Goal: Task Accomplishment & Management: Manage account settings

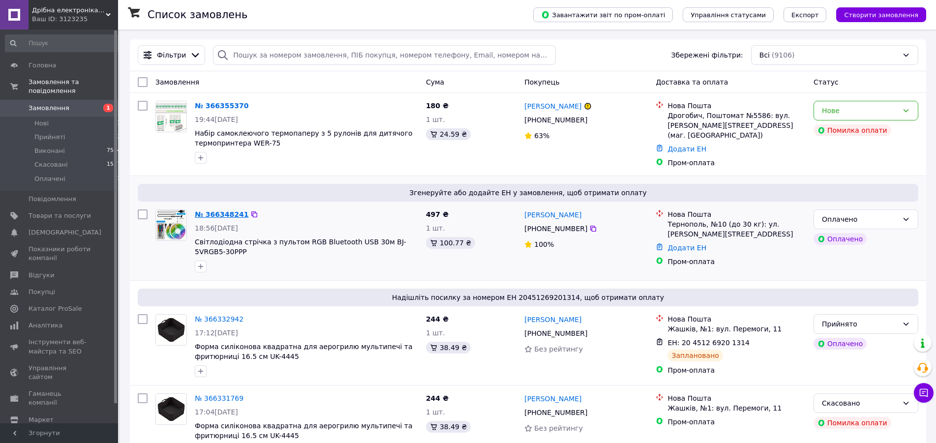
click at [218, 210] on link "№ 366348241" at bounding box center [222, 214] width 54 height 8
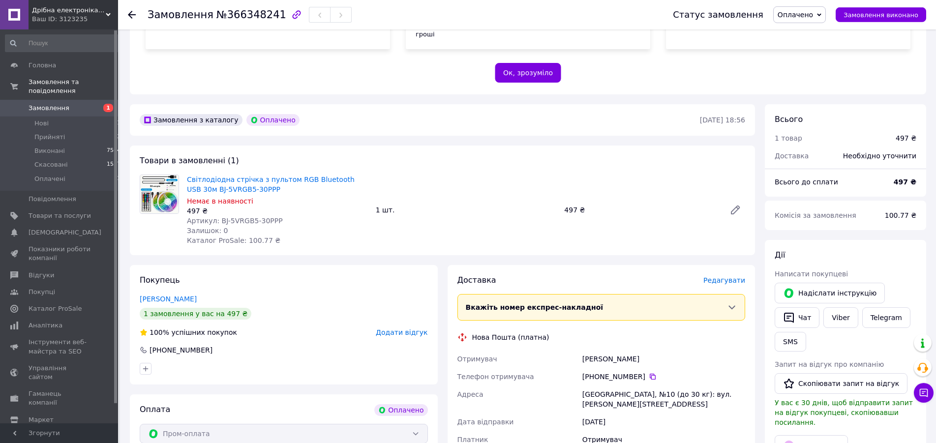
scroll to position [201, 0]
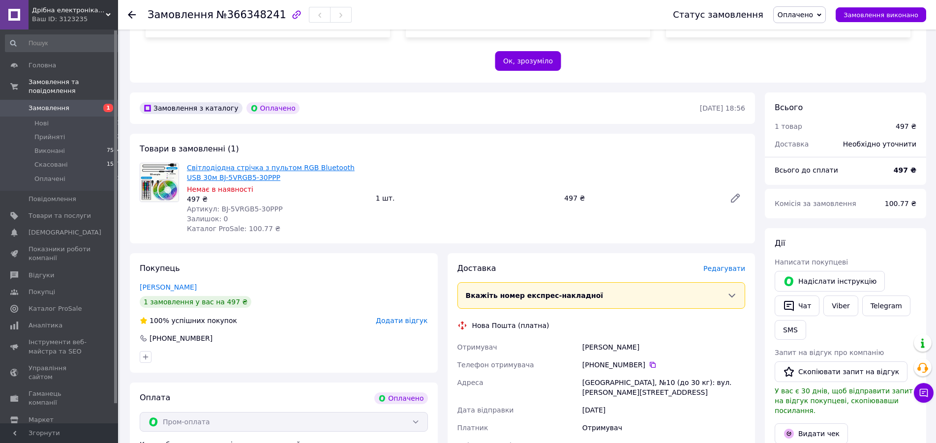
click at [252, 164] on link "Світлодіодна стрічка з пультом RGB Bluetooth USB 30м BJ-5VRGB5-30PPP" at bounding box center [271, 173] width 168 height 18
drag, startPoint x: 272, startPoint y: 200, endPoint x: 217, endPoint y: 200, distance: 54.6
click at [217, 204] on div "Артикул: BJ-5VRGB5-30PPP" at bounding box center [277, 209] width 181 height 10
copy span "BJ-5VRGB5-30PPP"
click at [60, 104] on span "Замовлення" at bounding box center [49, 108] width 41 height 9
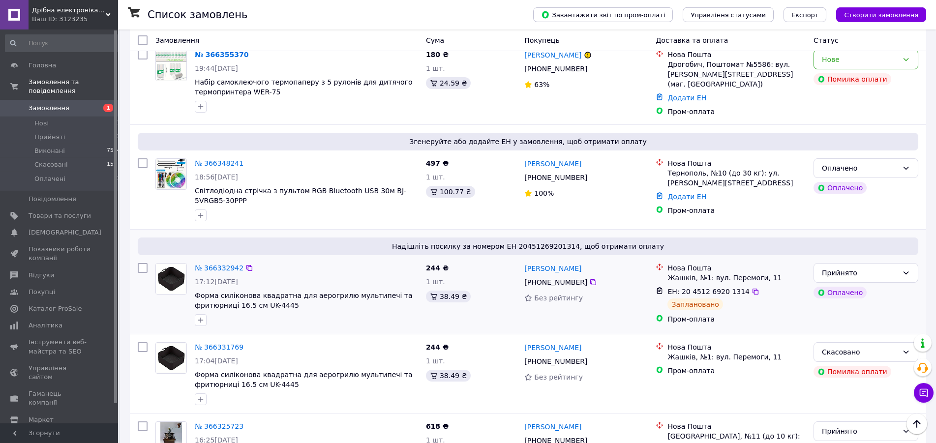
scroll to position [50, 0]
click at [50, 211] on span "Товари та послуги" at bounding box center [60, 215] width 62 height 9
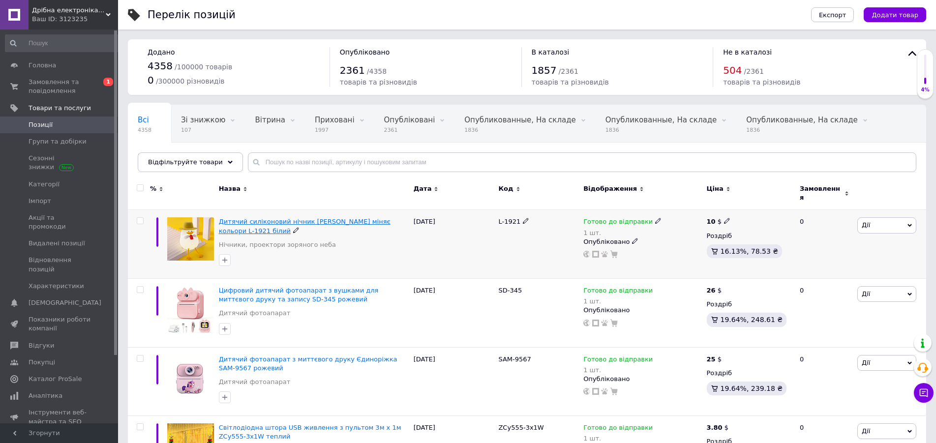
click at [313, 218] on span "Дитячий силіконовий нічник [PERSON_NAME] міняє кольори L-1921 білий" at bounding box center [305, 226] width 172 height 16
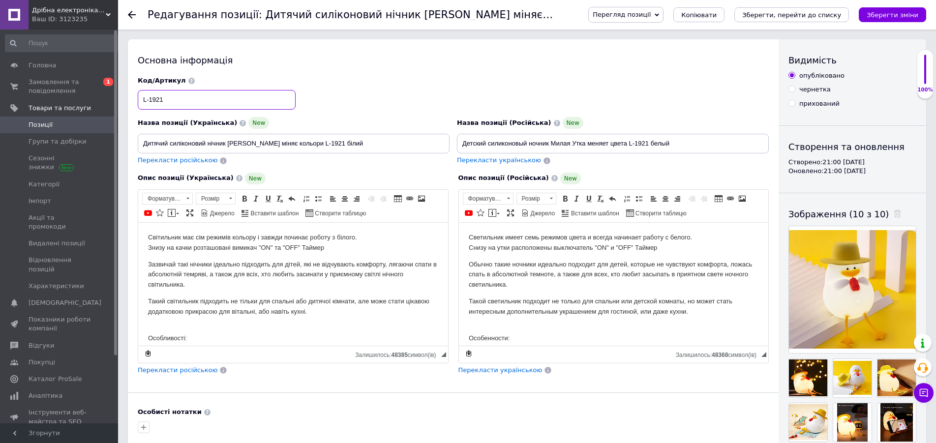
drag, startPoint x: 150, startPoint y: 103, endPoint x: 122, endPoint y: 103, distance: 28.0
click at [138, 103] on input "L-1921" at bounding box center [217, 100] width 158 height 20
drag, startPoint x: 364, startPoint y: 148, endPoint x: 101, endPoint y: 148, distance: 263.1
click at [138, 148] on input "Дитячий силіконовий нічник [PERSON_NAME] міняє кольори L-1921 білий" at bounding box center [294, 144] width 312 height 20
drag, startPoint x: 687, startPoint y: 141, endPoint x: 449, endPoint y: 142, distance: 238.0
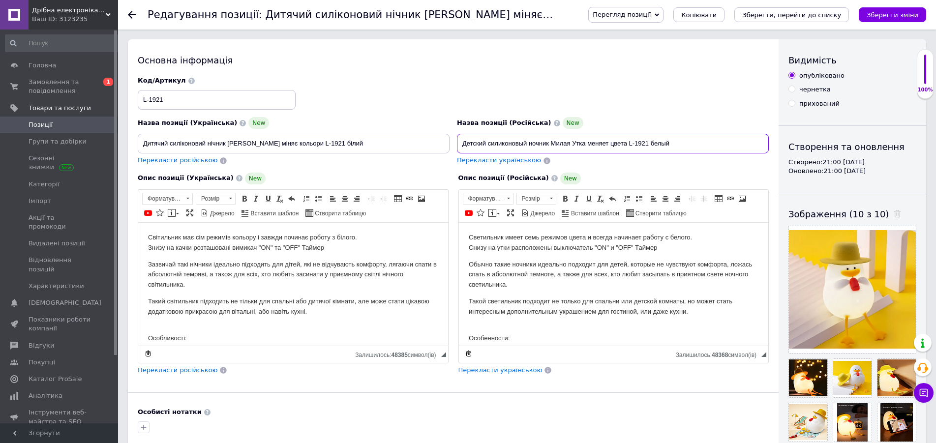
click at [457, 143] on input "Детский силиконовый ночник Милая Утка меняет цвета L-1921 белый" at bounding box center [613, 144] width 312 height 20
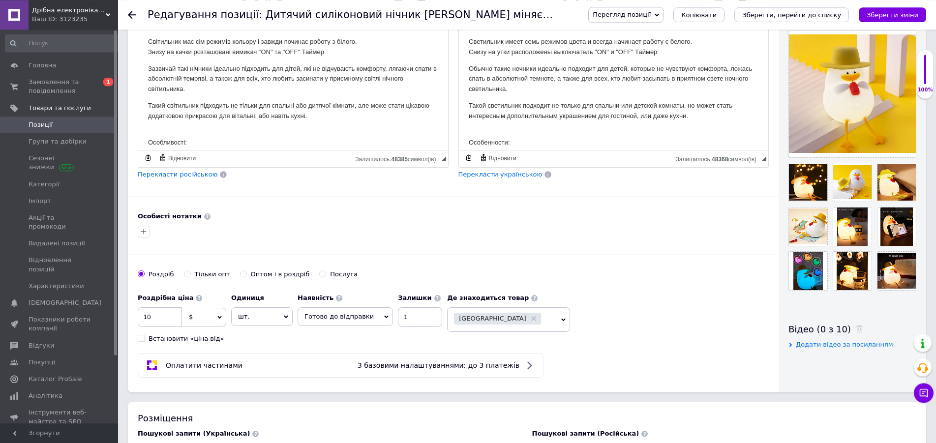
scroll to position [201, 0]
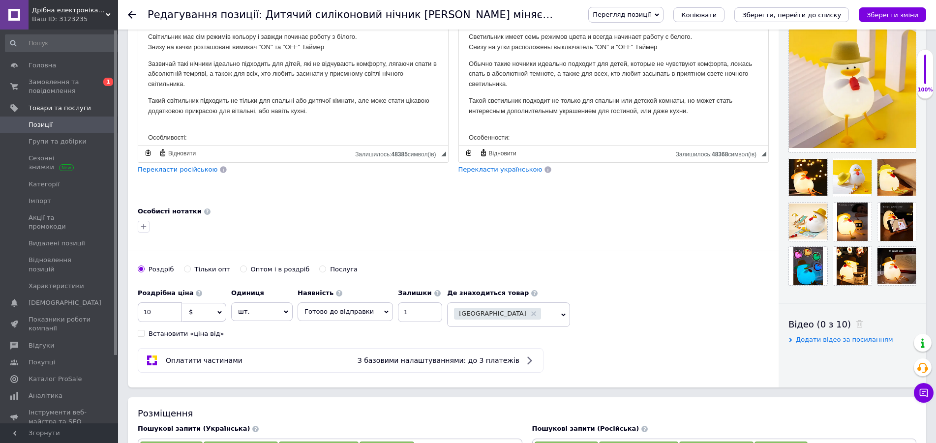
click at [559, 105] on p "Такой светильник подходит не только для спальни или детской комнаты, но может с…" at bounding box center [613, 105] width 290 height 21
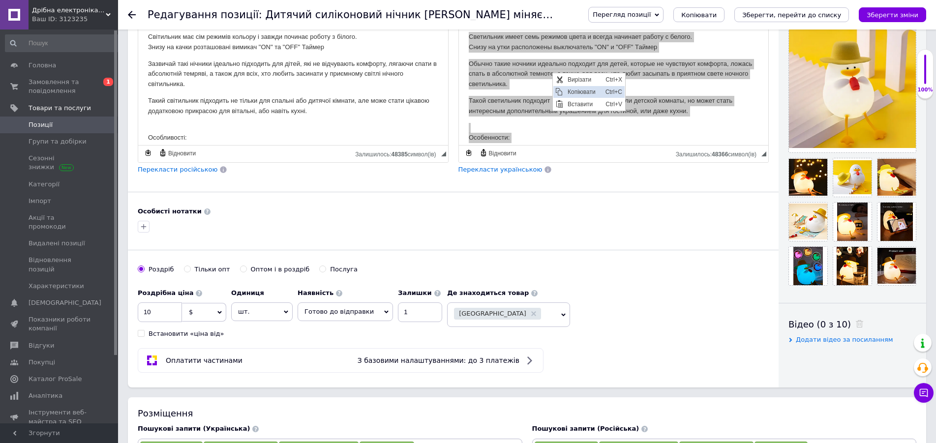
scroll to position [0, 0]
drag, startPoint x: 570, startPoint y: 88, endPoint x: 641, endPoint y: 144, distance: 90.6
click at [570, 88] on span "Копіювати" at bounding box center [583, 92] width 38 height 12
click at [347, 109] on p "Такий світильник підходить не тільки для спальні або дитячої кімнати, але може …" at bounding box center [293, 105] width 290 height 21
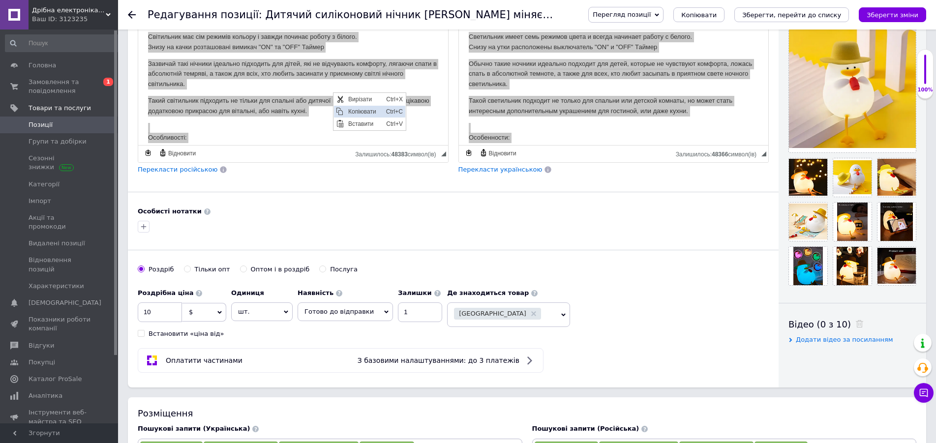
click at [355, 114] on span "Копіювати" at bounding box center [365, 111] width 38 height 12
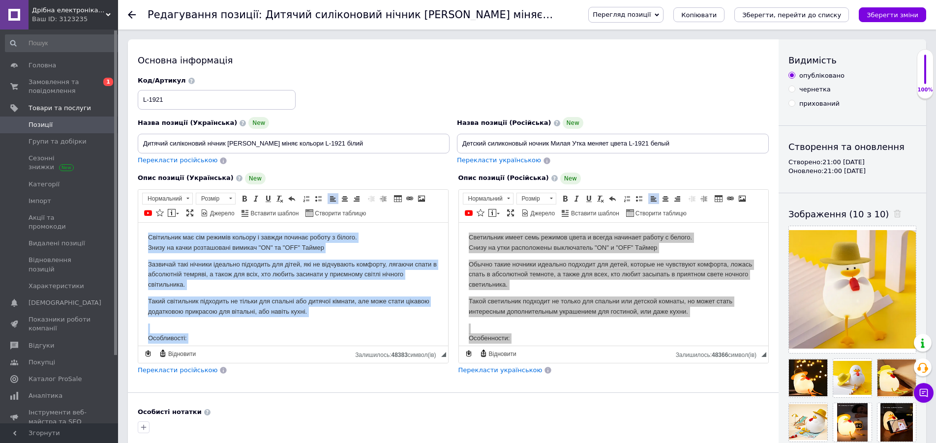
click at [330, 241] on p "Світильник має сім режимів кольору і завжди починає роботу з білого. Знизу на к…" at bounding box center [293, 242] width 290 height 21
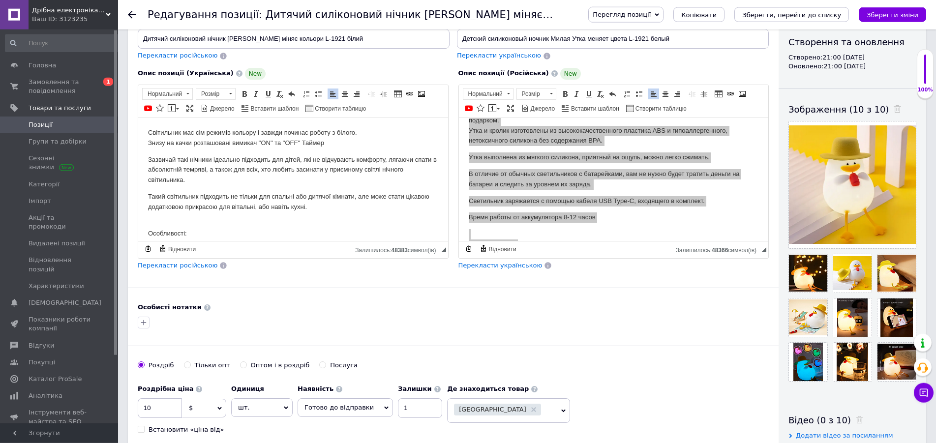
scroll to position [50, 0]
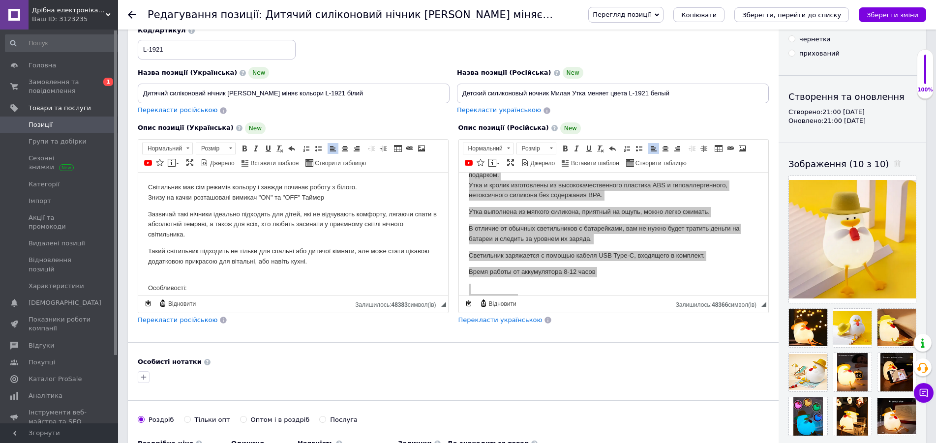
click at [314, 242] on body "Світильник має сім режимів кольору і завжди починає роботу з білого. Знизу на к…" at bounding box center [293, 382] width 290 height 401
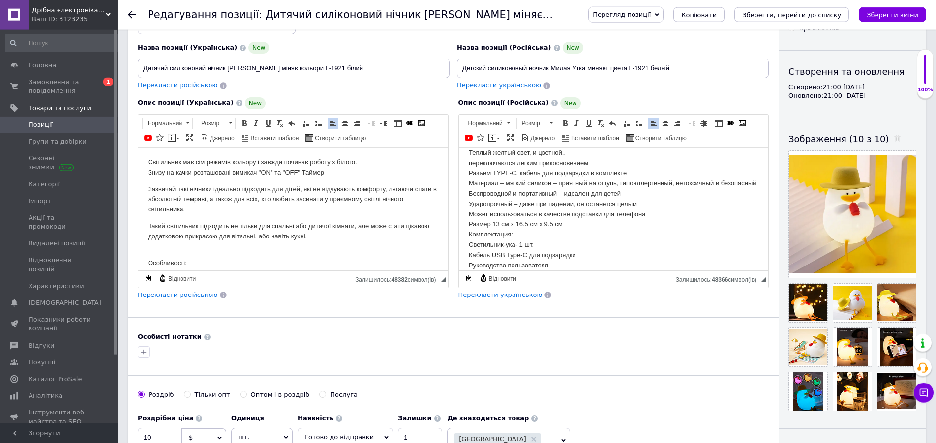
scroll to position [0, 0]
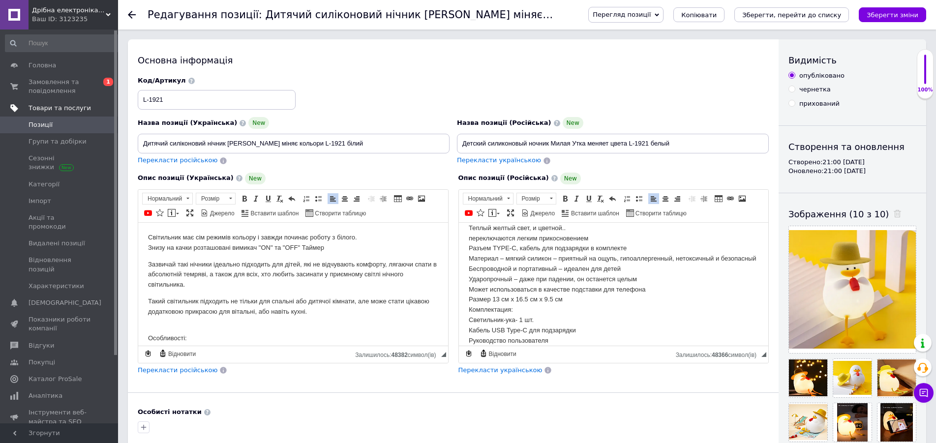
drag, startPoint x: 223, startPoint y: 100, endPoint x: 92, endPoint y: 102, distance: 131.3
click at [138, 100] on input "L-1921" at bounding box center [217, 100] width 158 height 20
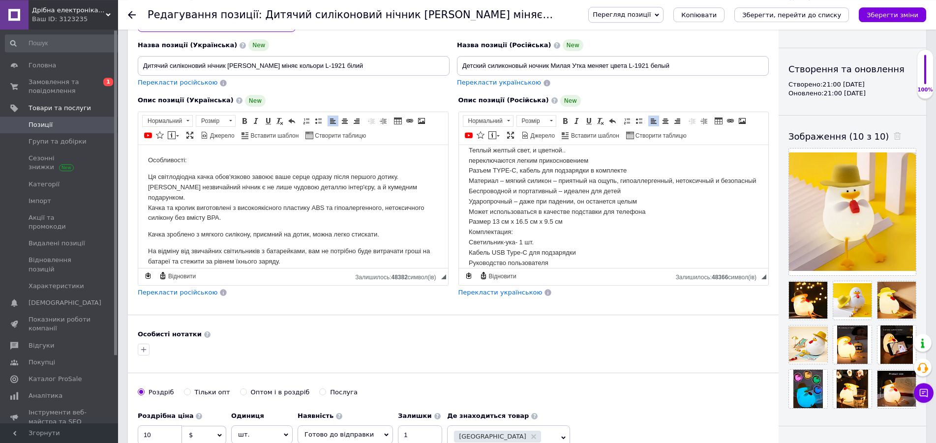
scroll to position [50, 0]
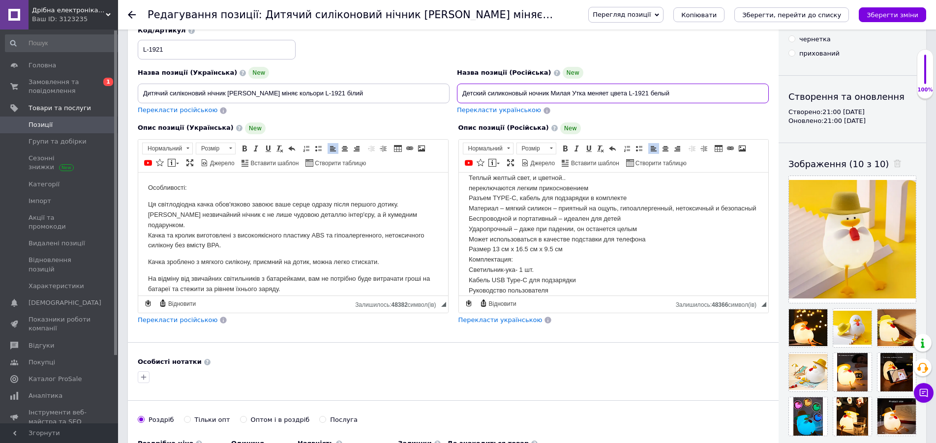
drag, startPoint x: 717, startPoint y: 89, endPoint x: 499, endPoint y: 90, distance: 218.8
click at [457, 89] on input "Детский силиконовый ночник Милая Утка меняет цвета L-1921 белый" at bounding box center [613, 94] width 312 height 20
drag, startPoint x: 280, startPoint y: 95, endPoint x: 151, endPoint y: 94, distance: 128.8
click at [138, 94] on input "Дитячий силіконовий нічник [PERSON_NAME] міняє кольори L-1921 білий" at bounding box center [294, 94] width 312 height 20
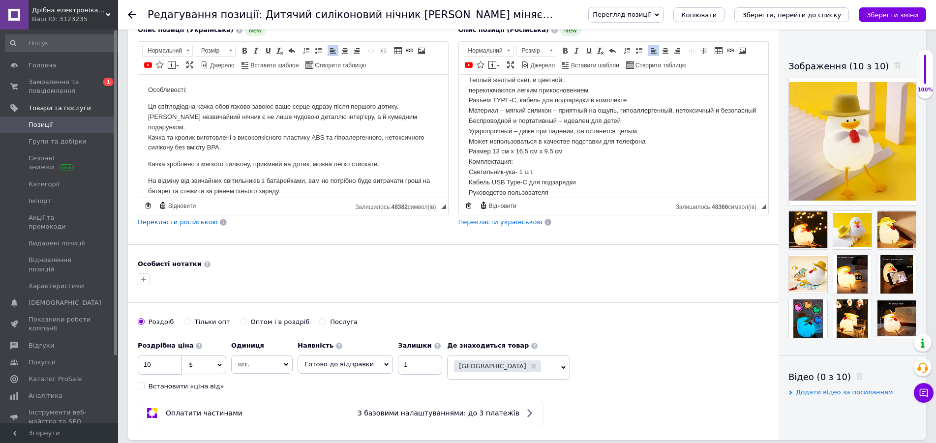
scroll to position [150, 0]
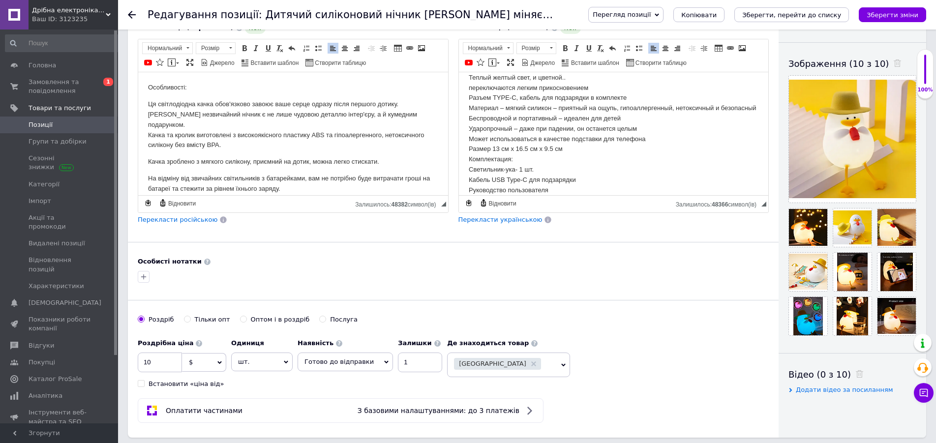
click at [272, 173] on p "На відміну від звичайних світильників з батарейками, вам не потрібно буде витра…" at bounding box center [293, 183] width 290 height 21
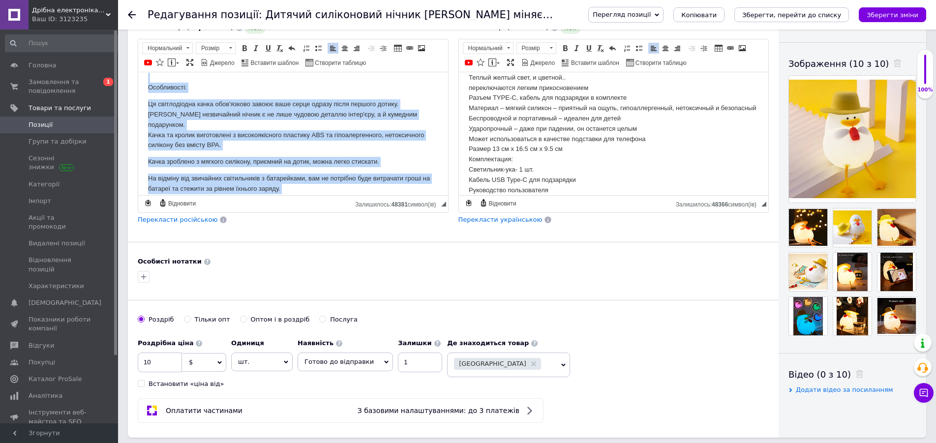
drag, startPoint x: 257, startPoint y: 145, endPoint x: 395, endPoint y: 217, distance: 156.4
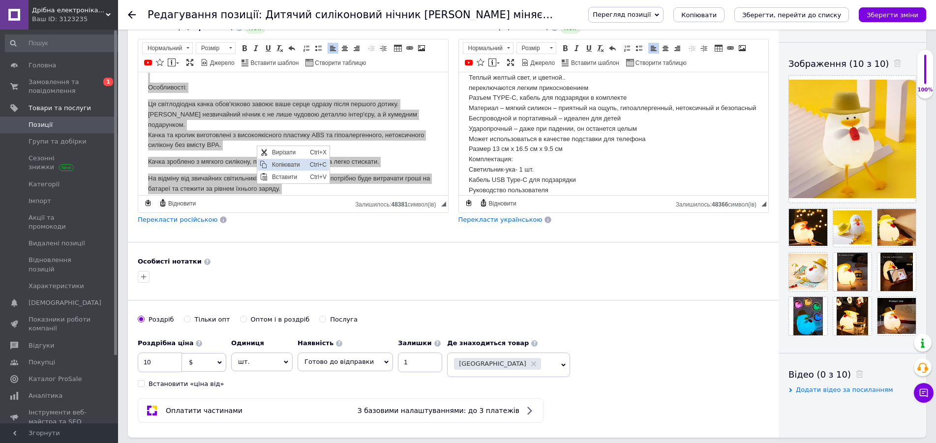
click at [275, 164] on span "Копіювати" at bounding box center [288, 164] width 38 height 12
drag, startPoint x: 539, startPoint y: 140, endPoint x: 821, endPoint y: 124, distance: 282.2
click at [539, 140] on span "Копіювати" at bounding box center [543, 141] width 38 height 12
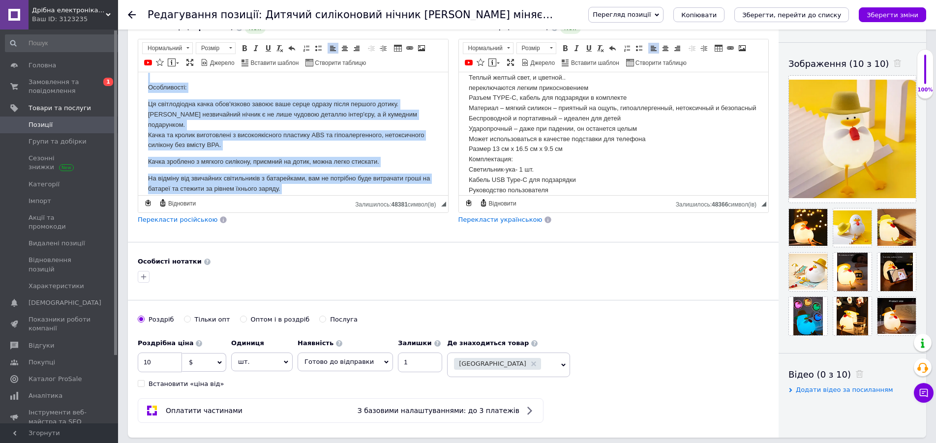
drag, startPoint x: 273, startPoint y: 160, endPoint x: 276, endPoint y: 153, distance: 7.5
click at [273, 159] on body "Світильник має сім режимів кольору і завжди починає роботу з білого. Знизу на к…" at bounding box center [293, 181] width 290 height 401
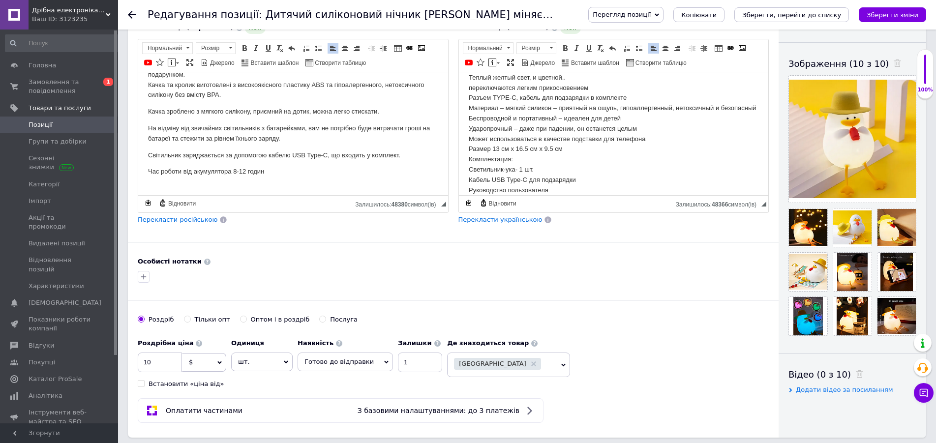
click at [561, 154] on p "Теплый желтый свет, и цветной.. переключаются легким прикосновением Разъем TYPE…" at bounding box center [613, 133] width 290 height 123
click at [885, 327] on icon at bounding box center [882, 326] width 7 height 7
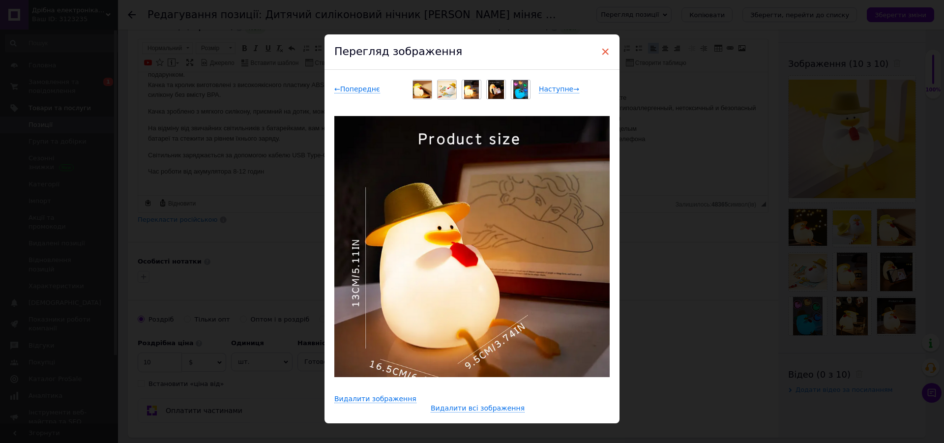
click at [605, 49] on span "×" at bounding box center [605, 51] width 9 height 17
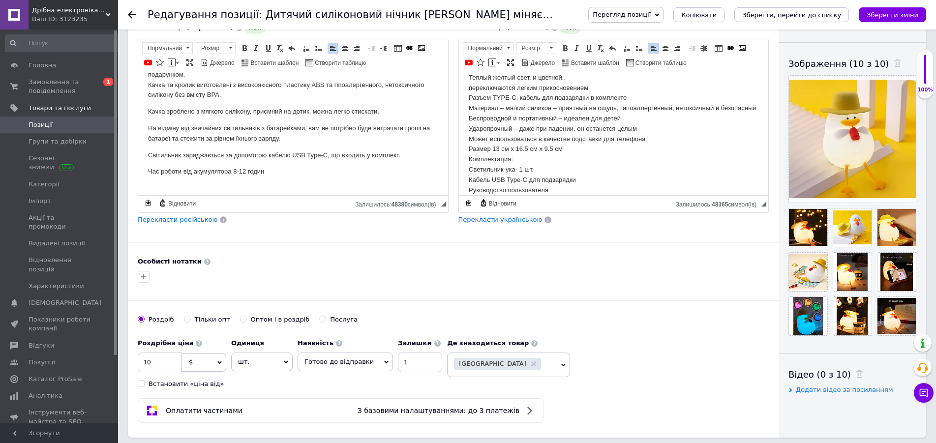
click at [52, 123] on span "Позиції" at bounding box center [60, 124] width 62 height 9
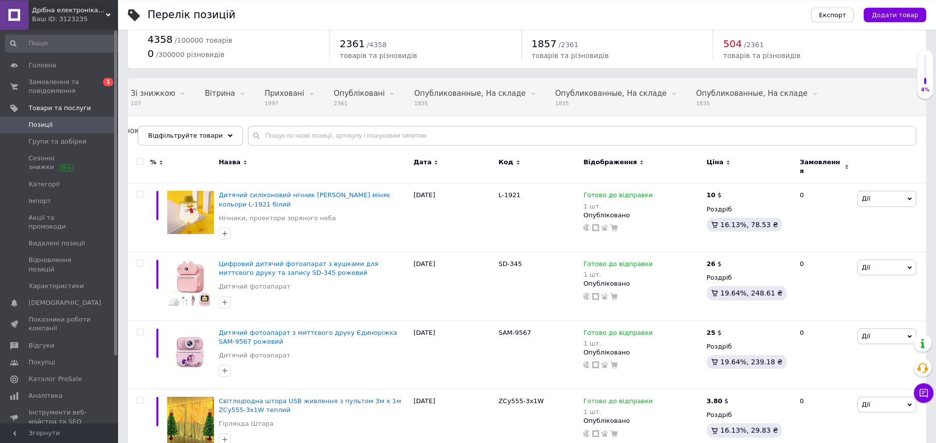
scroll to position [50, 0]
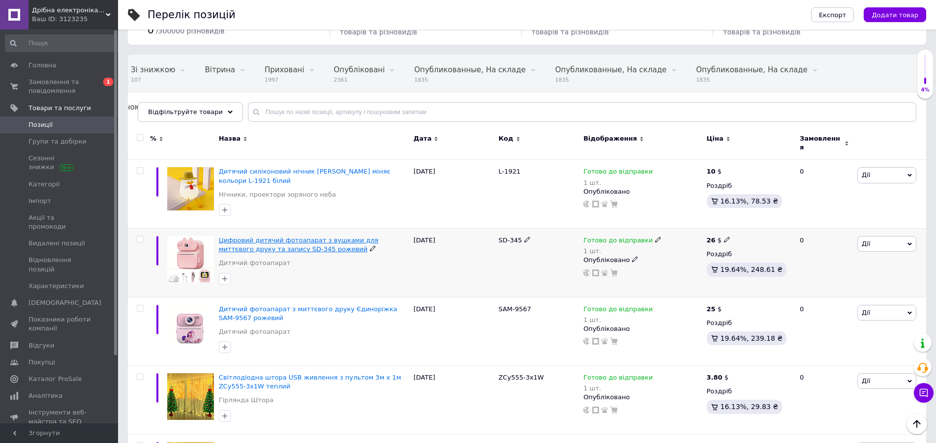
click at [367, 237] on span "Цифровий дитячий фотоапарат з вушками для миттєвого друку та запису SD-345 роже…" at bounding box center [299, 245] width 160 height 16
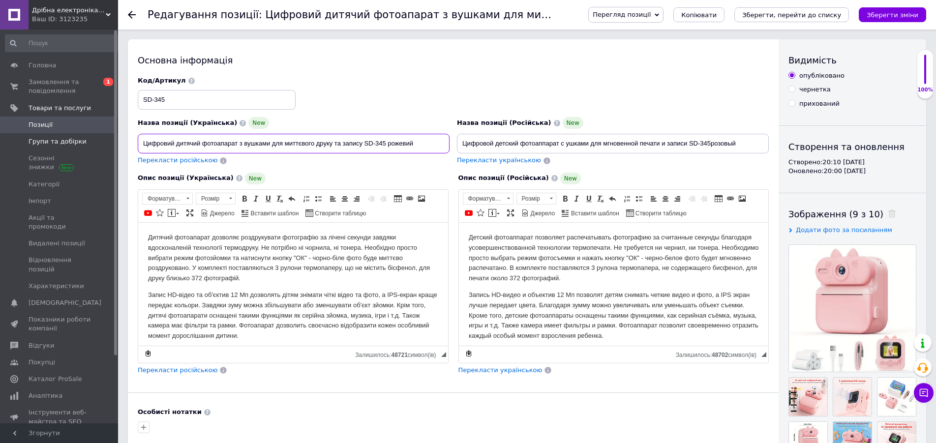
drag, startPoint x: 420, startPoint y: 143, endPoint x: 111, endPoint y: 149, distance: 309.8
click at [138, 149] on input "Цифровий дитячий фотоапарат з вушками для миттєвого друку та запису SD-345 роже…" at bounding box center [294, 144] width 312 height 20
drag, startPoint x: 746, startPoint y: 140, endPoint x: 475, endPoint y: 142, distance: 270.9
click at [475, 142] on input "Цифровой детский фотоаппарат с ушками для мгновенной печати и записи SD-345розо…" at bounding box center [613, 144] width 312 height 20
drag, startPoint x: 740, startPoint y: 140, endPoint x: 386, endPoint y: 144, distance: 354.0
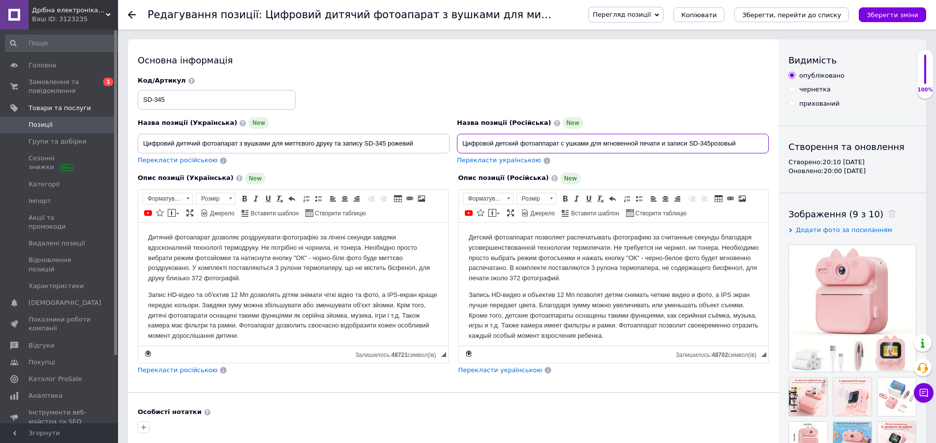
click at [457, 145] on input "Цифровой детский фотоаппарат с ушками для мгновенной печати и записи SD-345розо…" at bounding box center [613, 144] width 312 height 20
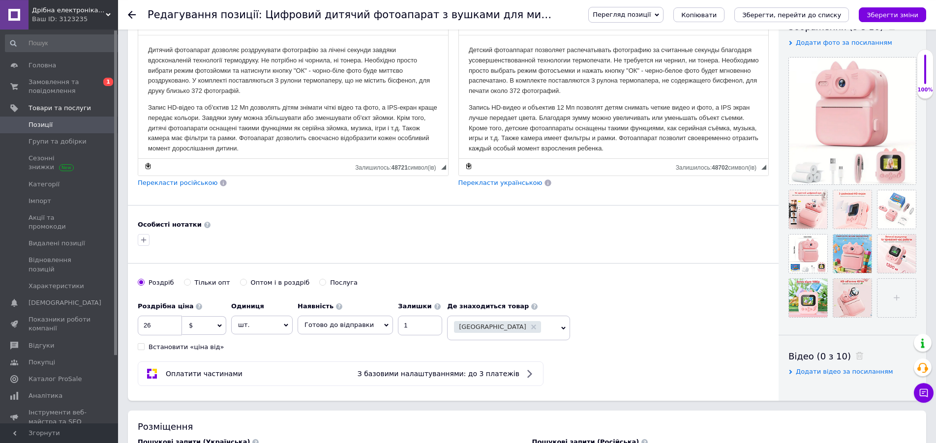
scroll to position [201, 0]
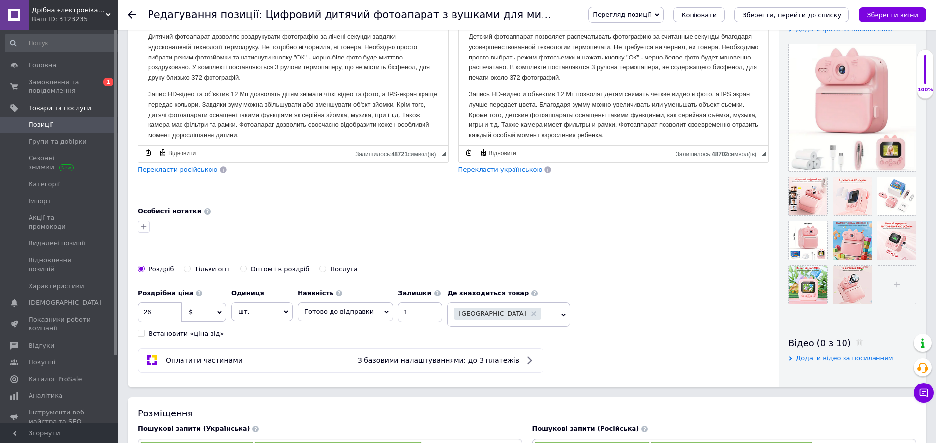
click at [245, 91] on p "Запис HD-відео та об'єктив 12 Мп дозволять дітям знімати чіткі відео та фото, а…" at bounding box center [293, 114] width 290 height 51
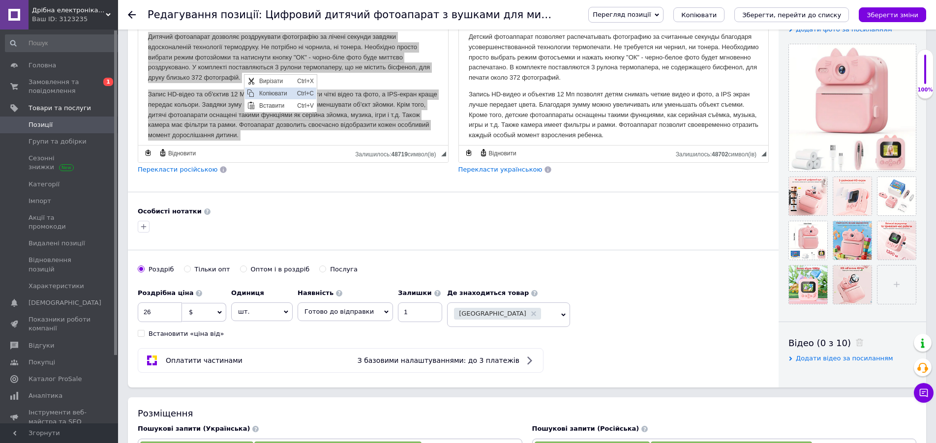
scroll to position [0, 0]
click at [257, 93] on span "Копіювати" at bounding box center [276, 93] width 38 height 12
click at [569, 108] on p "Запись HD-видео и объектив 12 Мп позволят детям снимать четкие видео и фото, а …" at bounding box center [613, 114] width 290 height 51
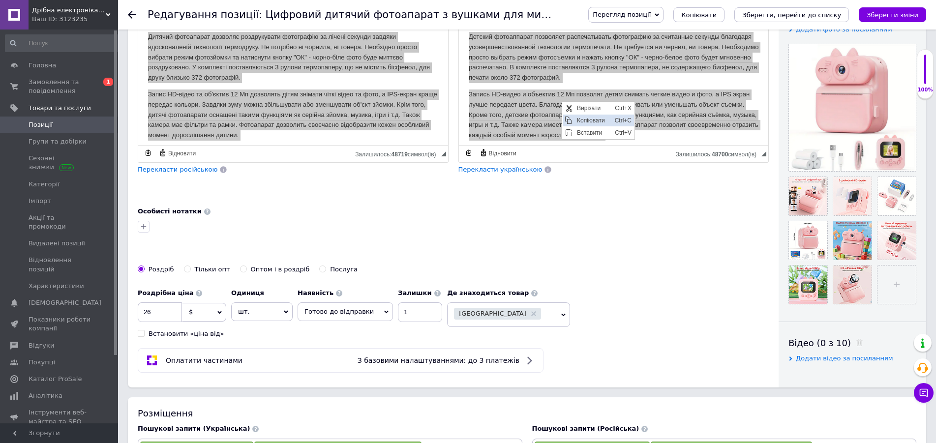
click at [585, 118] on span "Копіювати" at bounding box center [593, 120] width 38 height 12
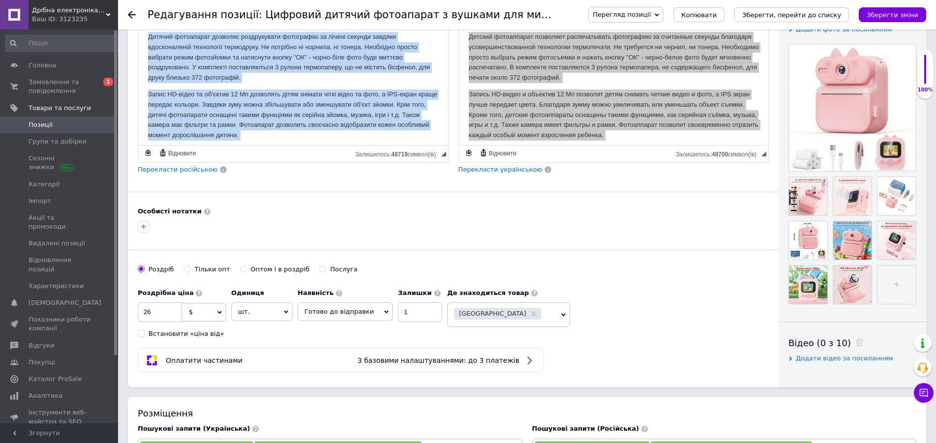
click at [311, 95] on p "Запис HD-відео та об'єктив 12 Мп дозволять дітям знімати чіткі відео та фото, а…" at bounding box center [293, 114] width 290 height 51
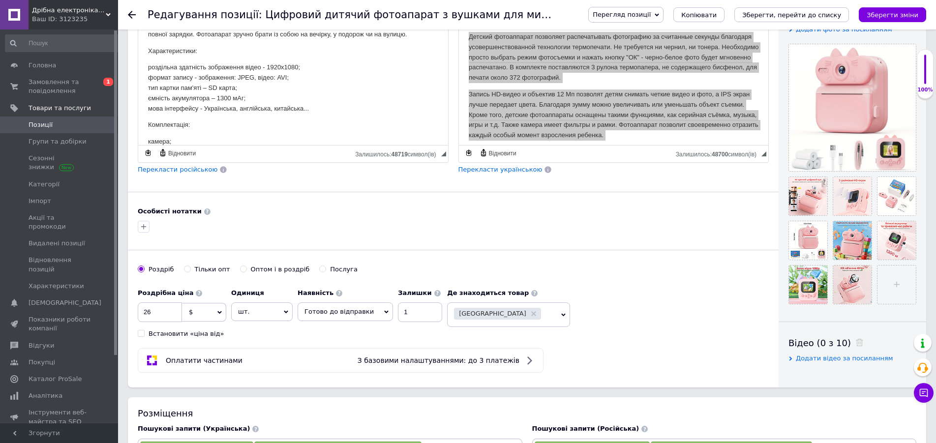
scroll to position [177, 0]
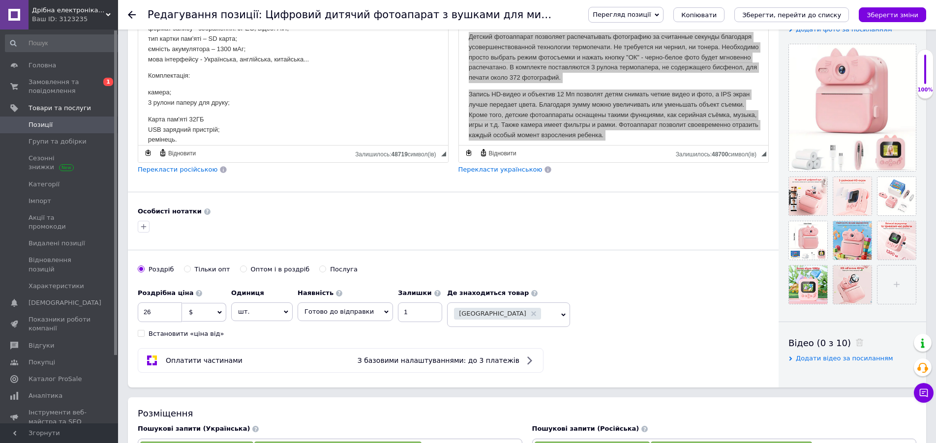
click at [251, 121] on p "Карта пам'яті 32ГБ USB зарядний пристрій; ремінець." at bounding box center [293, 129] width 290 height 30
drag, startPoint x: 148, startPoint y: 91, endPoint x: 205, endPoint y: 130, distance: 69.0
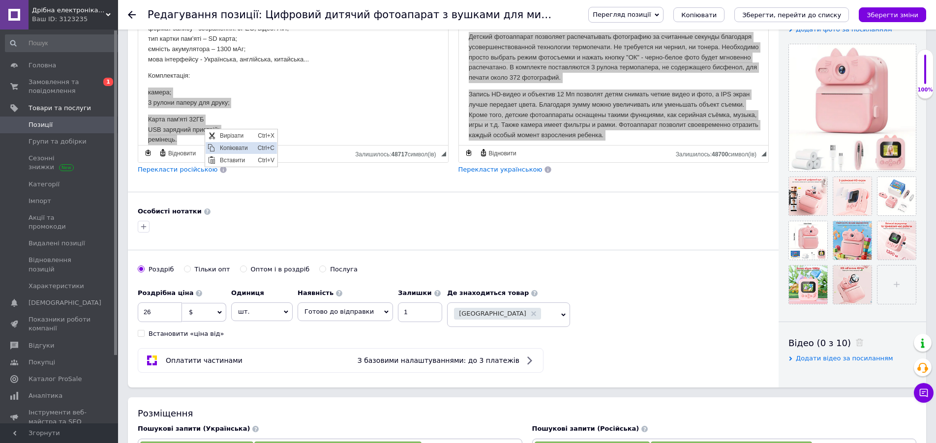
drag, startPoint x: 226, startPoint y: 147, endPoint x: 386, endPoint y: 136, distance: 161.1
click at [226, 147] on span "Копіювати" at bounding box center [236, 148] width 38 height 12
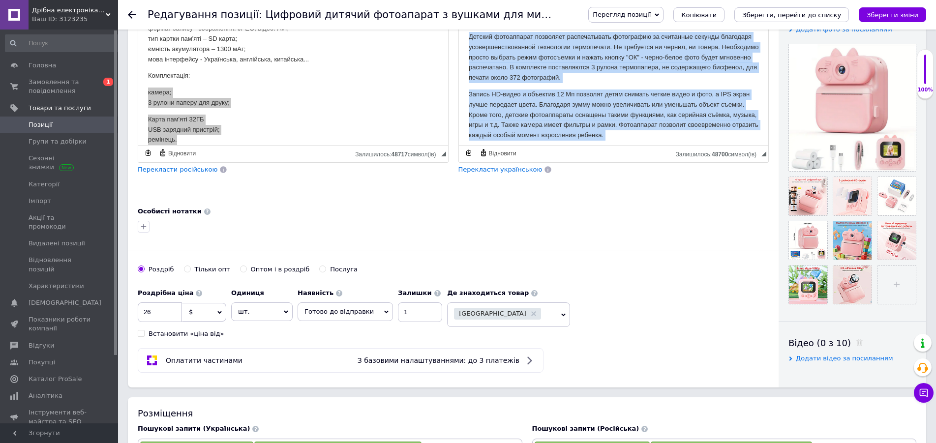
click at [583, 90] on p "Запись HD-видео и объектив 12 Мп позволят детям снимать четкие видео и фото, а …" at bounding box center [613, 114] width 290 height 51
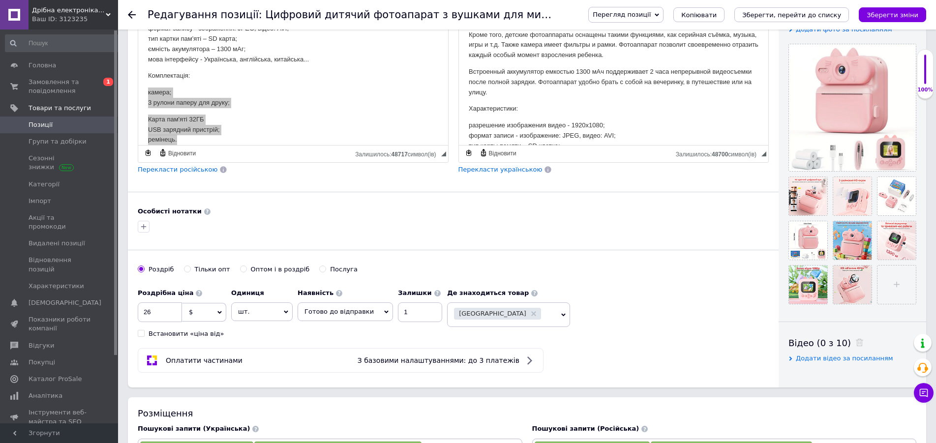
scroll to position [187, 0]
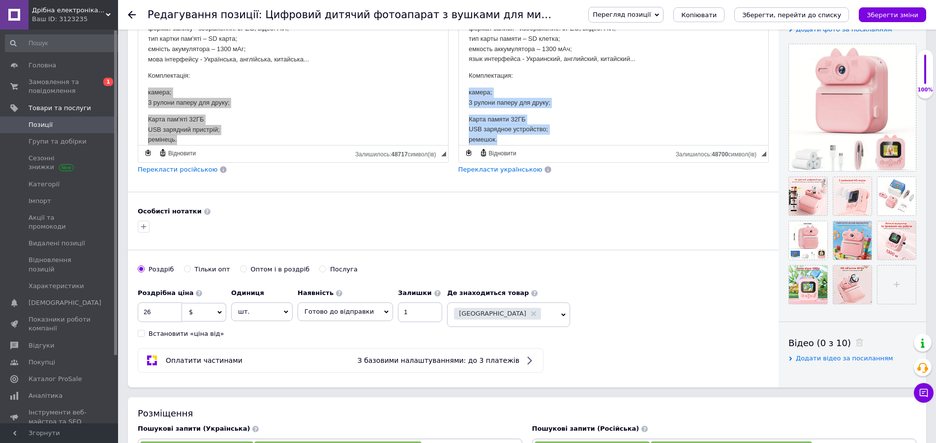
drag, startPoint x: 469, startPoint y: 89, endPoint x: 522, endPoint y: 135, distance: 70.5
drag, startPoint x: 516, startPoint y: 129, endPoint x: 975, endPoint y: 151, distance: 459.8
drag, startPoint x: 532, startPoint y: 138, endPoint x: 540, endPoint y: 146, distance: 11.5
click at [540, 146] on div "Вирізати Ctrl+X Сполучення клавіш Ctrl+X Копіювати Ctrl+C Сполучення клавіш Ctr…" at bounding box center [552, 148] width 72 height 36
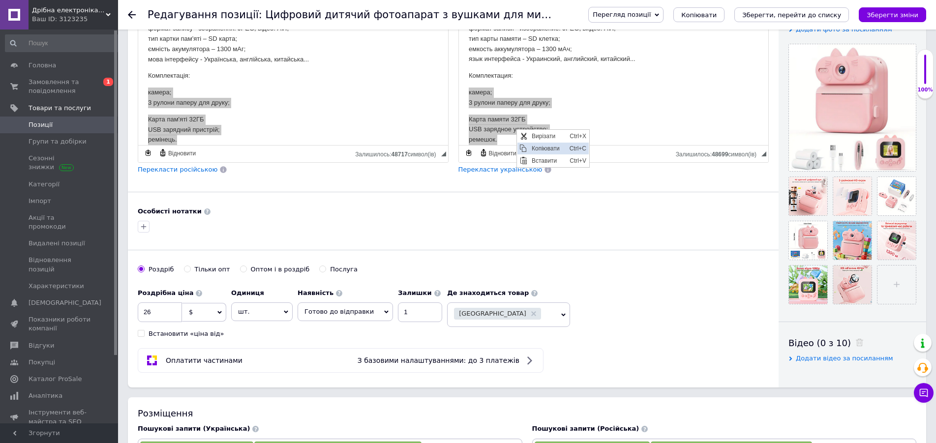
click at [540, 145] on span "Копіювати" at bounding box center [548, 148] width 38 height 12
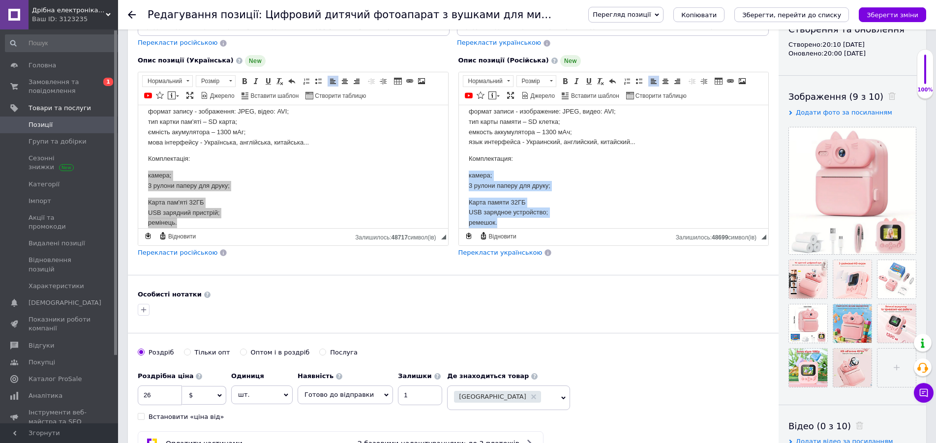
scroll to position [0, 0]
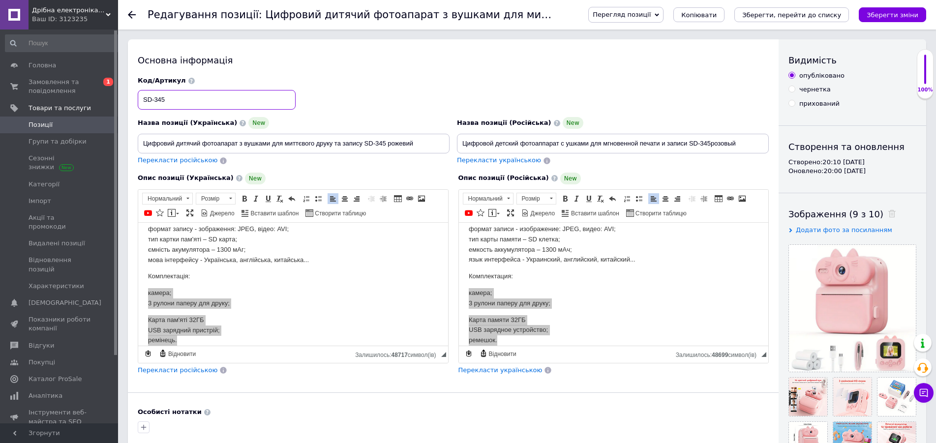
drag, startPoint x: 196, startPoint y: 103, endPoint x: 156, endPoint y: 102, distance: 39.8
click at [138, 102] on input "SD-345" at bounding box center [217, 100] width 158 height 20
drag, startPoint x: 435, startPoint y: 146, endPoint x: 189, endPoint y: 144, distance: 245.8
click at [138, 144] on input "Цифровий дитячий фотоапарат з вушками для миттєвого друку та запису SD-345 роже…" at bounding box center [294, 144] width 312 height 20
drag, startPoint x: 746, startPoint y: 144, endPoint x: 451, endPoint y: 144, distance: 294.5
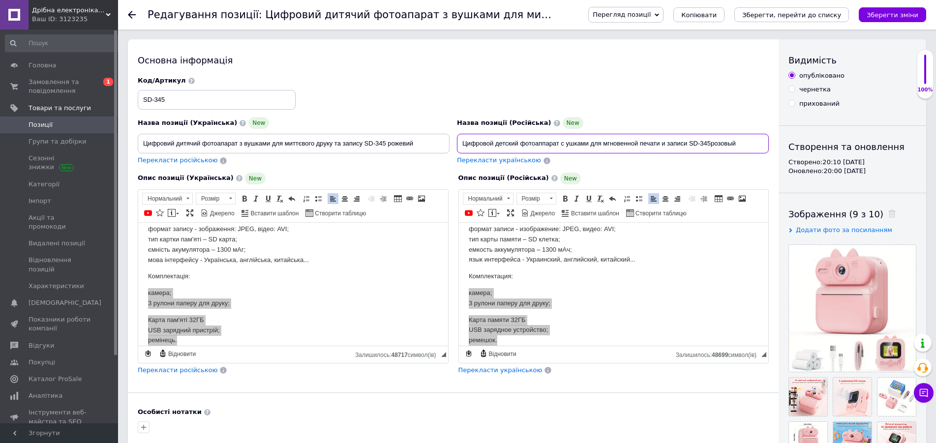
click at [457, 144] on input "Цифровой детский фотоаппарат с ушками для мгновенной печати и записи SD-345розо…" at bounding box center [613, 144] width 312 height 20
click at [287, 268] on body "Дитячий фотоапарат дозволяє роздрукувати фотографію за лічені секунди завдяки в…" at bounding box center [293, 200] width 290 height 290
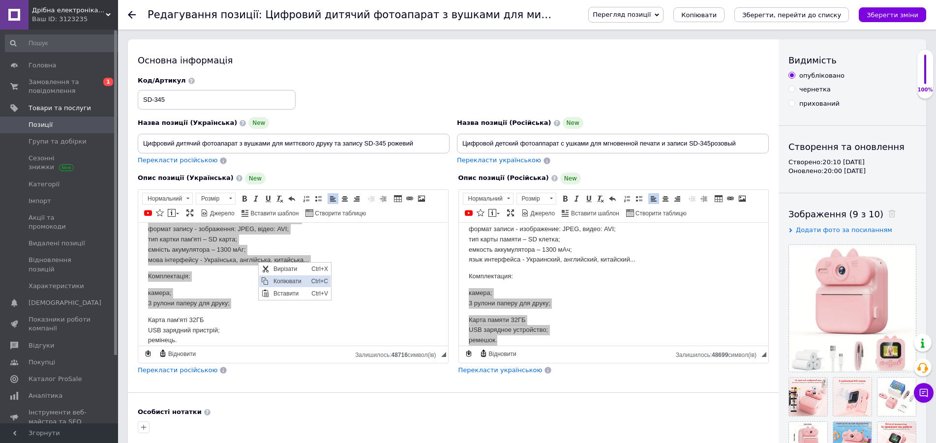
click at [279, 283] on span "Копіювати" at bounding box center [290, 281] width 38 height 12
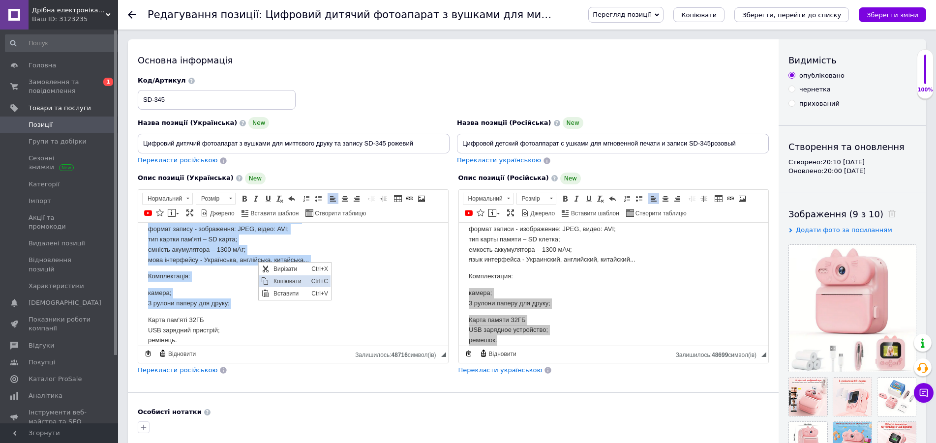
copy body "Дитячий фотоапарат дозволяє роздрукувати фотографію за лічені секунди завдяки в…"
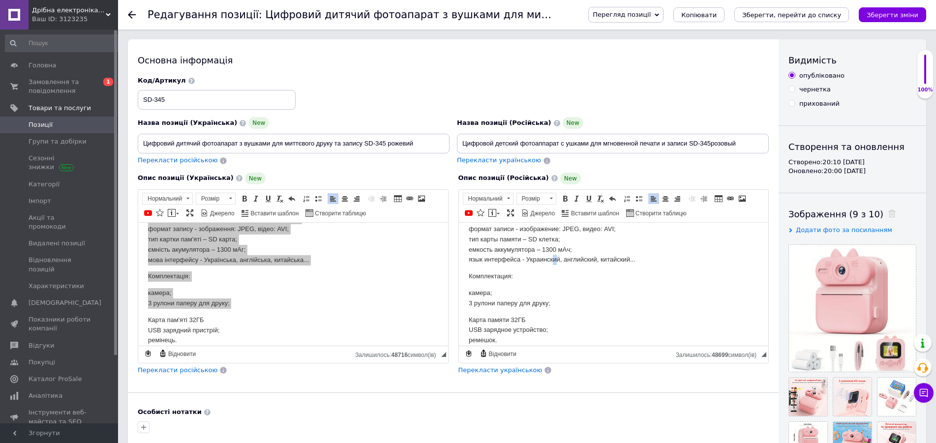
click at [555, 261] on p "разрешение изображения видео - 1920х1080; формат записи - изображение: JPEG, ви…" at bounding box center [613, 238] width 290 height 51
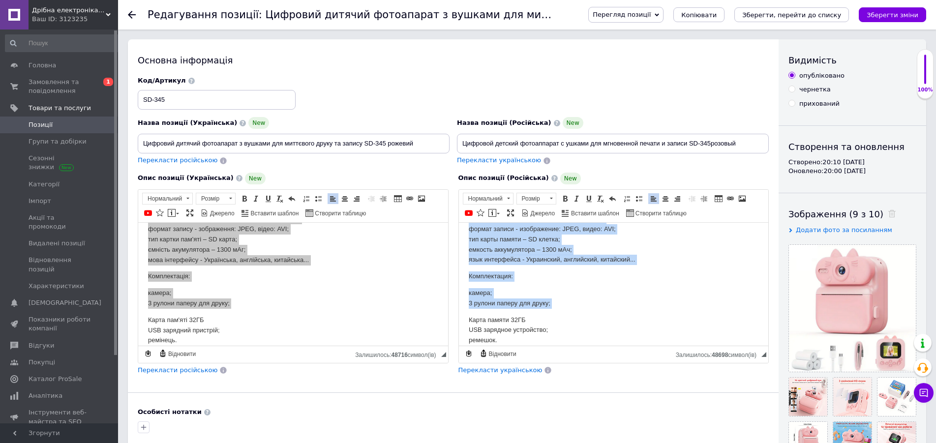
drag, startPoint x: 530, startPoint y: 245, endPoint x: 461, endPoint y: 222, distance: 72.5
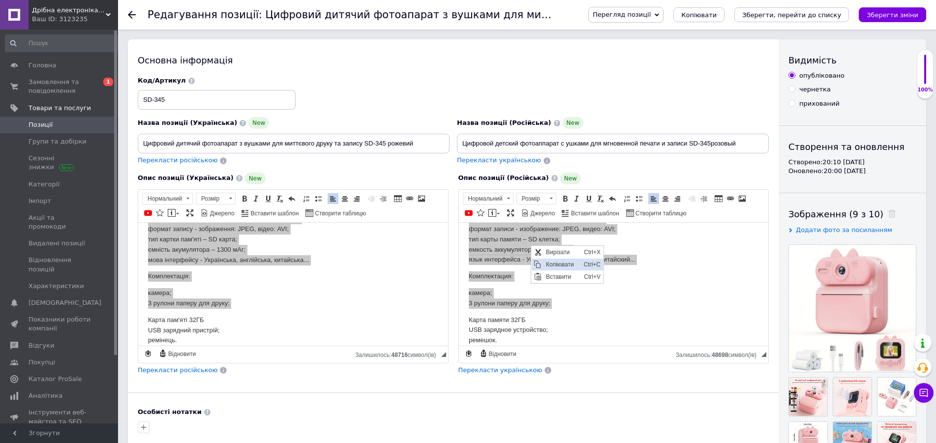
click at [560, 263] on span "Копіювати" at bounding box center [562, 264] width 38 height 12
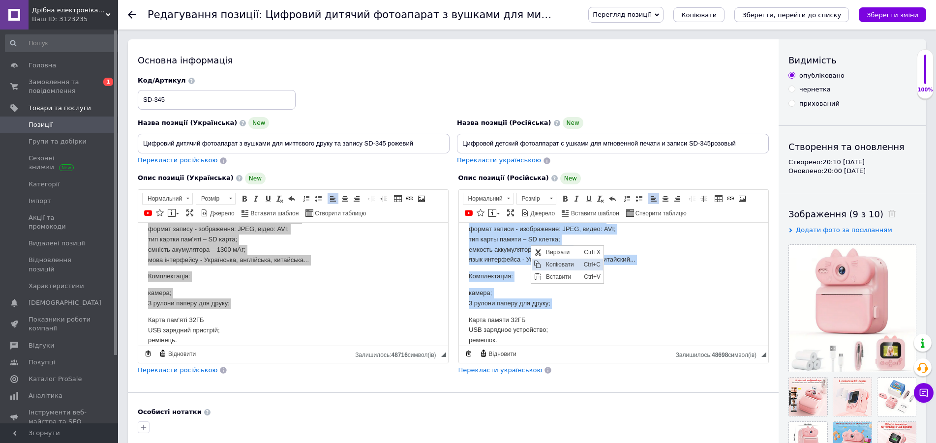
copy body "Детский фотоаппарат позволяет распечатывать фотографию за считанные секунды бла…"
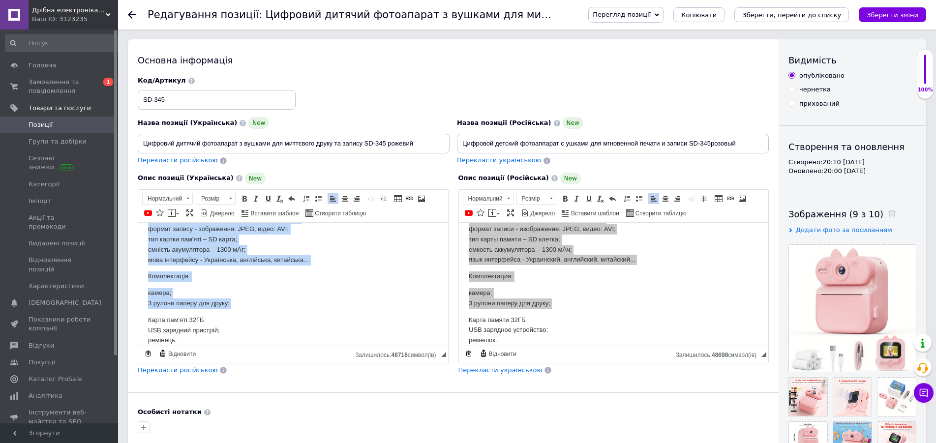
drag, startPoint x: 219, startPoint y: 290, endPoint x: 228, endPoint y: 293, distance: 9.3
click at [220, 290] on p "камера; 3 рулони паперу для друку;" at bounding box center [293, 298] width 290 height 21
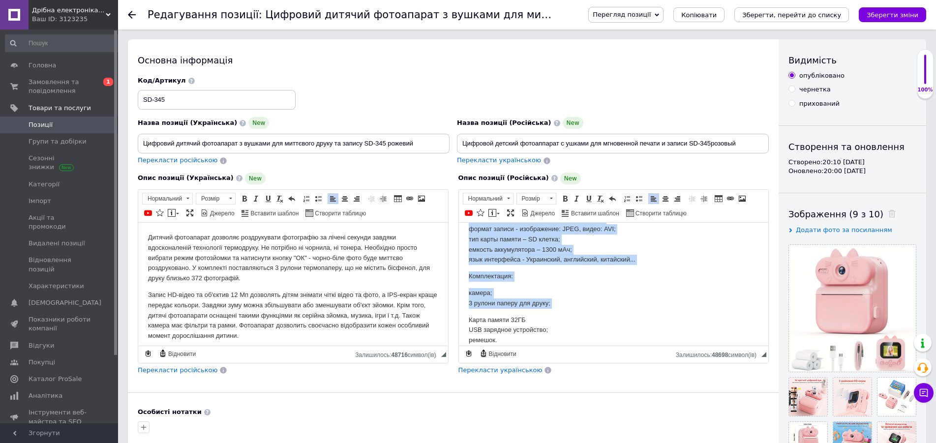
click at [558, 325] on p "Карта памяти 32ГБ USB зарядное устройство; ремешок." at bounding box center [613, 330] width 290 height 30
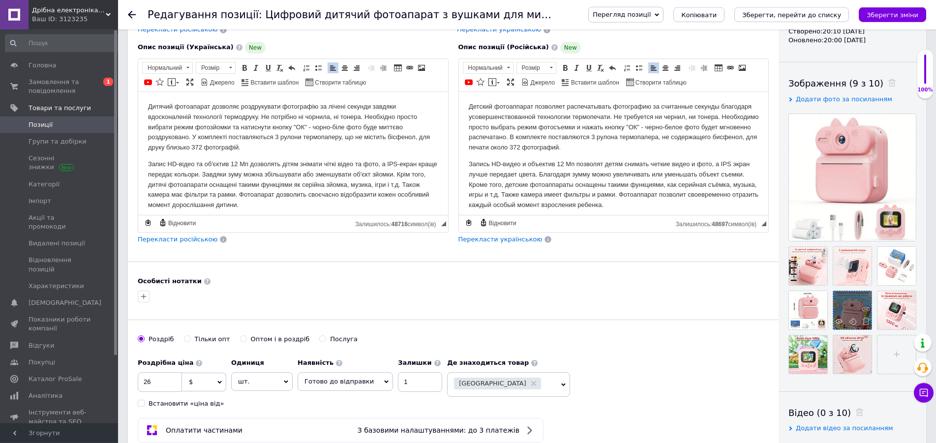
scroll to position [150, 0]
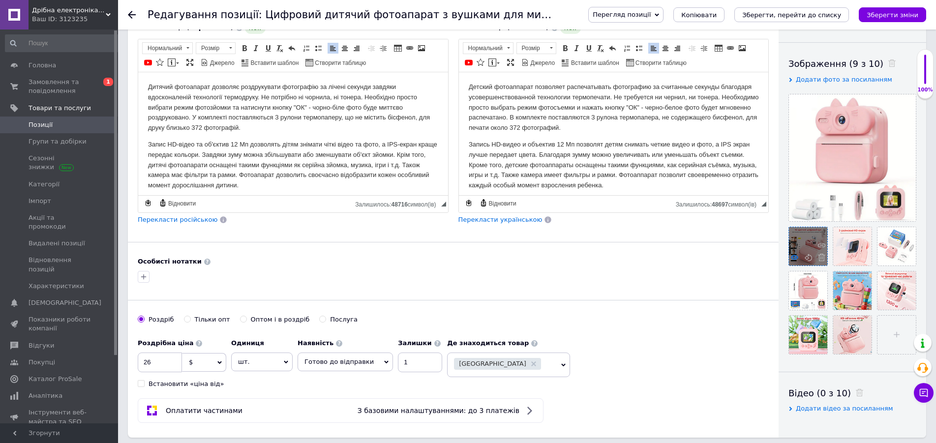
click at [795, 257] on icon at bounding box center [794, 257] width 7 height 7
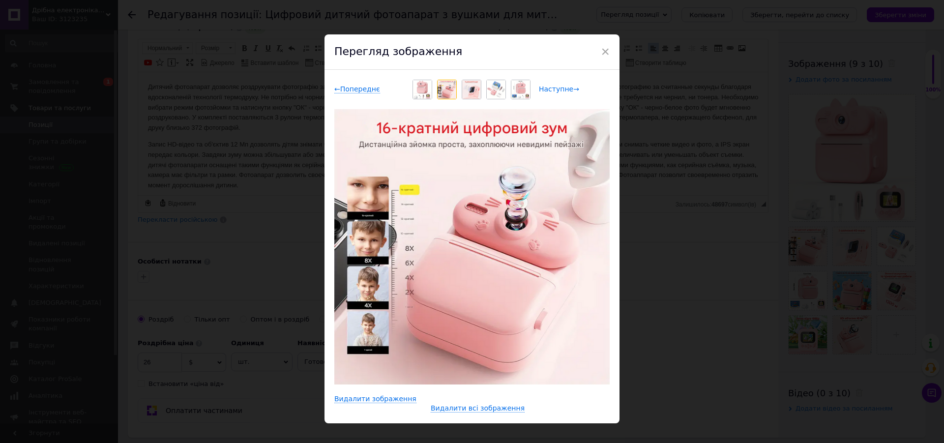
click at [548, 90] on span "Наступне →" at bounding box center [559, 89] width 40 height 8
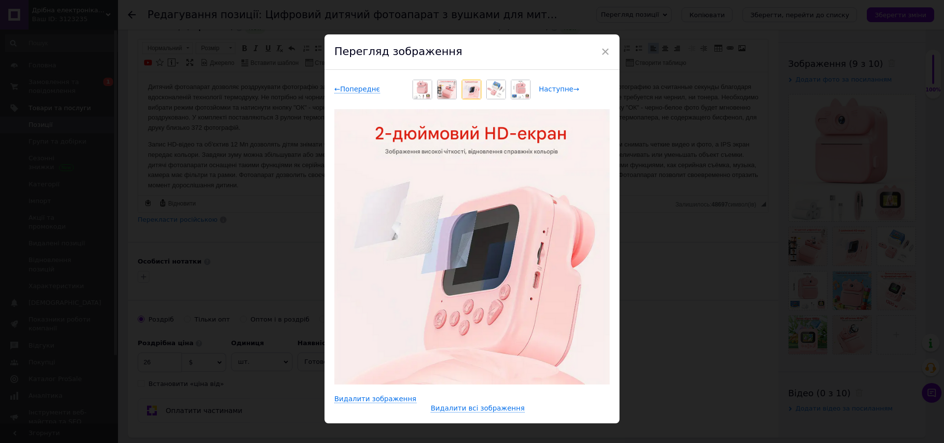
click at [550, 89] on span "Наступне →" at bounding box center [559, 89] width 40 height 8
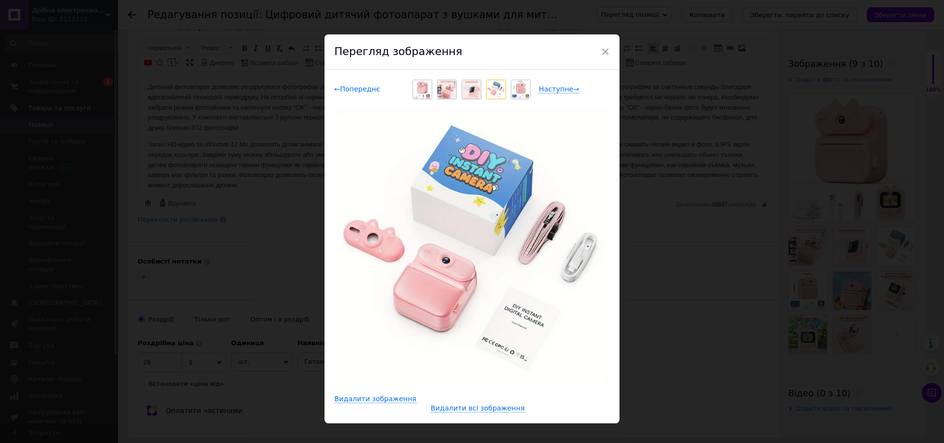
click at [366, 91] on span "← Попереднє" at bounding box center [357, 89] width 46 height 8
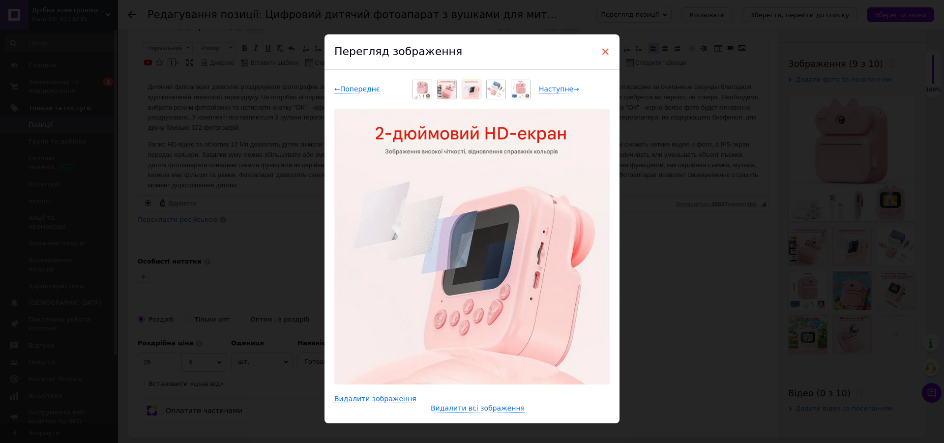
click at [601, 52] on span "×" at bounding box center [605, 51] width 9 height 17
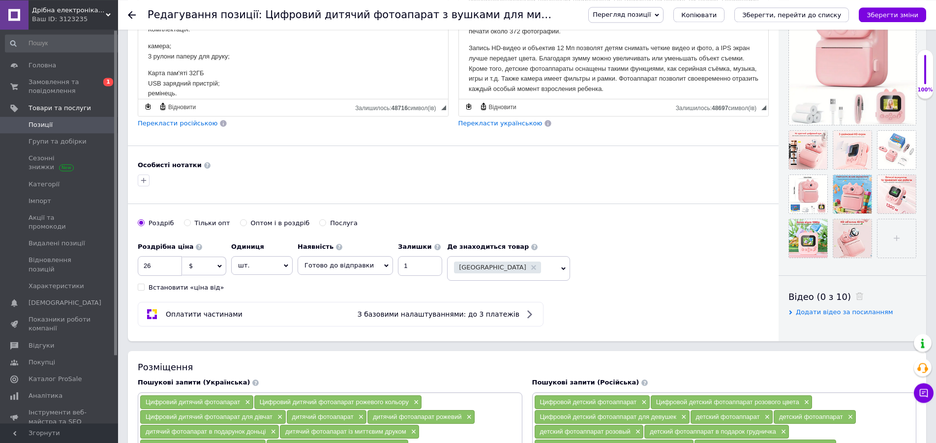
scroll to position [201, 0]
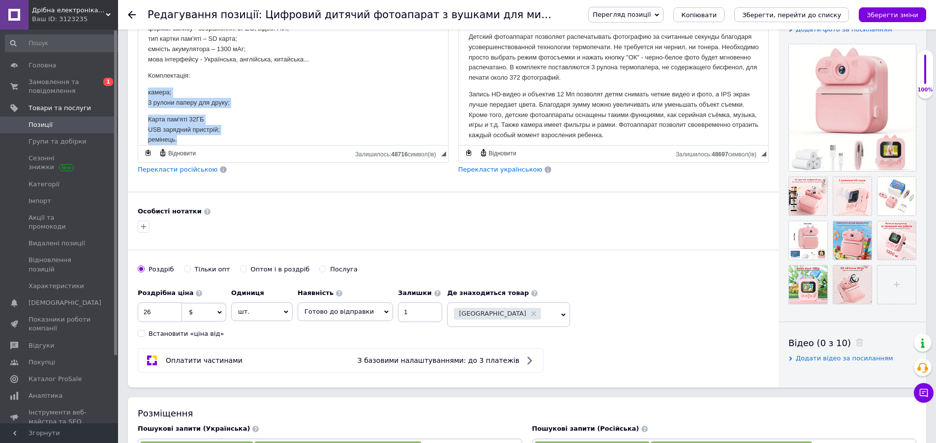
drag, startPoint x: 149, startPoint y: 93, endPoint x: 207, endPoint y: 142, distance: 76.1
click at [207, 142] on body "Дитячий фотоапарат дозволяє роздрукувати фотографію за лічені секунди завдяки в…" at bounding box center [293, -1] width 290 height 290
click at [219, 139] on span "Копіювати" at bounding box center [229, 141] width 38 height 12
copy body "камера; 3 рулони паперу для друку; Карта пам'яті 32ГБ USB зарядний пристрій; ре…"
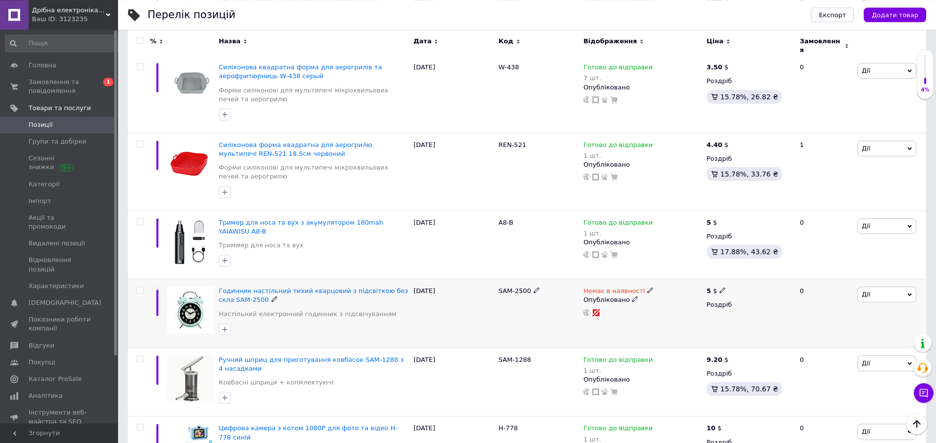
scroll to position [1304, 0]
drag, startPoint x: 60, startPoint y: 139, endPoint x: 56, endPoint y: 142, distance: 5.3
click at [59, 139] on span "Групи та добірки" at bounding box center [58, 141] width 58 height 9
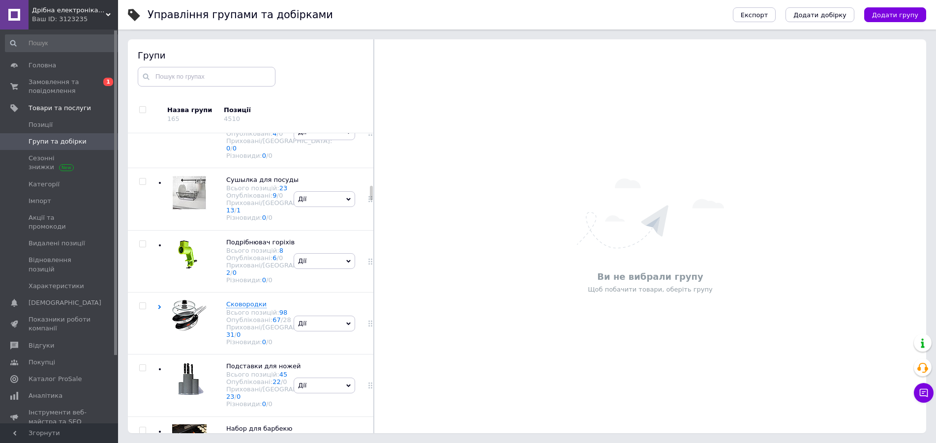
scroll to position [2157, 0]
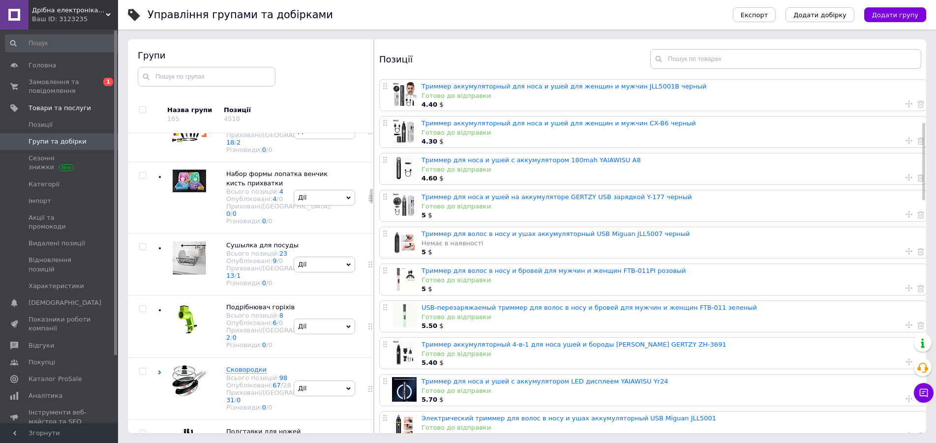
scroll to position [201, 0]
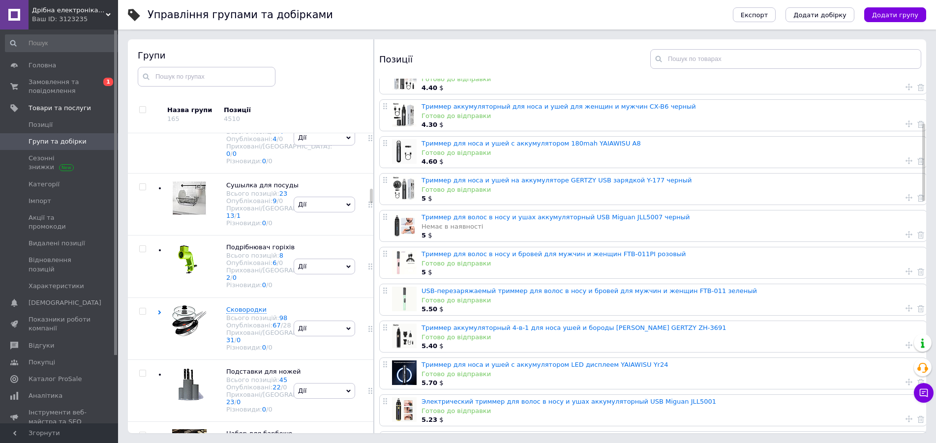
scroll to position [2257, 0]
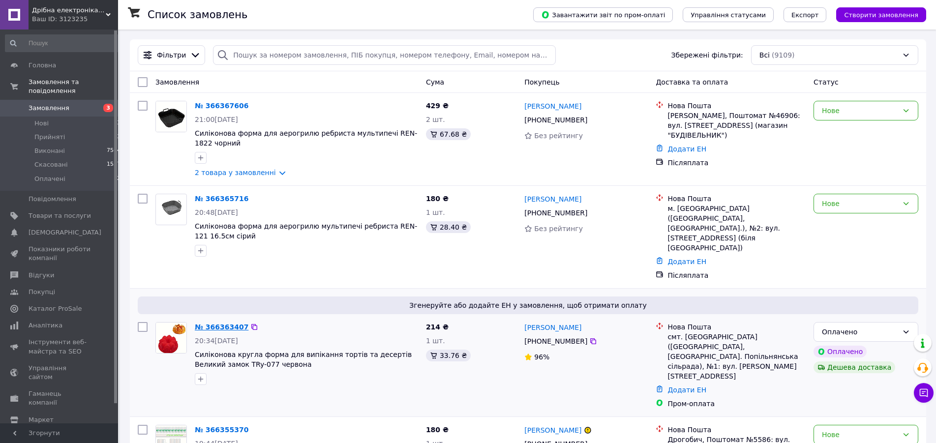
click at [216, 323] on link "№ 366363407" at bounding box center [222, 327] width 54 height 8
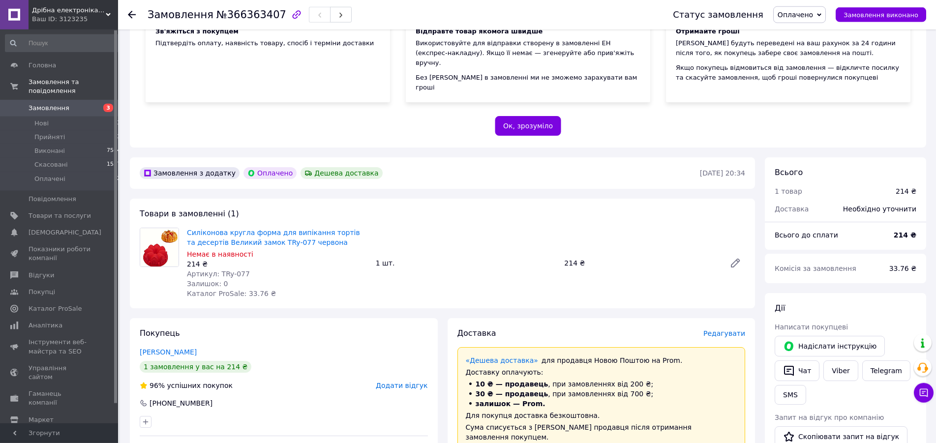
scroll to position [150, 0]
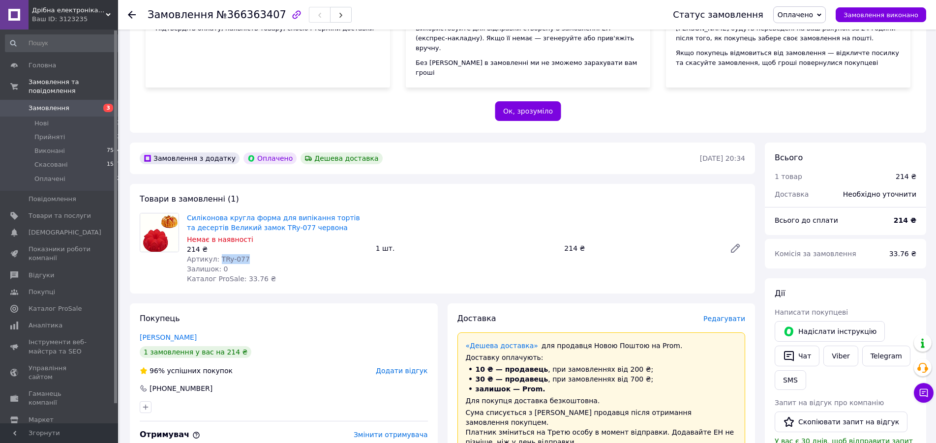
drag, startPoint x: 244, startPoint y: 253, endPoint x: 217, endPoint y: 248, distance: 27.5
click at [217, 254] on div "Артикул: TRy-077" at bounding box center [277, 259] width 181 height 10
copy span "TRy-077"
click at [68, 211] on span "Товари та послуги" at bounding box center [60, 215] width 62 height 9
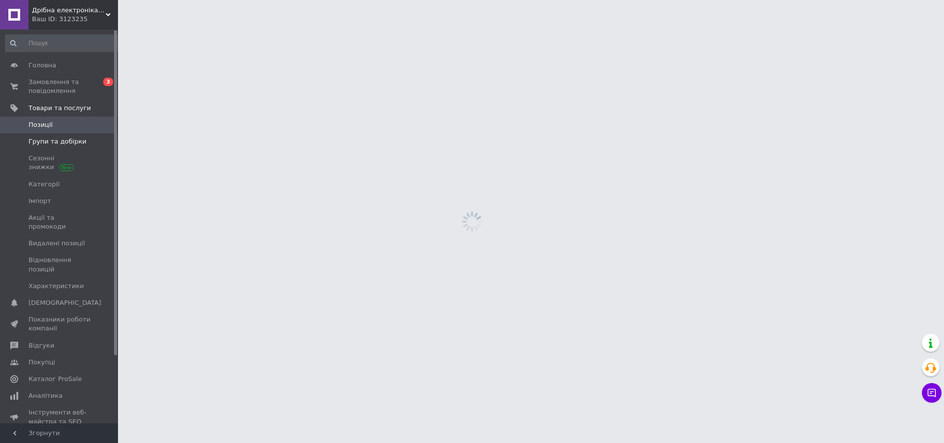
click at [61, 136] on link "Групи та добірки" at bounding box center [63, 141] width 126 height 17
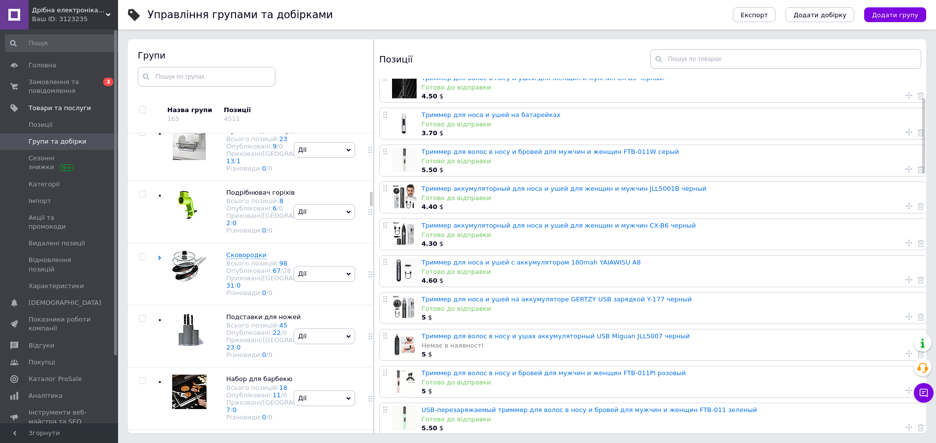
scroll to position [150, 0]
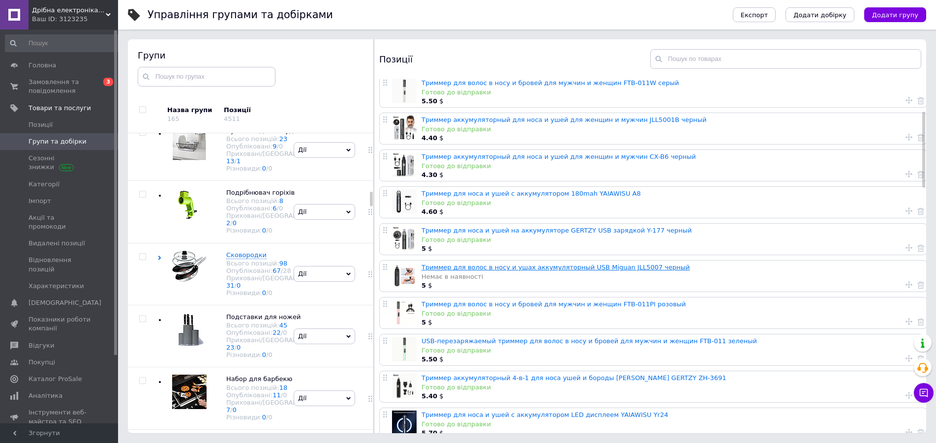
click at [516, 266] on link "Триммер для волос в носу и ушах аккумуляторный USB Miguan JLL5007 черный" at bounding box center [555, 267] width 268 height 7
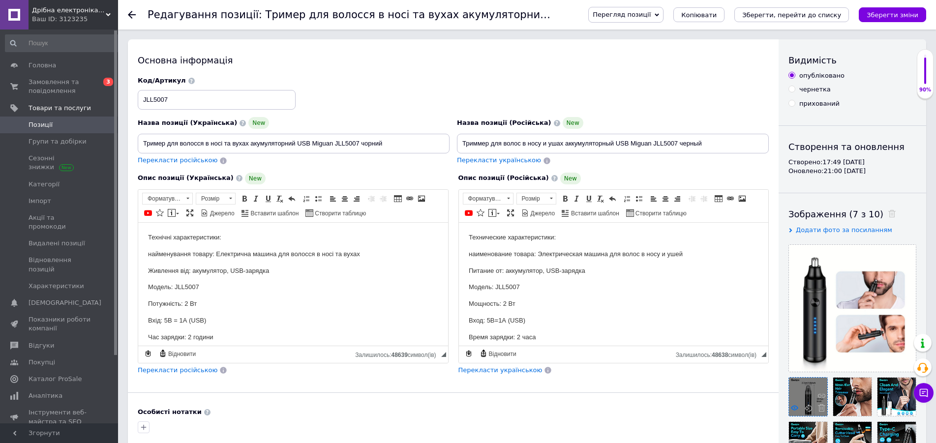
click at [794, 409] on icon at bounding box center [794, 407] width 7 height 7
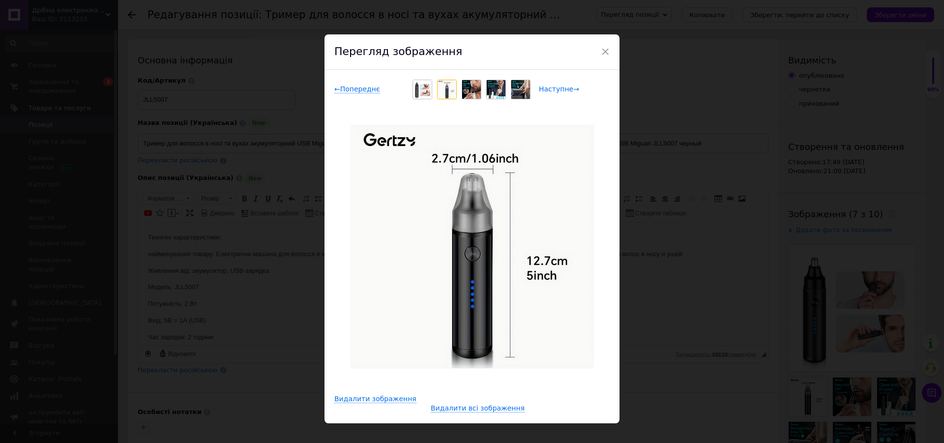
click at [545, 91] on span "Наступне →" at bounding box center [559, 89] width 40 height 8
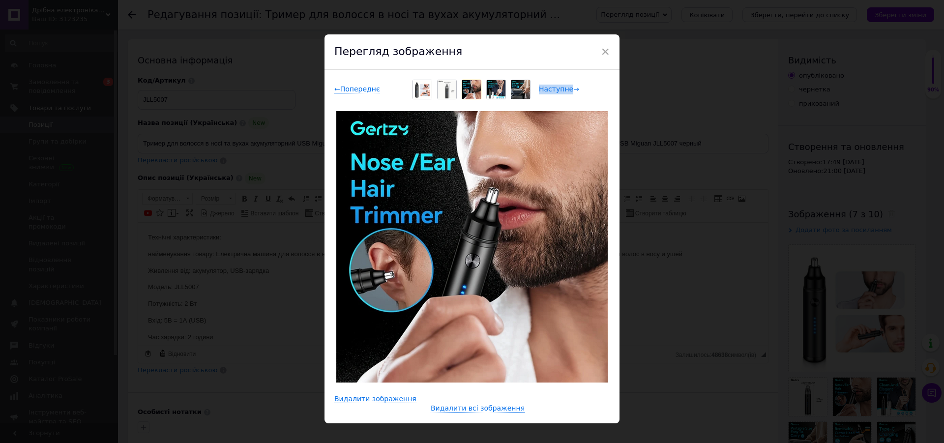
click at [546, 91] on span "Наступне →" at bounding box center [559, 89] width 40 height 8
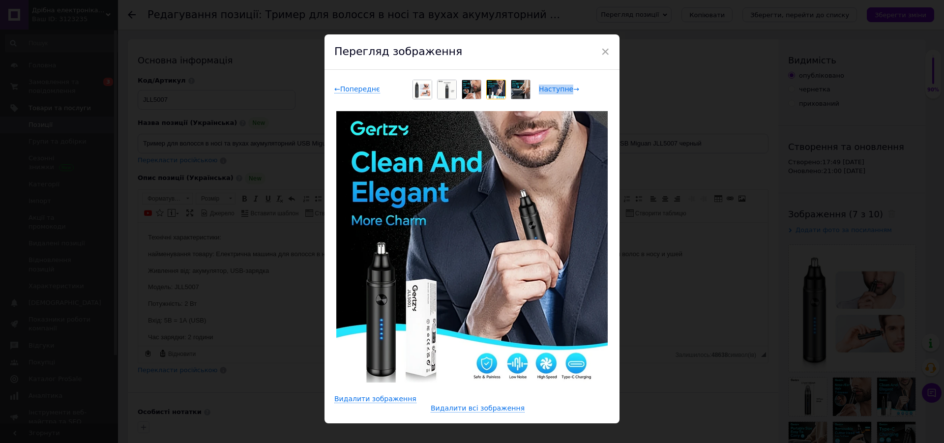
click at [546, 91] on span "Наступне →" at bounding box center [559, 89] width 40 height 8
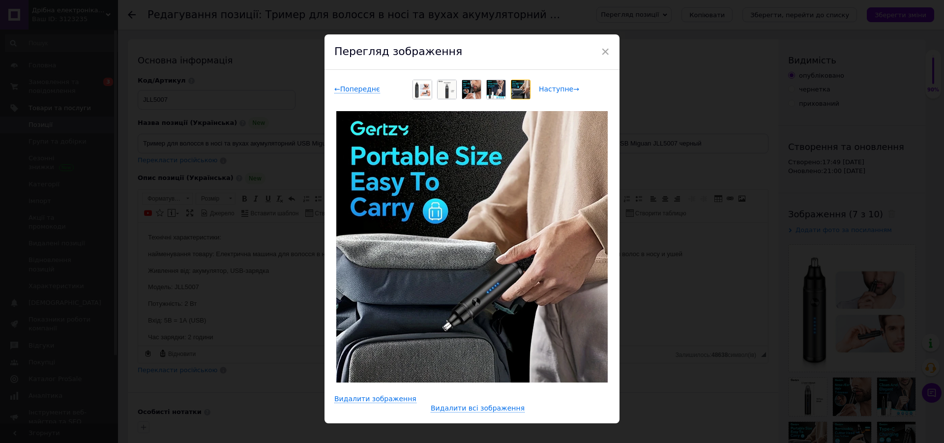
click at [547, 91] on span "Наступне →" at bounding box center [559, 89] width 40 height 8
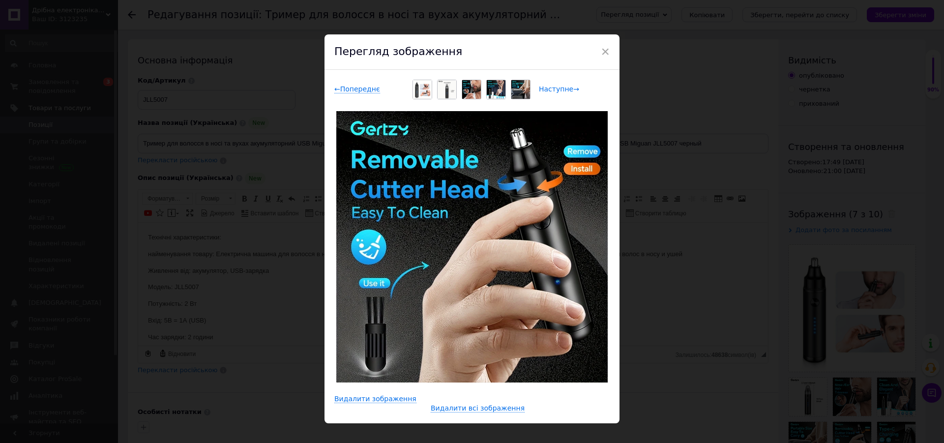
click at [547, 91] on span "Наступне →" at bounding box center [559, 89] width 40 height 8
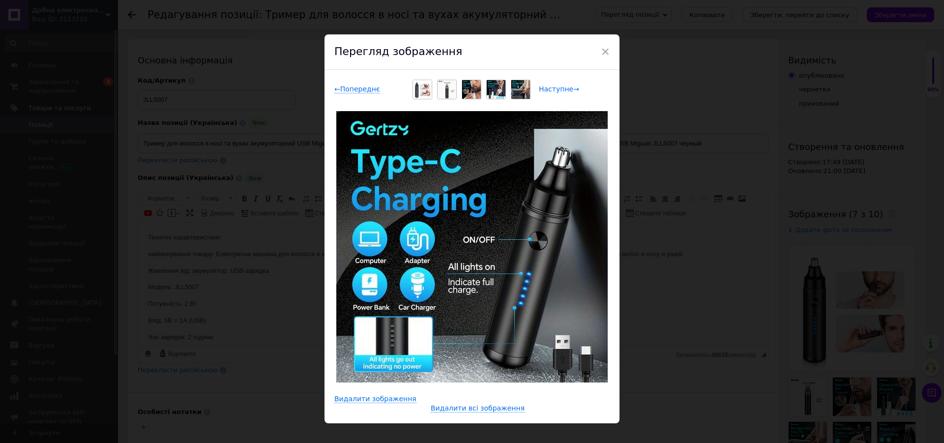
click at [548, 90] on span "Наступне →" at bounding box center [559, 89] width 40 height 8
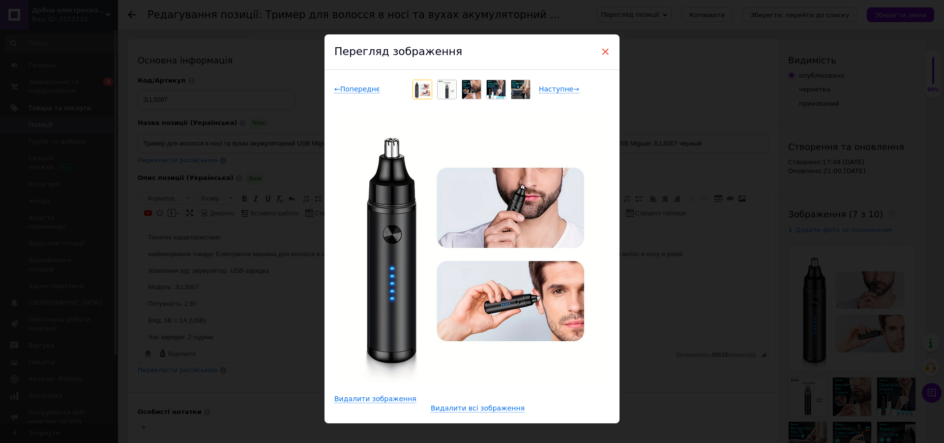
click at [602, 51] on span "×" at bounding box center [605, 51] width 9 height 17
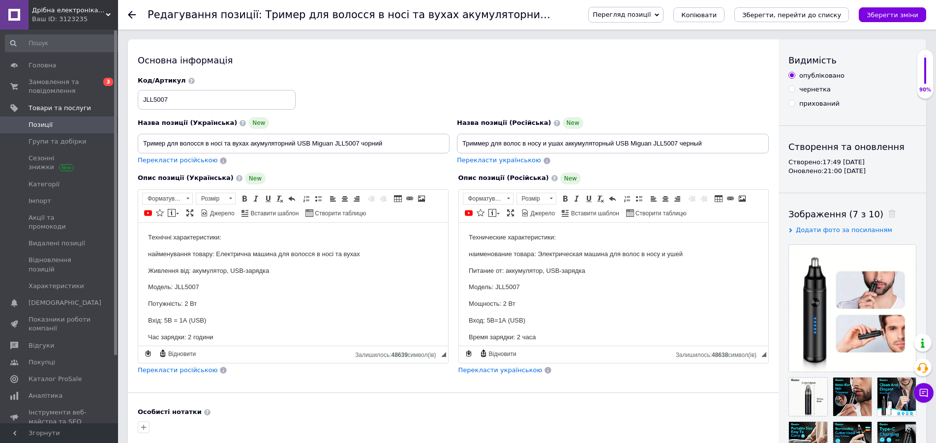
click at [61, 127] on span "Позиції" at bounding box center [60, 124] width 62 height 9
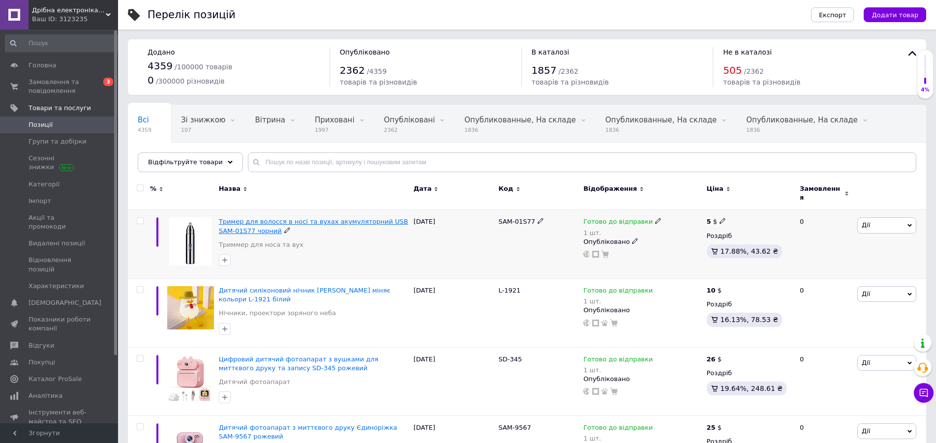
click at [357, 219] on span "Тример для волосся в носі та вухах акумуляторний USB SAM-01S77 чорний" at bounding box center [313, 226] width 189 height 16
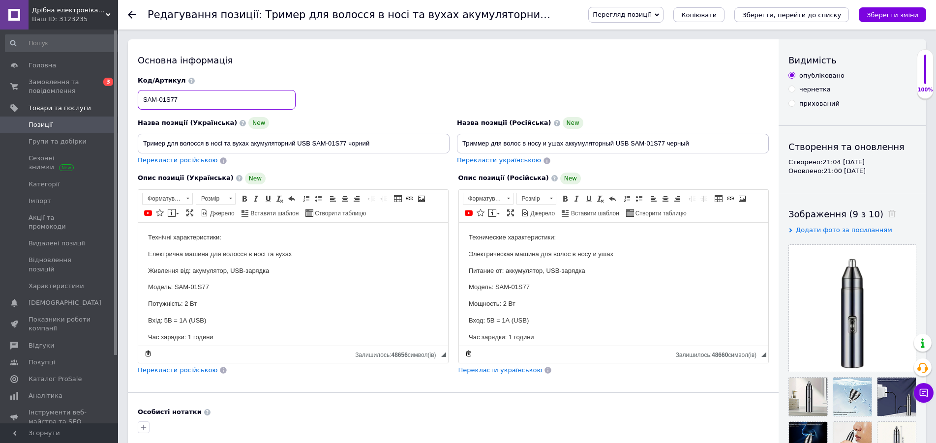
drag, startPoint x: 197, startPoint y: 104, endPoint x: 149, endPoint y: 99, distance: 47.5
click at [150, 99] on input "SAM-01S77" at bounding box center [217, 100] width 158 height 20
drag, startPoint x: 192, startPoint y: 98, endPoint x: 127, endPoint y: 98, distance: 64.9
click at [138, 98] on input "SAM-01S77" at bounding box center [217, 100] width 158 height 20
drag, startPoint x: 388, startPoint y: 142, endPoint x: 156, endPoint y: 144, distance: 231.6
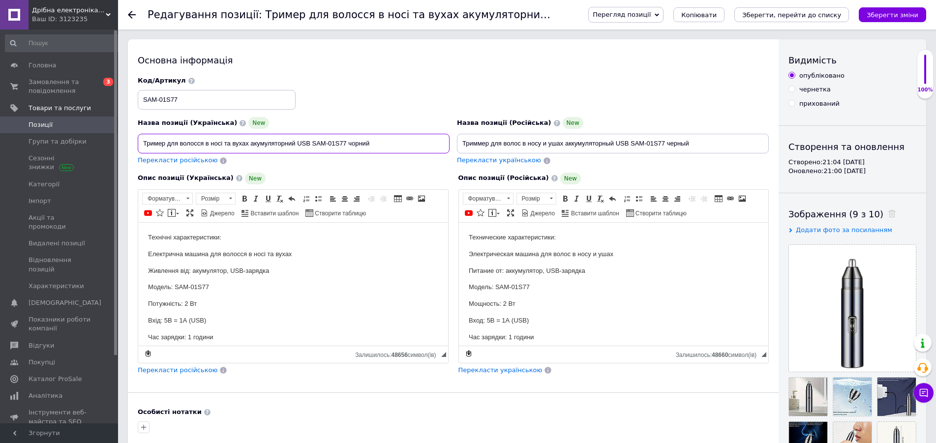
click at [138, 144] on input "Тример для волосся в носі та вухах акумуляторний USB SAM-01S77 чорний" at bounding box center [294, 144] width 312 height 20
drag, startPoint x: 661, startPoint y: 141, endPoint x: 438, endPoint y: 141, distance: 223.7
click at [457, 141] on input "Триммер для волос в носу и ушах аккумуляторный USB SAM-01S77 черный" at bounding box center [613, 144] width 312 height 20
click at [299, 266] on p "Живлення від: акумулятор, USB-зарядка" at bounding box center [293, 271] width 290 height 10
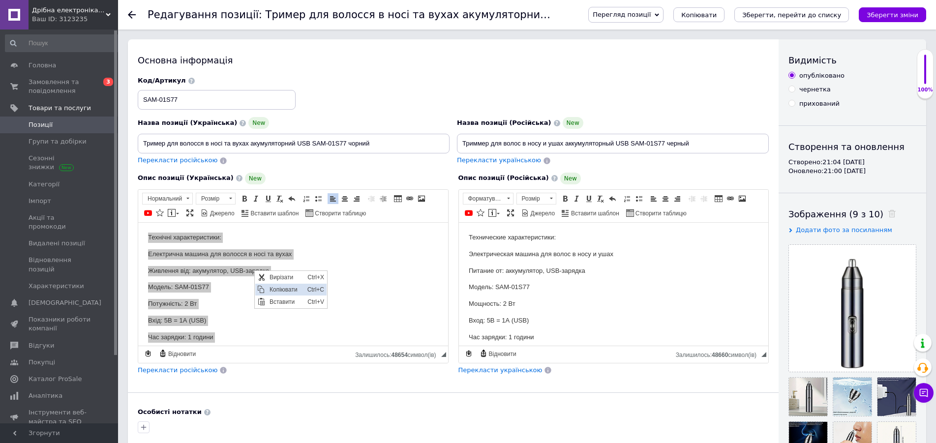
click at [276, 286] on span "Копіювати" at bounding box center [286, 289] width 38 height 12
click at [511, 261] on body "Технические характеристики: Электрическая машина для волос в носу и ушах Питани…" at bounding box center [613, 427] width 290 height 391
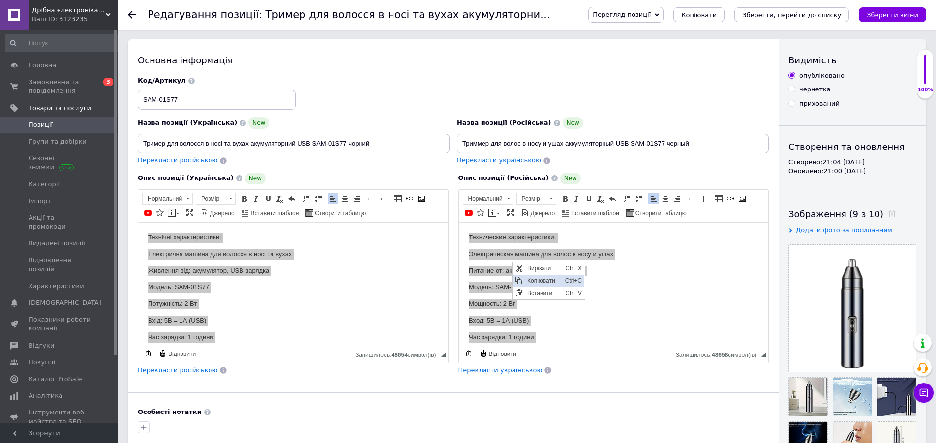
click at [523, 278] on span "Копіювати" at bounding box center [518, 280] width 12 height 12
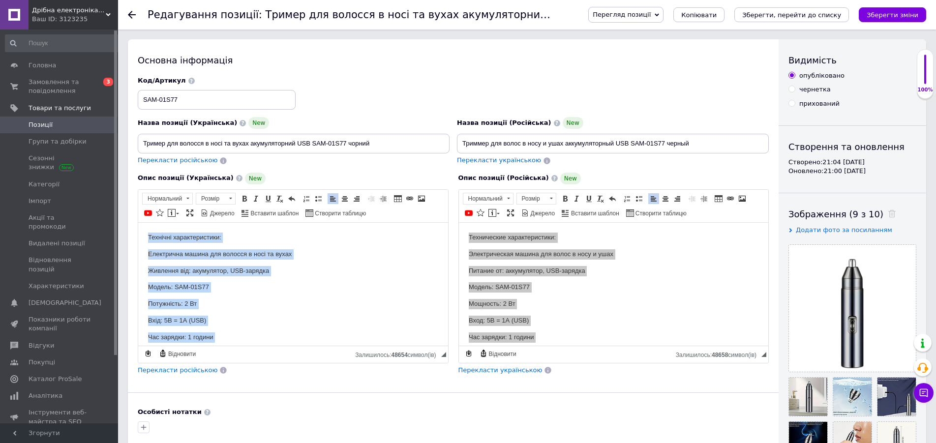
click at [276, 273] on p "Живлення від: акумулятор, USB-зарядка" at bounding box center [293, 271] width 290 height 10
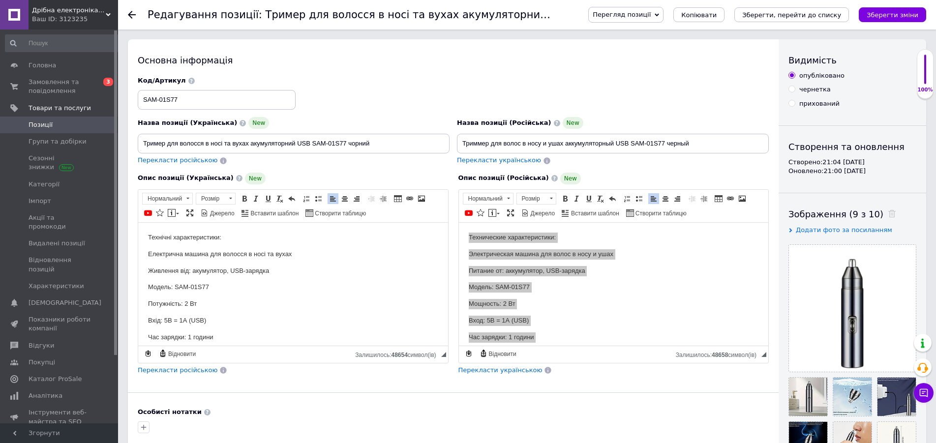
drag, startPoint x: 381, startPoint y: 146, endPoint x: 146, endPoint y: 143, distance: 234.5
click at [138, 144] on input "Тример для волосся в носі та вухах акумуляторний USB SAM-01S77 чорний" at bounding box center [294, 144] width 312 height 20
drag, startPoint x: 161, startPoint y: 143, endPoint x: 162, endPoint y: 148, distance: 5.0
drag, startPoint x: 699, startPoint y: 141, endPoint x: 378, endPoint y: 142, distance: 321.1
click at [457, 142] on input "Триммер для волос в носу и ушах аккумуляторный USB SAM-01S77 черный" at bounding box center [613, 144] width 312 height 20
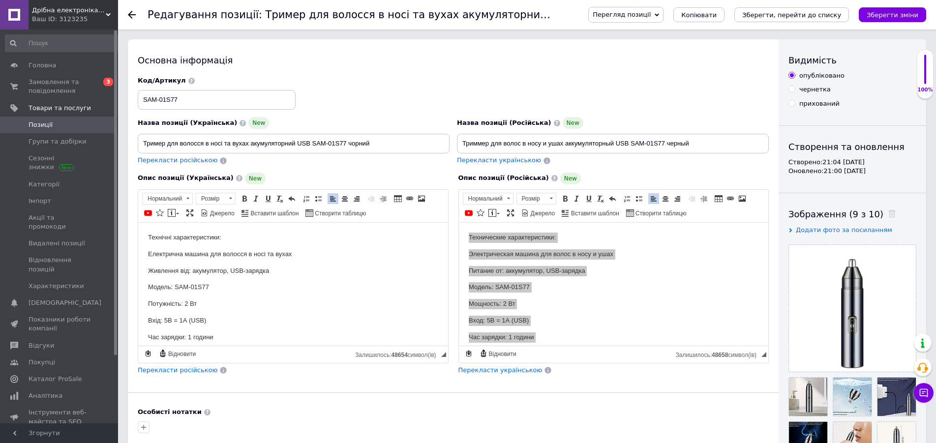
click at [291, 262] on body "Технічні характеристики: Електрична машина для волосся в носі та вухах Живлення…" at bounding box center [293, 427] width 290 height 391
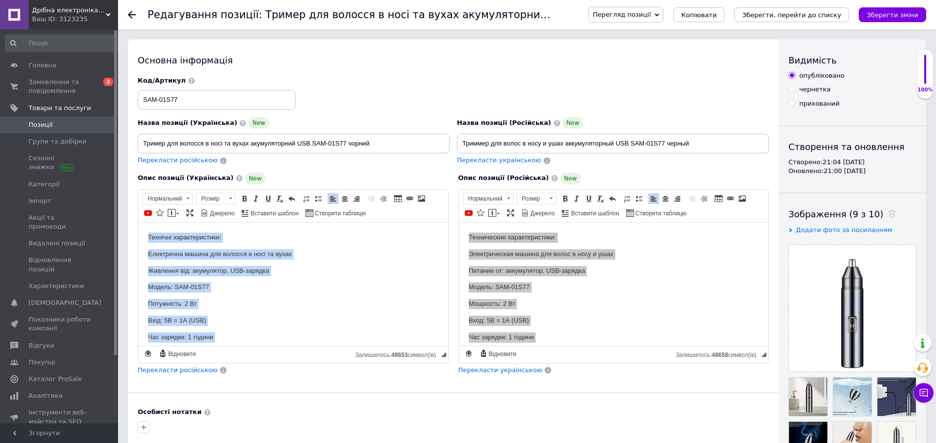
drag, startPoint x: 214, startPoint y: 253, endPoint x: 355, endPoint y: 476, distance: 263.2
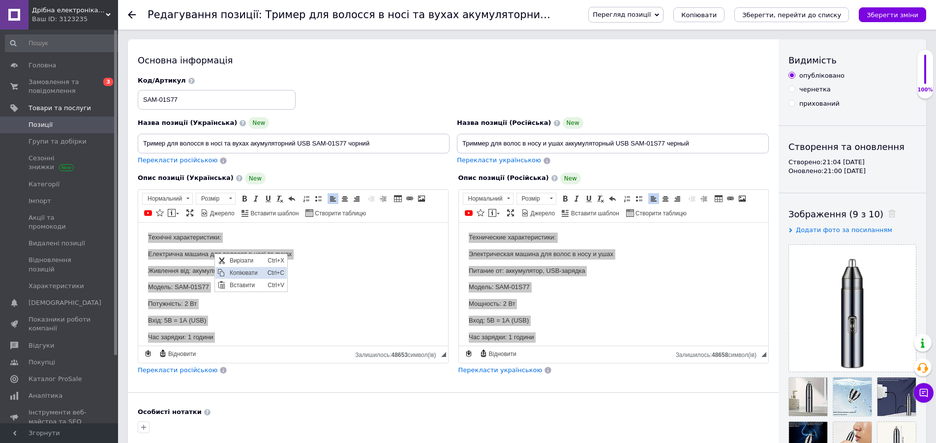
click at [240, 268] on span "Копіювати" at bounding box center [246, 272] width 38 height 12
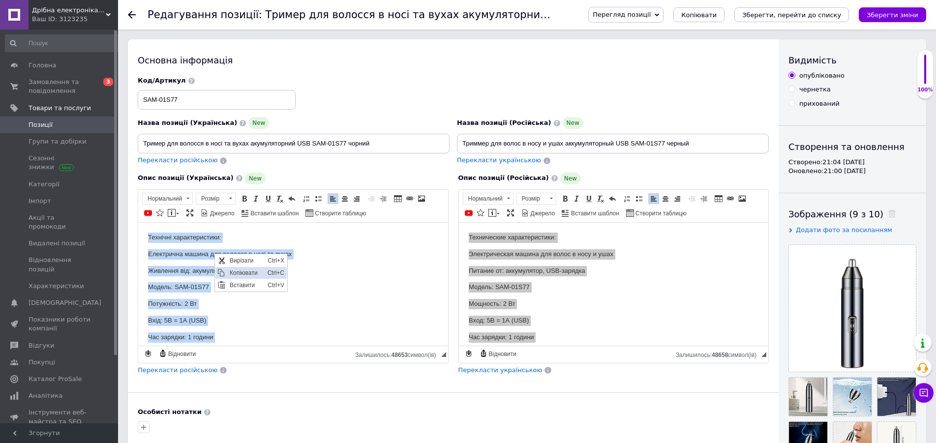
copy body "Технічні характеристики: Електрична машина для волосся в носі та вухах Живлення…"
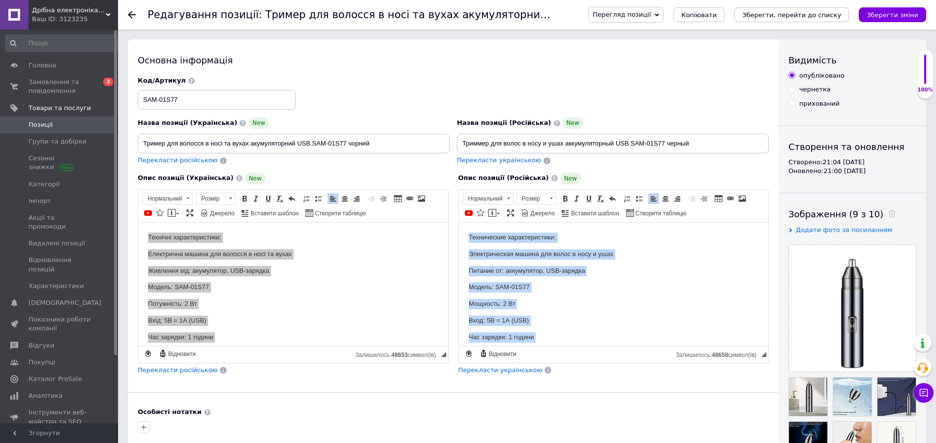
drag, startPoint x: 541, startPoint y: 261, endPoint x: 1000, endPoint y: 484, distance: 510.2
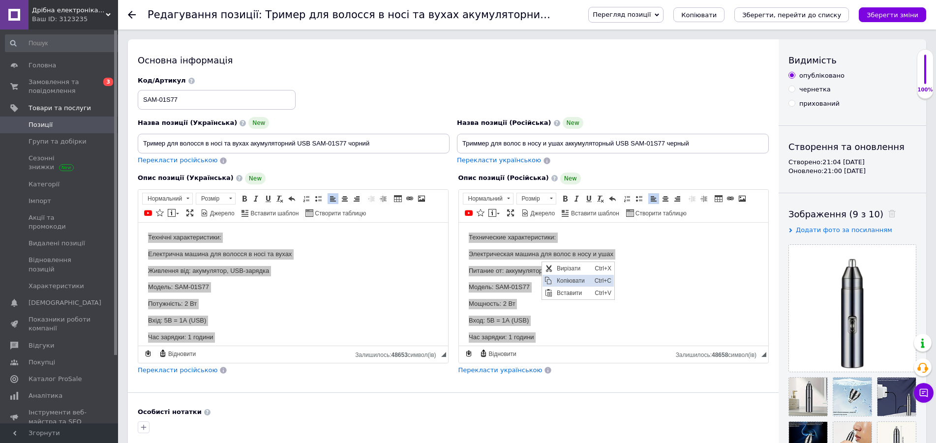
click at [558, 278] on span "Копіювати" at bounding box center [573, 280] width 38 height 12
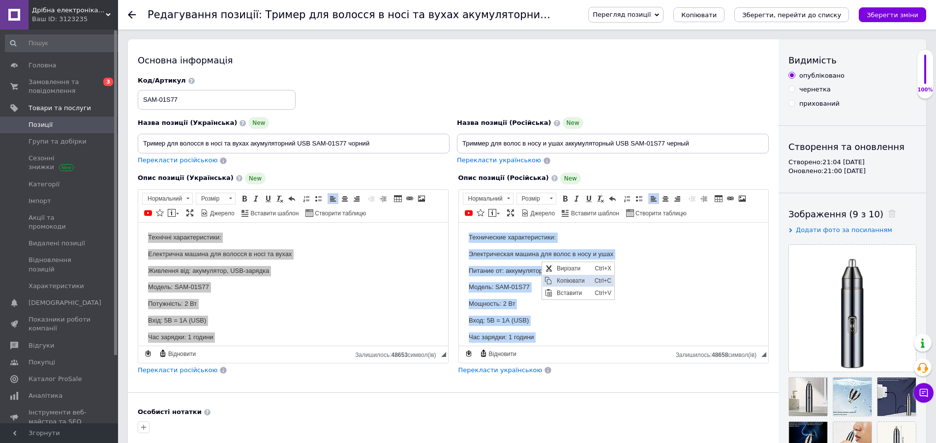
copy body "Технічні характеристики: Електрична машина для волосся в носі та вухах Живлення…"
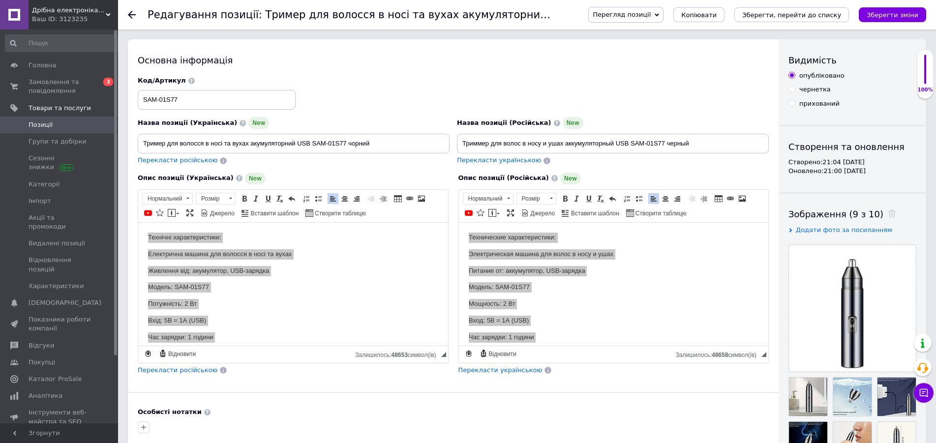
click at [60, 127] on span "Позиції" at bounding box center [60, 124] width 62 height 9
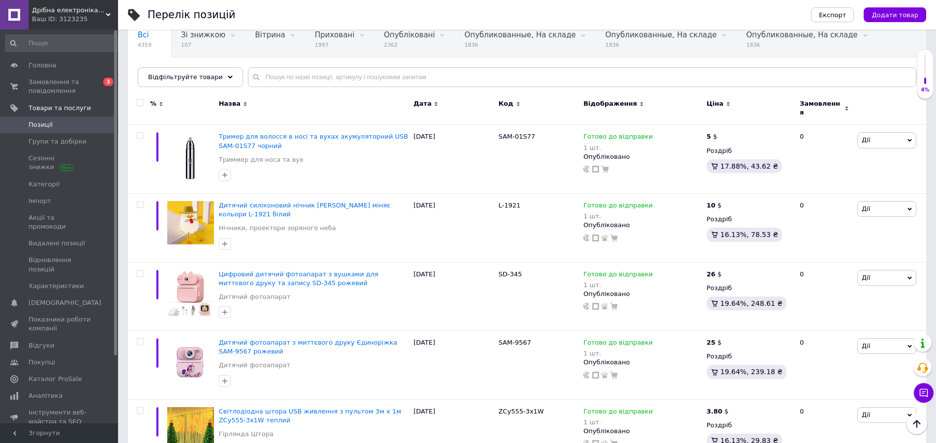
scroll to position [77, 0]
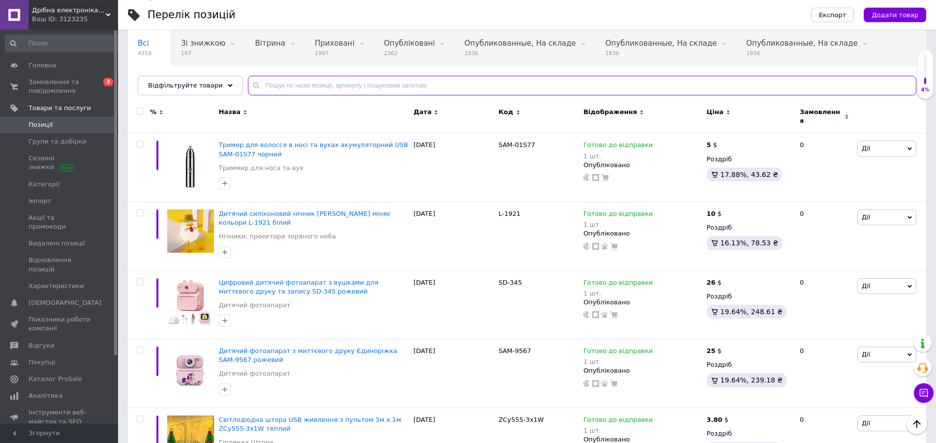
click at [302, 87] on input "text" at bounding box center [582, 86] width 668 height 20
paste input "SAM-3PI"
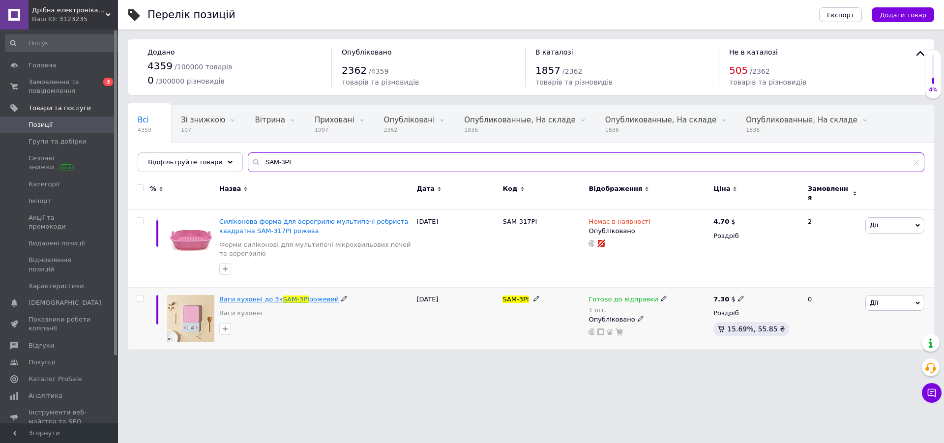
type input "SAM-3PI"
click at [267, 296] on span "Ваги кухонні до 3к" at bounding box center [250, 299] width 63 height 7
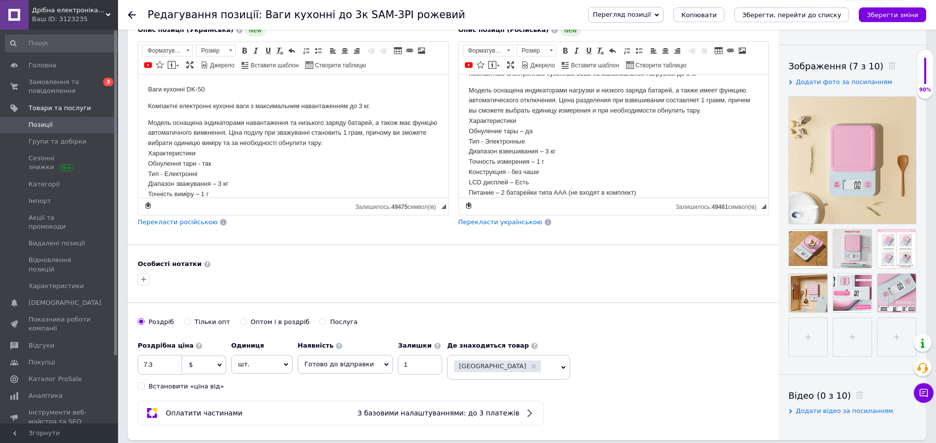
scroll to position [201, 0]
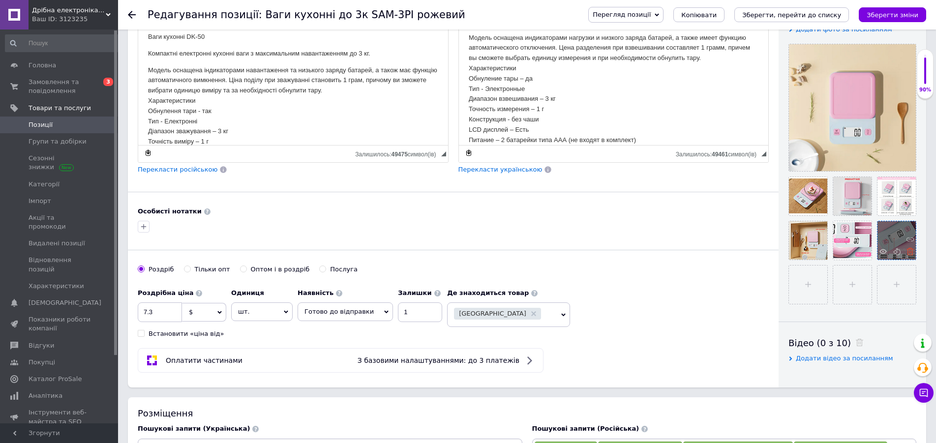
click at [911, 253] on icon at bounding box center [909, 251] width 7 height 7
click at [867, 252] on icon at bounding box center [865, 251] width 7 height 7
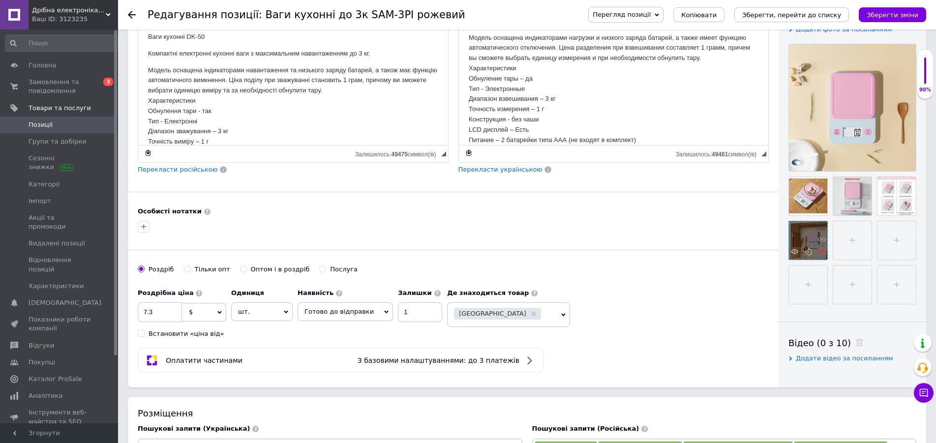
click at [823, 251] on icon at bounding box center [821, 251] width 7 height 7
click at [806, 248] on input "file" at bounding box center [808, 240] width 38 height 38
type input "C:\fakepath\797 (35)(1).png"
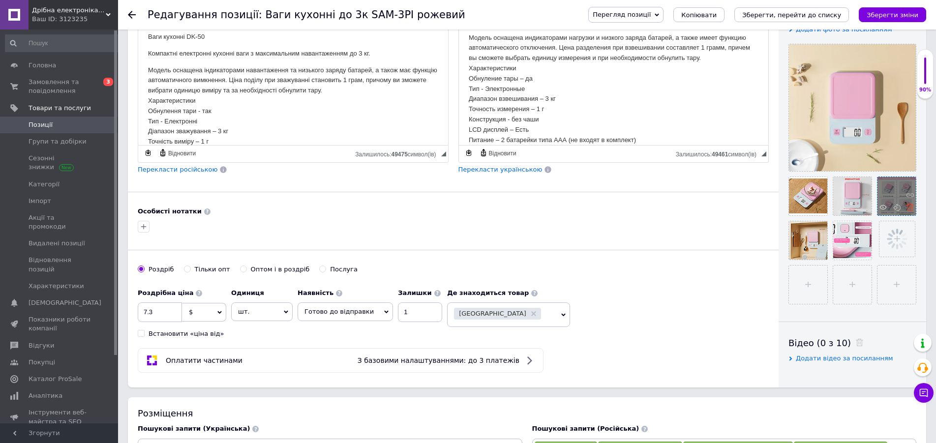
click at [908, 206] on icon at bounding box center [909, 207] width 7 height 7
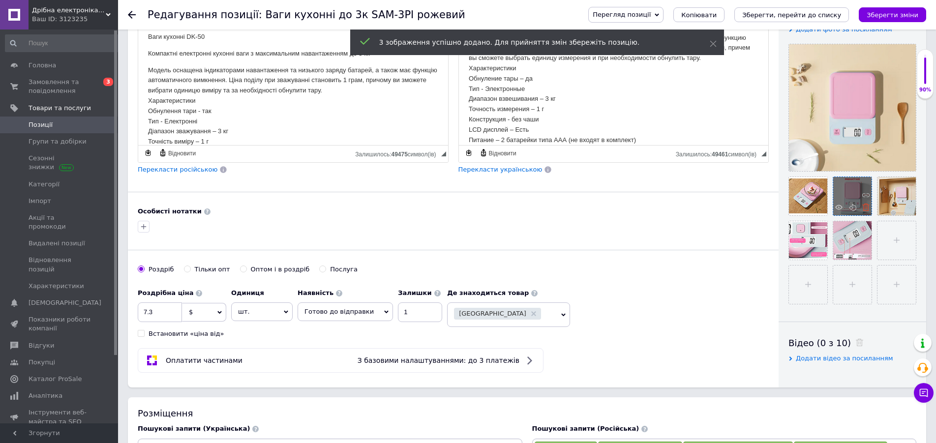
click at [866, 206] on icon at bounding box center [865, 207] width 7 height 7
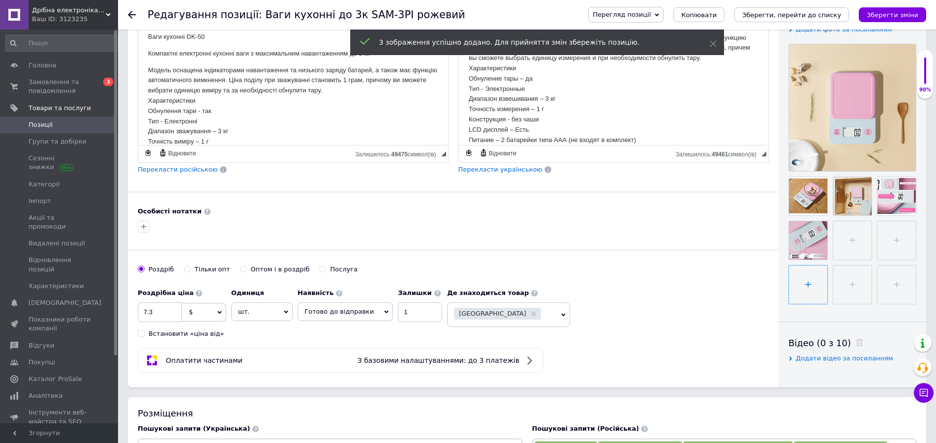
click at [812, 283] on input "file" at bounding box center [808, 285] width 38 height 38
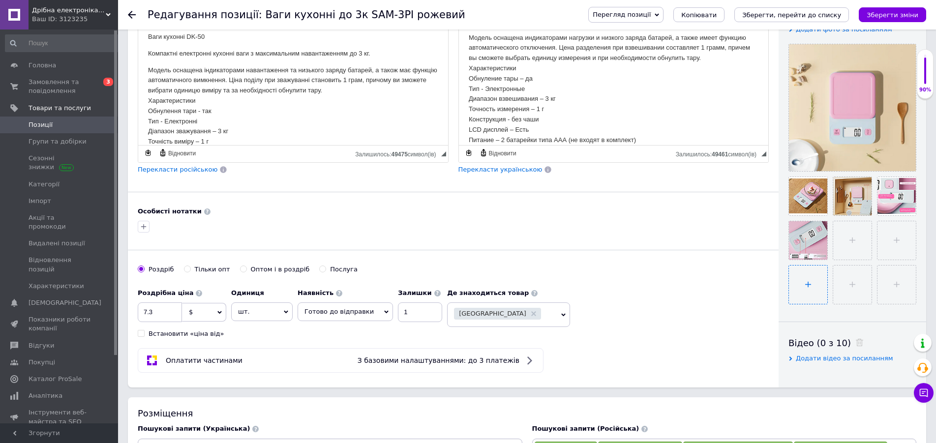
type input "C:\fakepath\797 (31)(1).png"
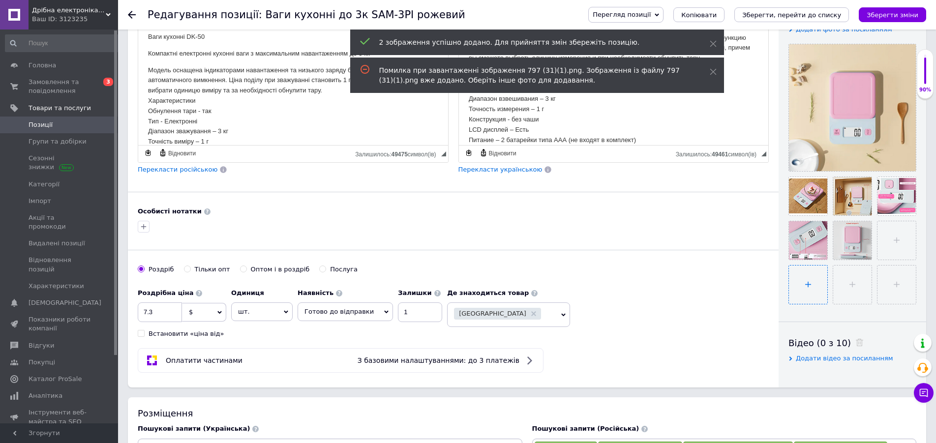
click at [820, 286] on input "file" at bounding box center [808, 285] width 38 height 38
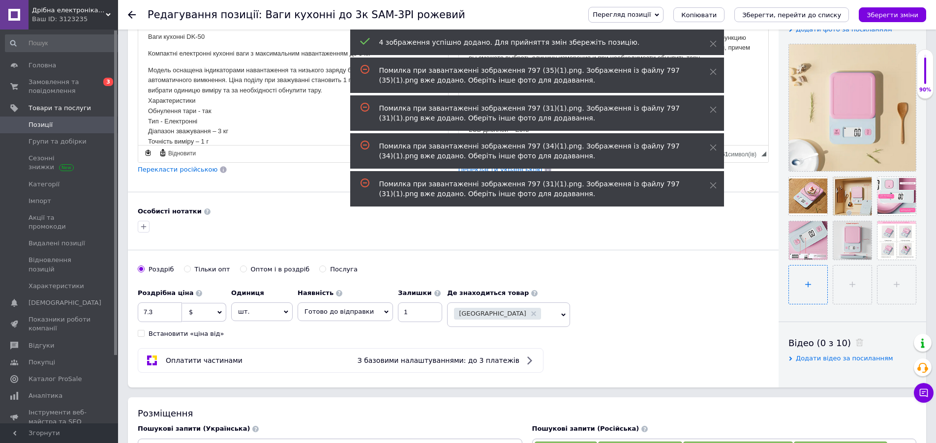
click at [810, 281] on input "file" at bounding box center [808, 285] width 38 height 38
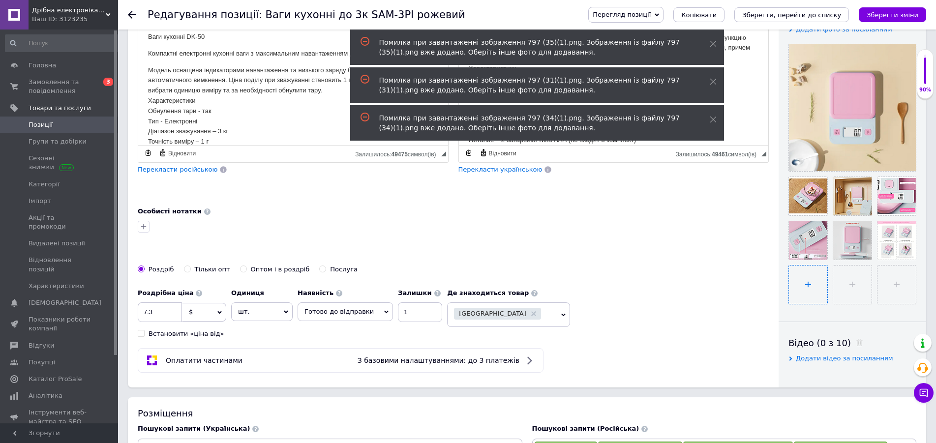
type input "C:\fakepath\9-9.jpg"
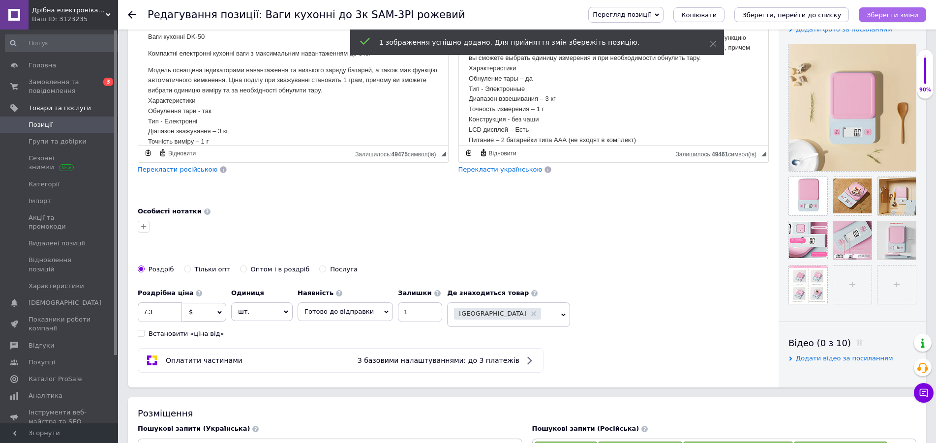
click at [889, 14] on icon "Зберегти зміни" at bounding box center [892, 14] width 52 height 7
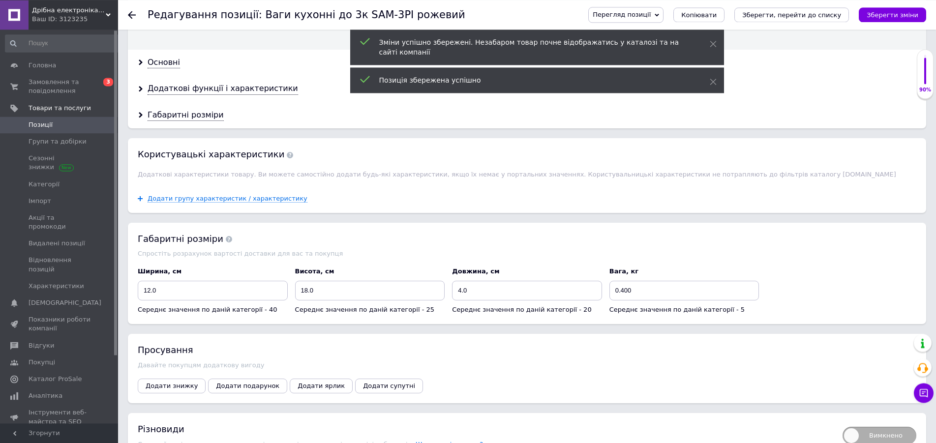
scroll to position [953, 0]
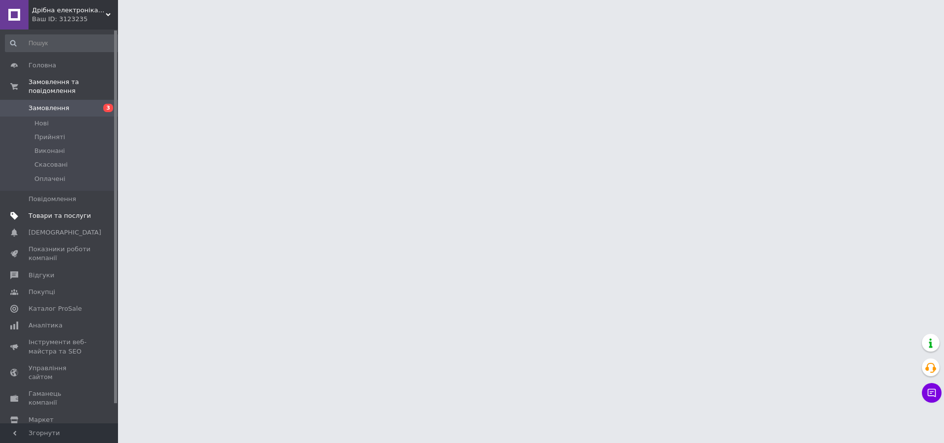
click at [63, 211] on span "Товари та послуги" at bounding box center [60, 215] width 62 height 9
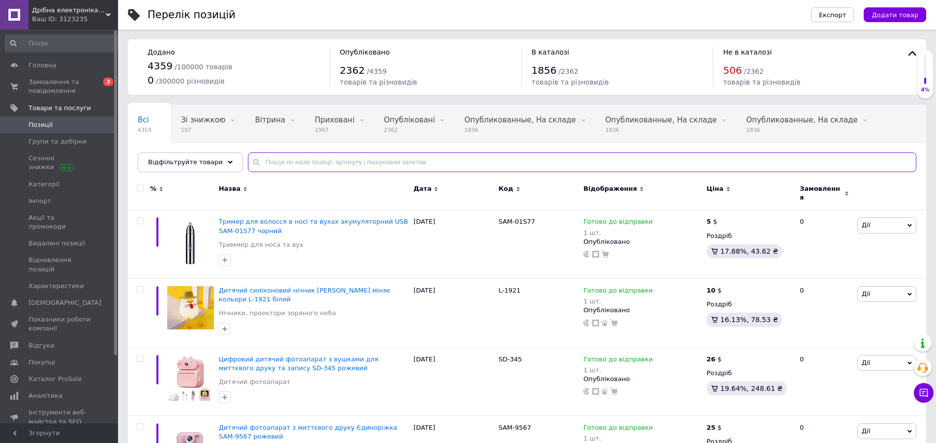
click at [320, 164] on input "text" at bounding box center [582, 162] width 668 height 20
paste input "W628"
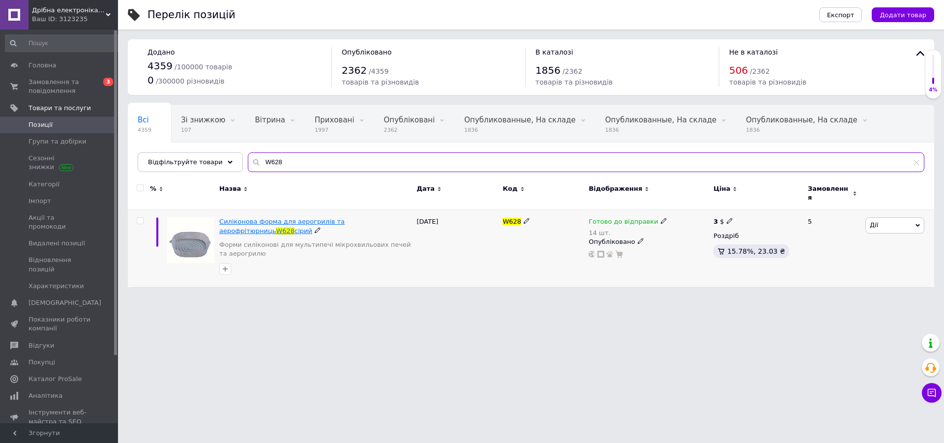
type input "W628"
click at [323, 220] on span "Силіконова форма для аерогрилів та аерофрітюрниць" at bounding box center [281, 226] width 125 height 16
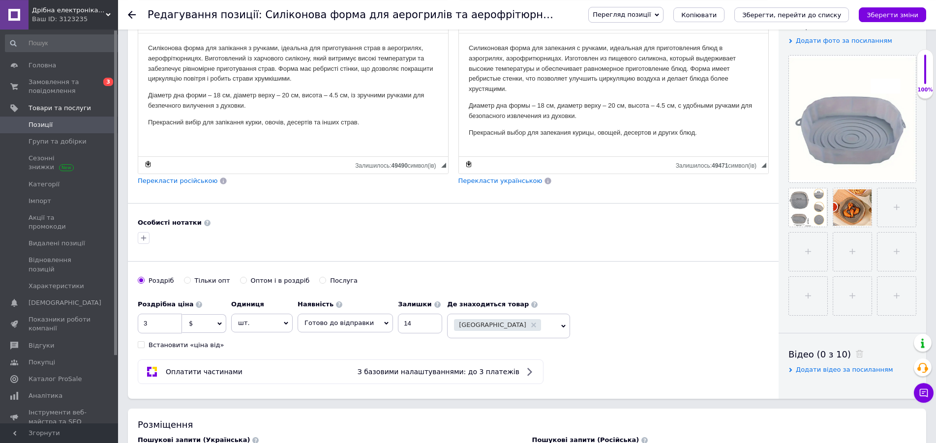
scroll to position [201, 0]
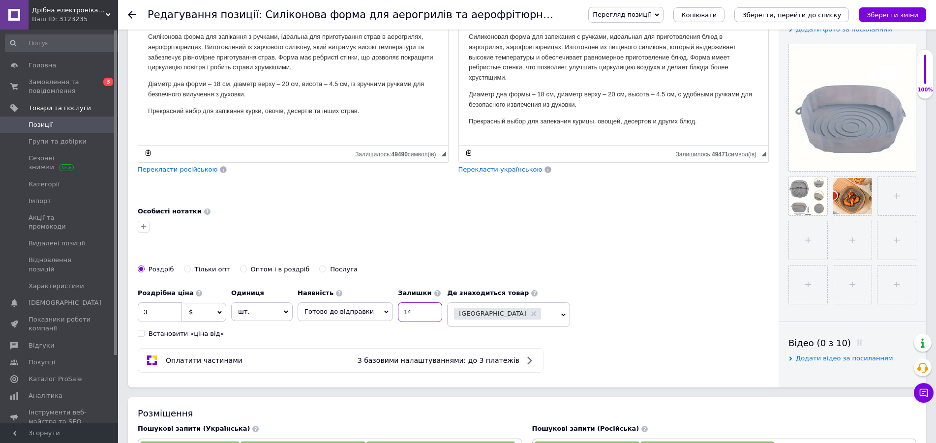
click at [418, 316] on input "14" at bounding box center [420, 312] width 44 height 20
type input "13"
click at [881, 16] on icon "Зберегти зміни" at bounding box center [892, 14] width 52 height 7
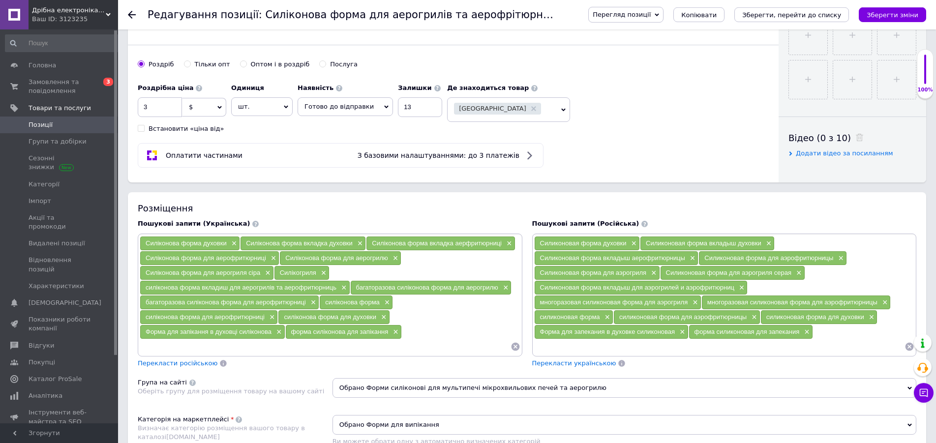
scroll to position [451, 0]
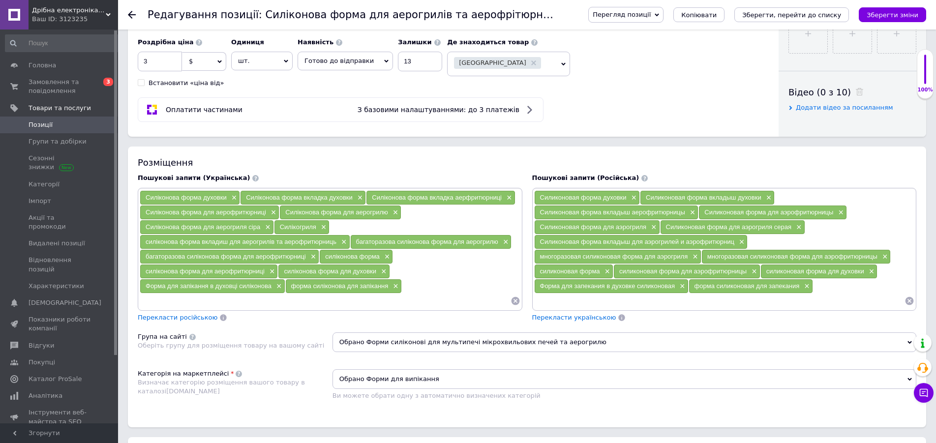
drag, startPoint x: 267, startPoint y: 305, endPoint x: 262, endPoint y: 306, distance: 5.1
click at [266, 305] on input at bounding box center [325, 301] width 371 height 15
type input "силіконова форма"
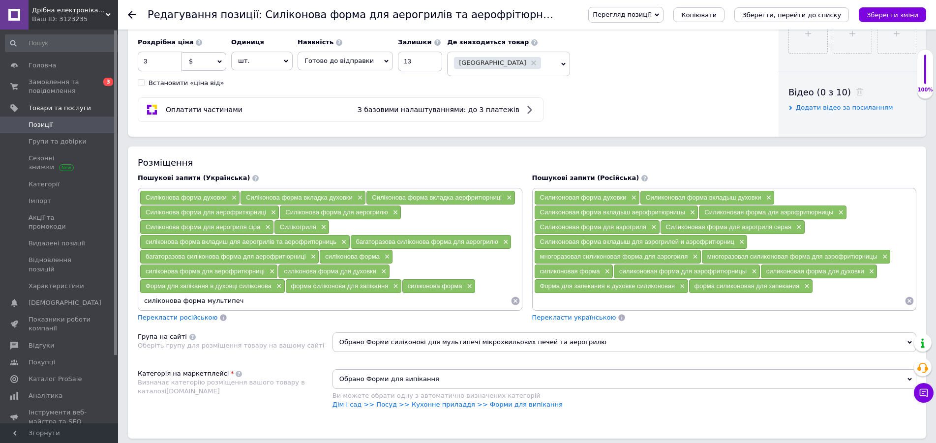
type input "силіконова форма мультипечі"
type input "силіконова форма аерофритюрниці"
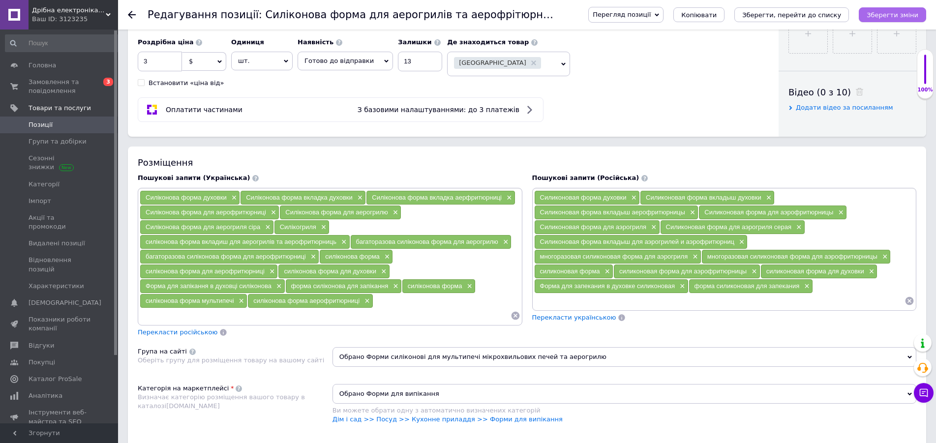
click at [909, 9] on button "Зберегти зміни" at bounding box center [891, 14] width 67 height 15
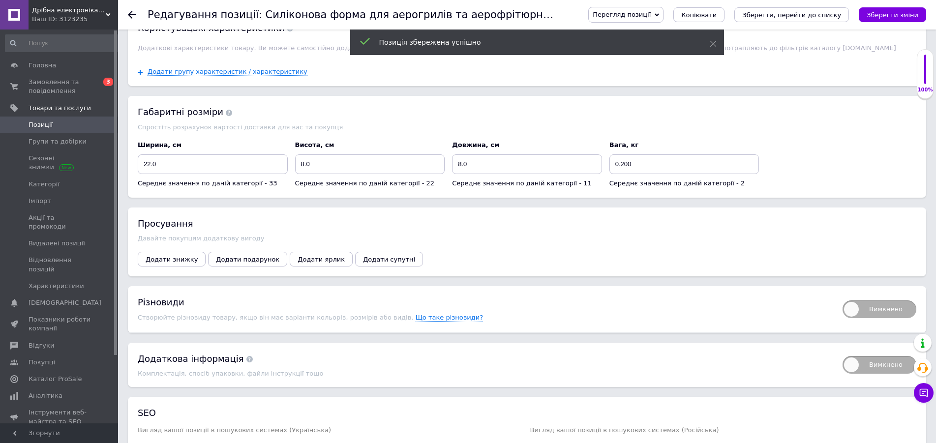
scroll to position [988, 0]
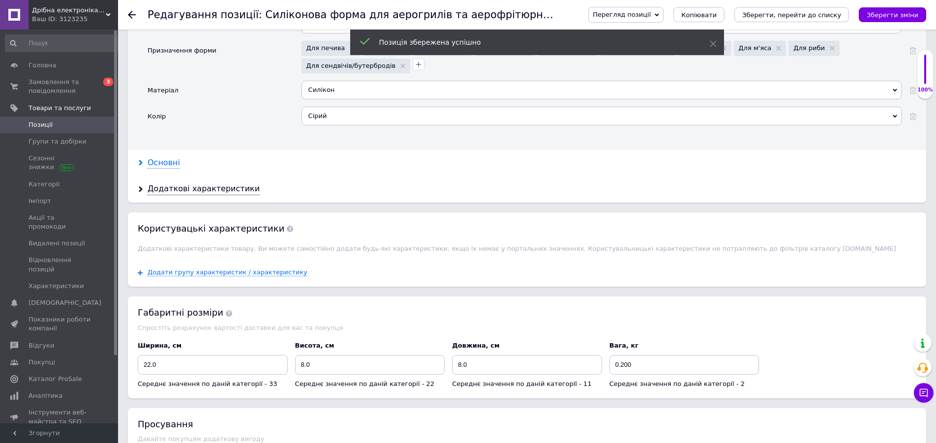
click at [170, 157] on div "Основні" at bounding box center [164, 162] width 32 height 11
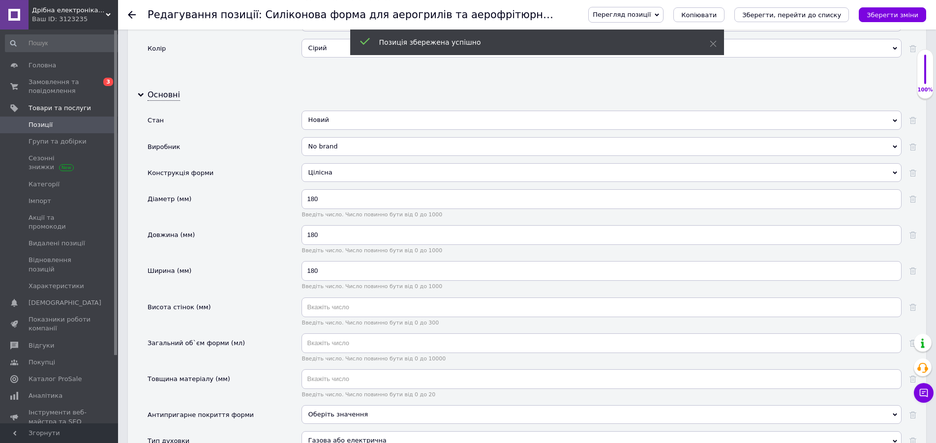
scroll to position [1188, 0]
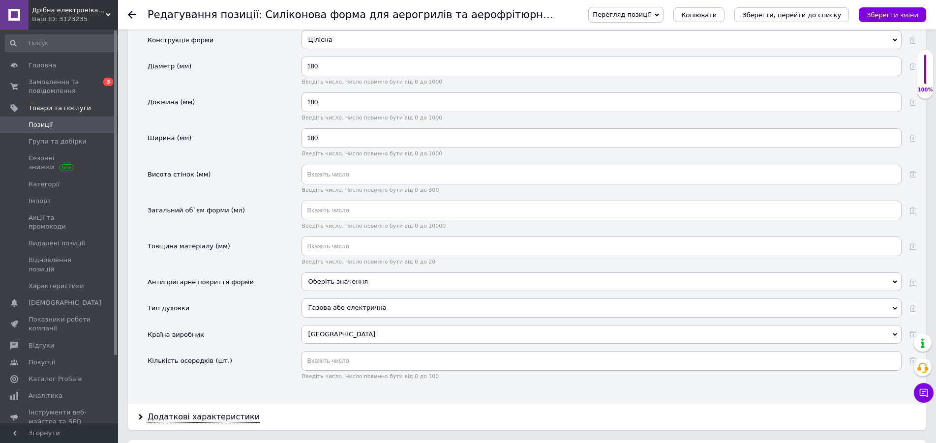
click at [368, 278] on span "Оберіть значення" at bounding box center [601, 281] width 600 height 19
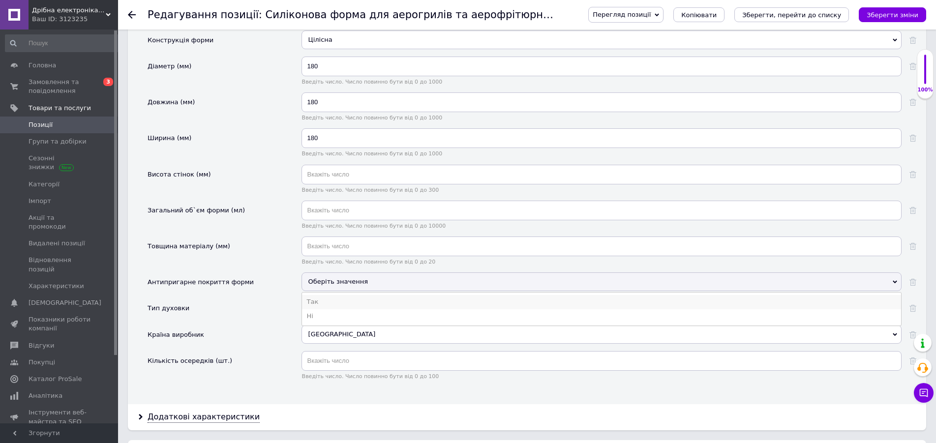
click at [319, 295] on li "Так" at bounding box center [601, 302] width 599 height 14
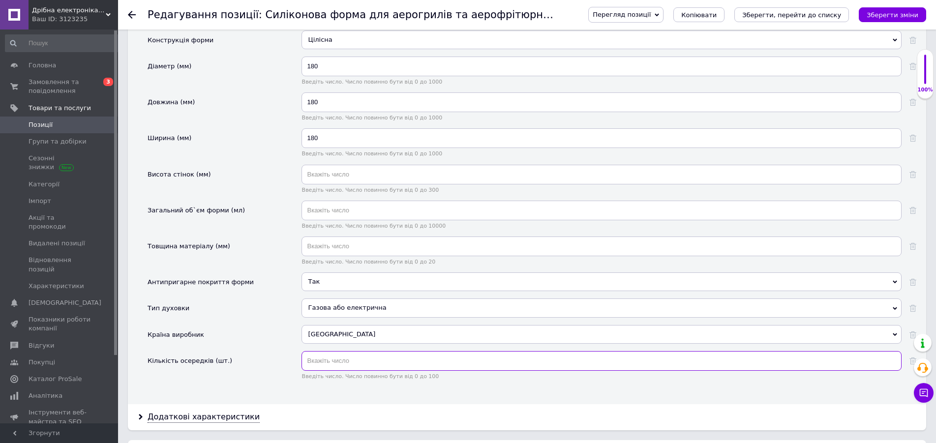
click at [339, 359] on input "text" at bounding box center [601, 361] width 600 height 20
click at [901, 15] on icon "Зберегти зміни" at bounding box center [892, 14] width 52 height 7
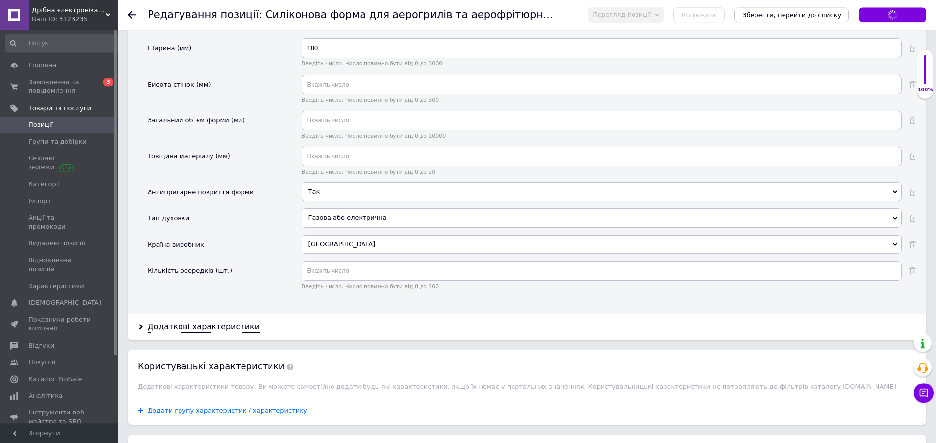
scroll to position [1439, 0]
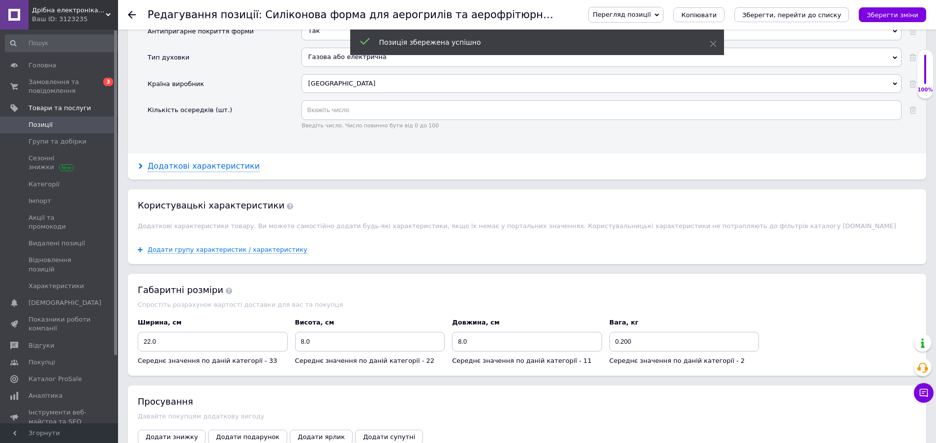
click at [194, 161] on div "Додаткові характеристики" at bounding box center [204, 166] width 112 height 11
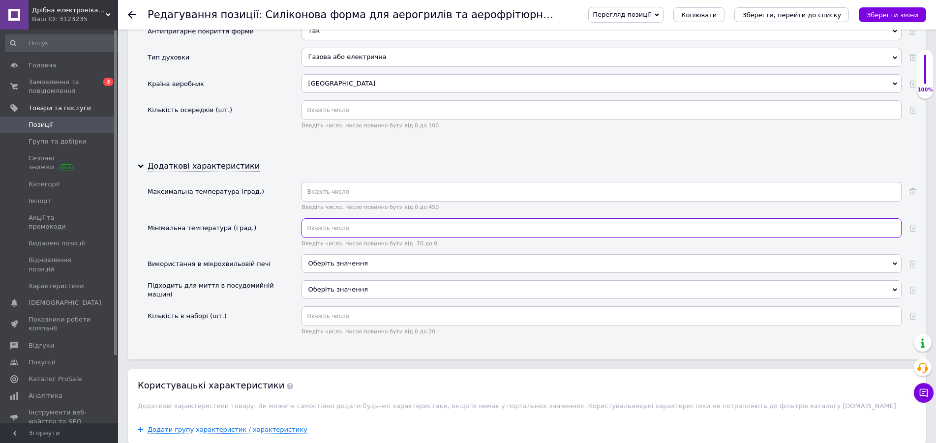
click at [333, 226] on input "text" at bounding box center [601, 228] width 600 height 20
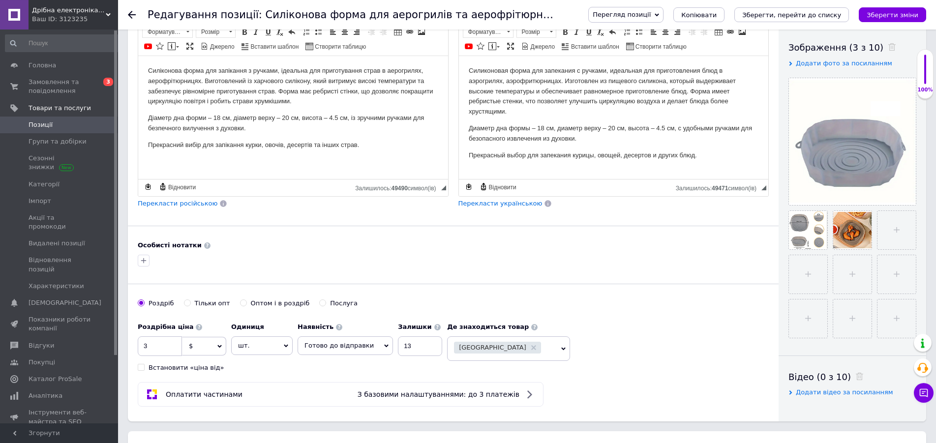
scroll to position [85, 0]
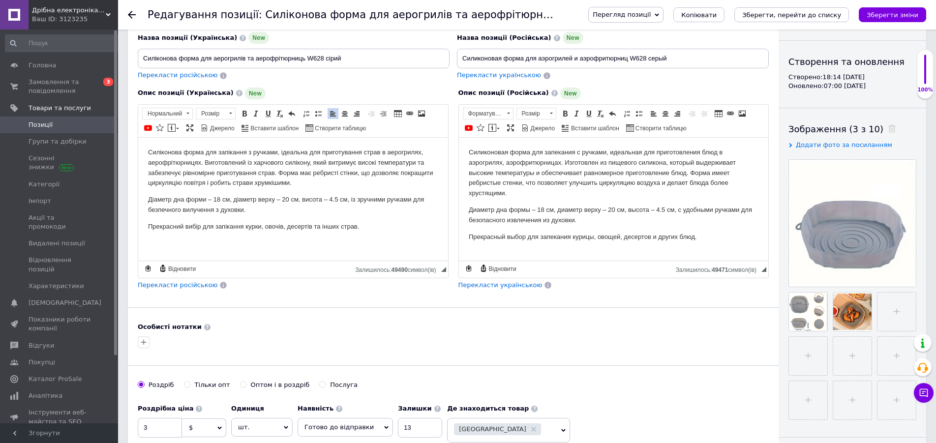
click at [358, 209] on p "Діаметр дна форми – 18 см, діаметр верху – 20 см, висота – 4.5 см, із зручними …" at bounding box center [293, 204] width 290 height 21
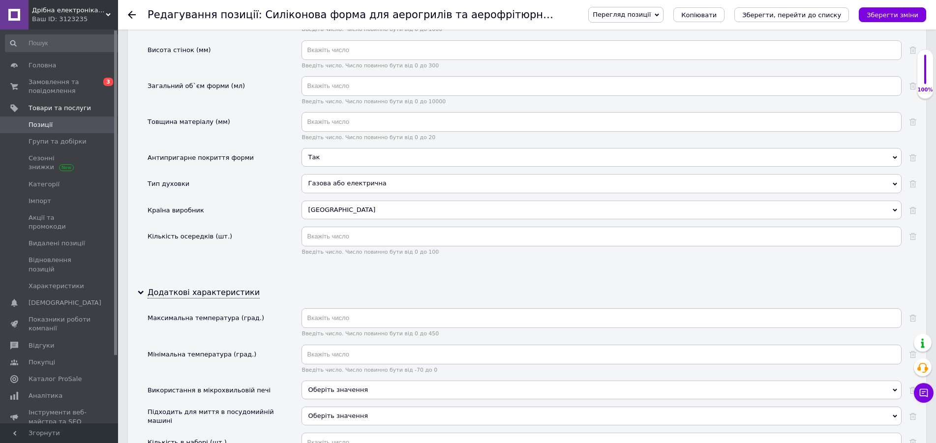
scroll to position [1404, 0]
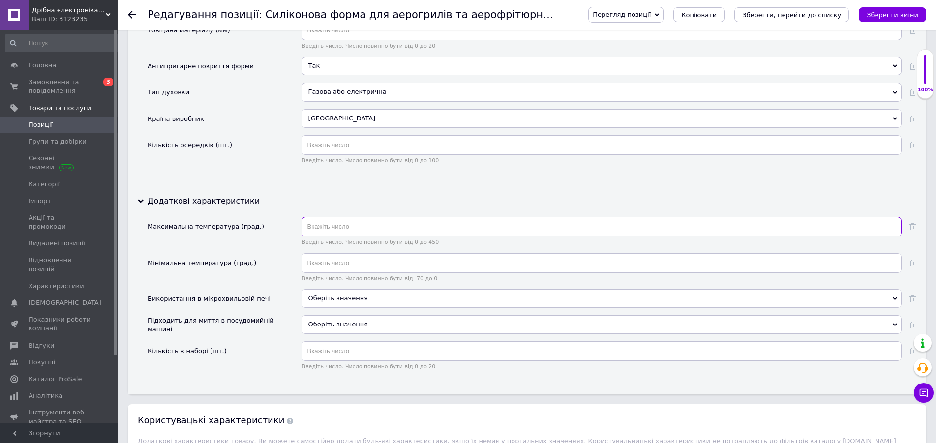
drag, startPoint x: 359, startPoint y: 231, endPoint x: 357, endPoint y: 224, distance: 6.8
click at [359, 229] on input "text" at bounding box center [601, 227] width 600 height 20
type input "230"
click at [346, 265] on input "text" at bounding box center [601, 263] width 600 height 20
type input "-30"
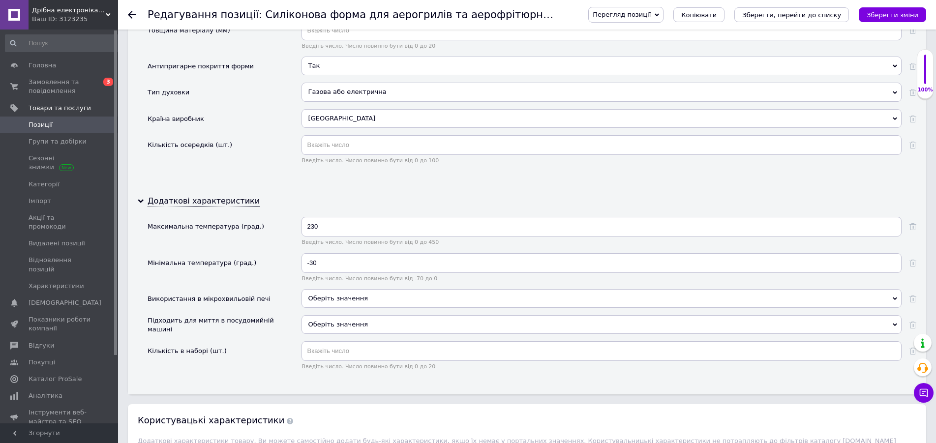
click at [359, 298] on span "Оберіть значення" at bounding box center [337, 298] width 59 height 7
click at [279, 299] on div "Використання в мікрохвильовій печі" at bounding box center [225, 302] width 154 height 26
click at [332, 325] on span "Оберіть значення" at bounding box center [337, 324] width 59 height 7
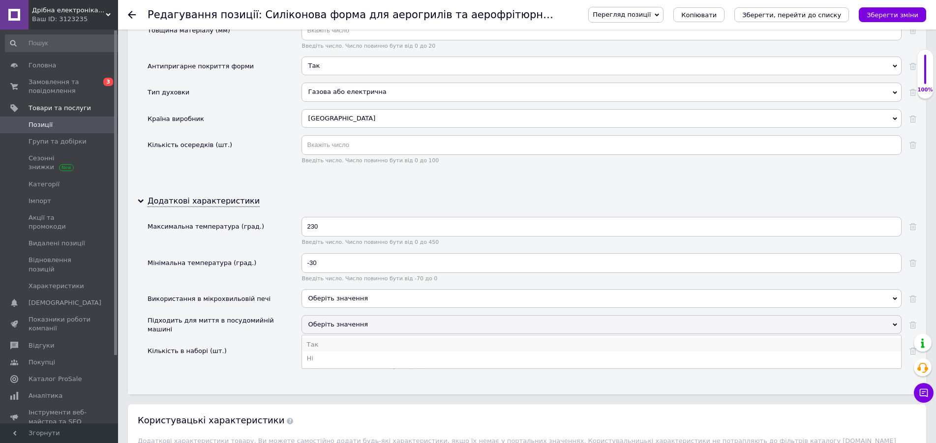
click at [327, 341] on li "Так" at bounding box center [601, 345] width 599 height 14
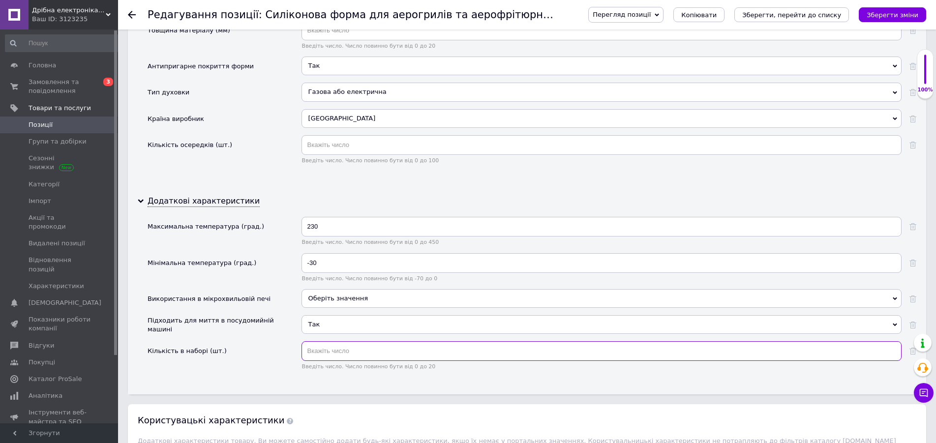
click at [337, 352] on input "text" at bounding box center [601, 351] width 600 height 20
type input "1"
click at [880, 17] on icon "Зберегти зміни" at bounding box center [892, 14] width 52 height 7
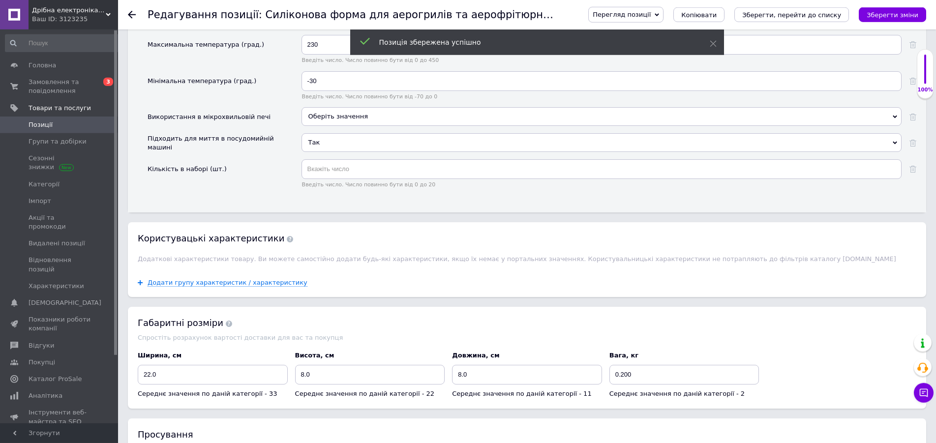
scroll to position [1655, 0]
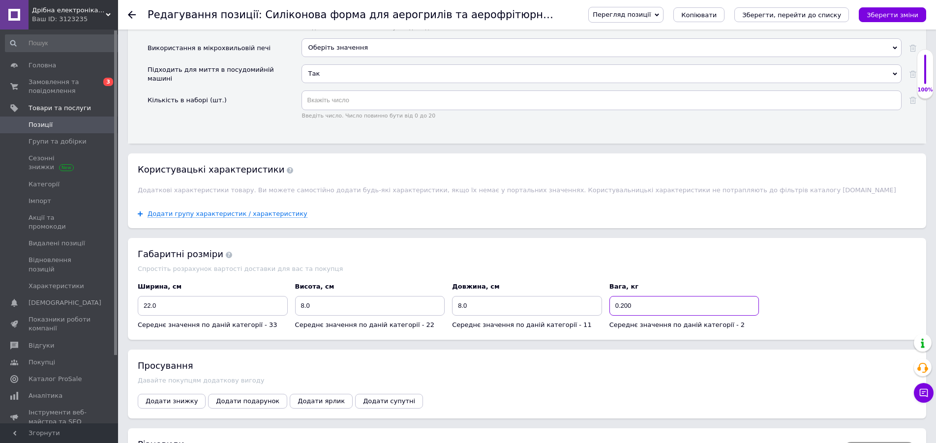
drag, startPoint x: 620, startPoint y: 304, endPoint x: 676, endPoint y: 304, distance: 55.6
click at [676, 304] on input "0.200" at bounding box center [684, 306] width 150 height 20
type input "0.1"
click at [903, 10] on button "Зберегти зміни" at bounding box center [891, 14] width 67 height 15
drag, startPoint x: 134, startPoint y: 315, endPoint x: 91, endPoint y: 314, distance: 43.3
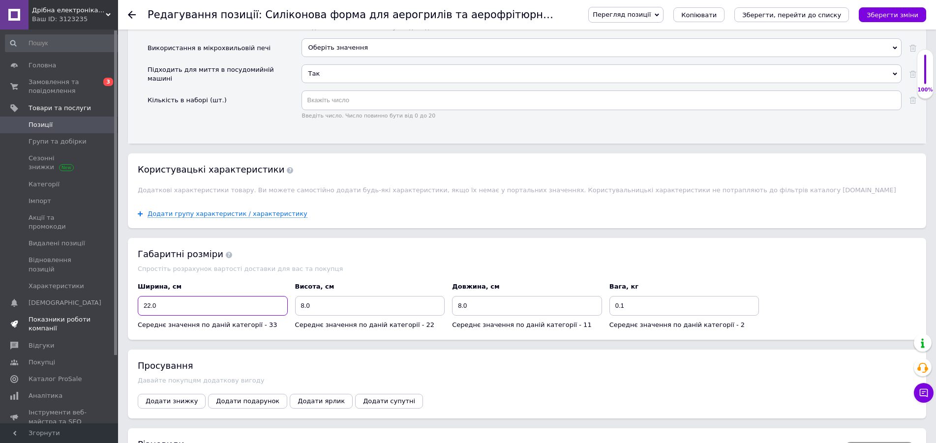
click at [138, 316] on input "22.0" at bounding box center [213, 306] width 150 height 20
type input "20"
click at [895, 13] on icon "Зберегти зміни" at bounding box center [892, 14] width 52 height 7
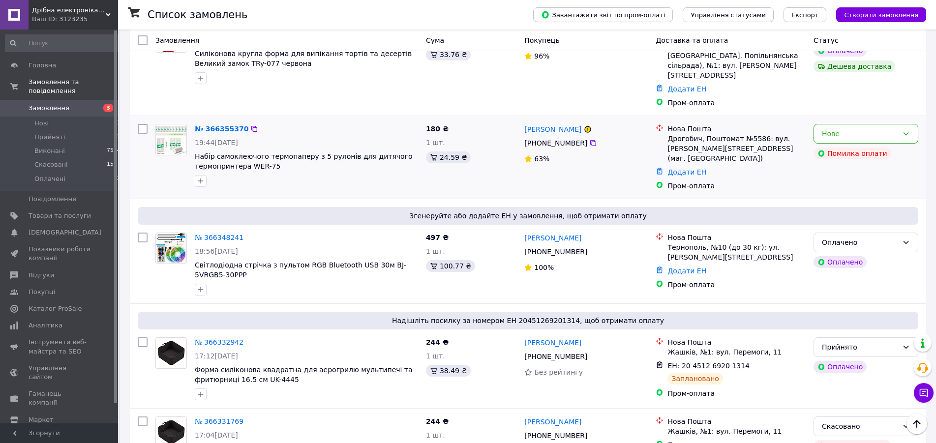
scroll to position [100, 0]
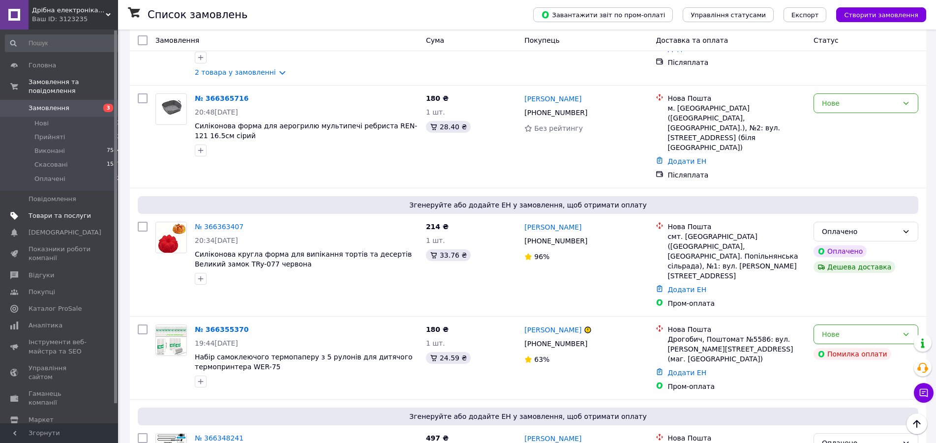
click at [54, 211] on span "Товари та послуги" at bounding box center [60, 215] width 62 height 9
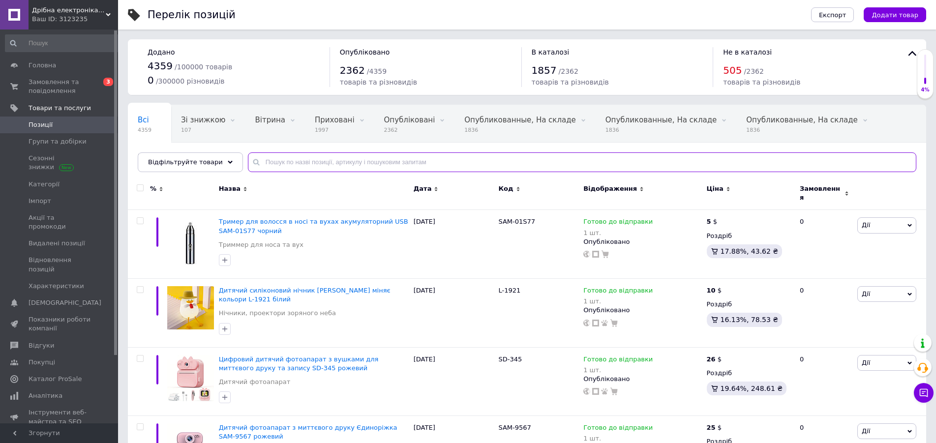
paste input "SAM-3PI"
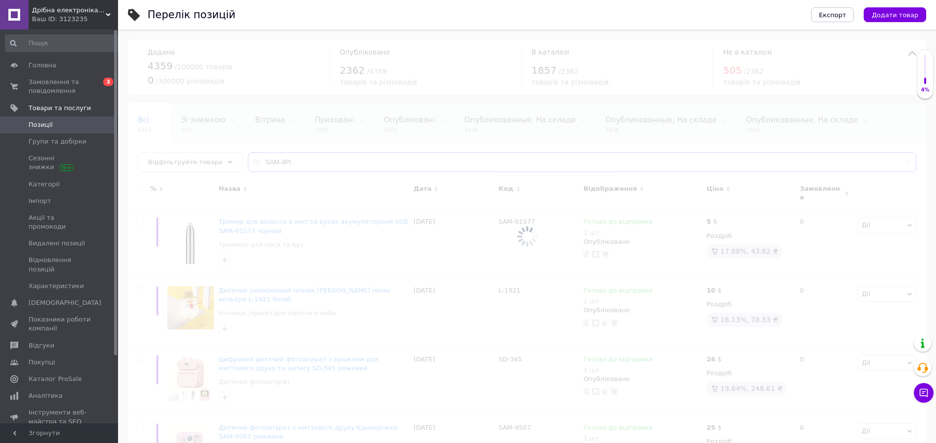
type input "SAM-3PI"
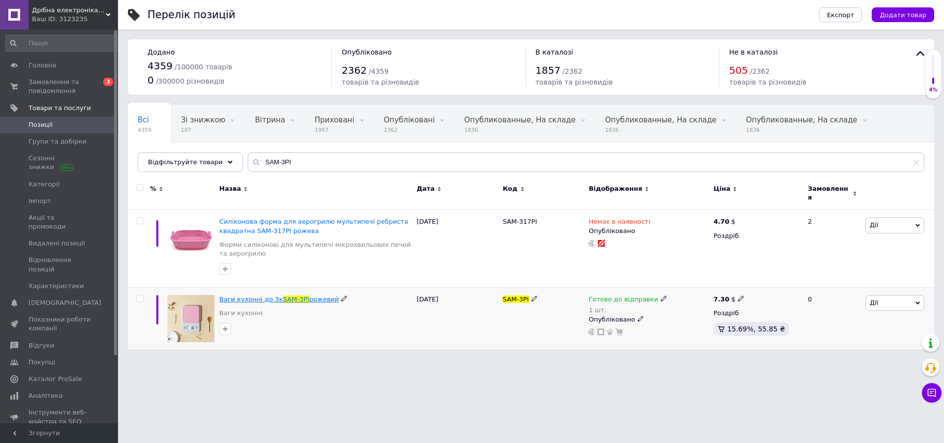
click at [254, 296] on span "Ваги кухонні до 3к" at bounding box center [250, 299] width 63 height 7
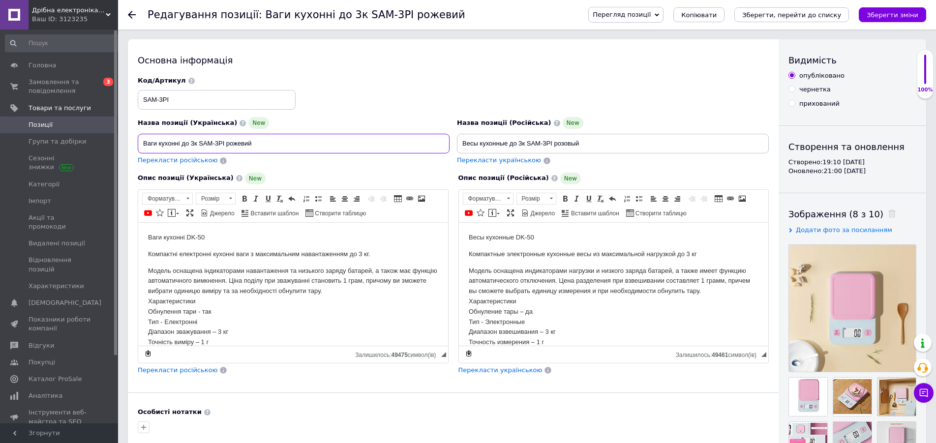
drag, startPoint x: 273, startPoint y: 147, endPoint x: 181, endPoint y: 143, distance: 92.5
click at [138, 145] on input "Ваги кухонні до 3к SAM-3PI рожевий" at bounding box center [294, 144] width 312 height 20
drag, startPoint x: 605, startPoint y: 140, endPoint x: 437, endPoint y: 143, distance: 168.7
click at [457, 143] on input "Весы кухонные до 3к SAM-3PI розовый" at bounding box center [613, 144] width 312 height 20
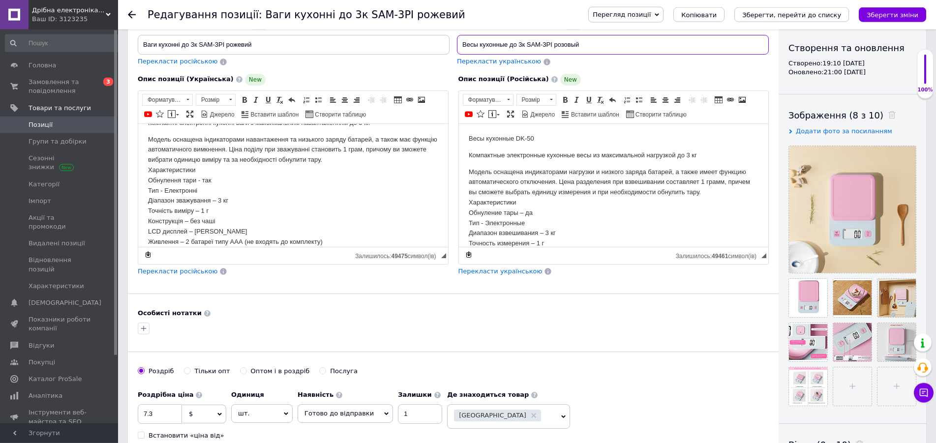
scroll to position [100, 0]
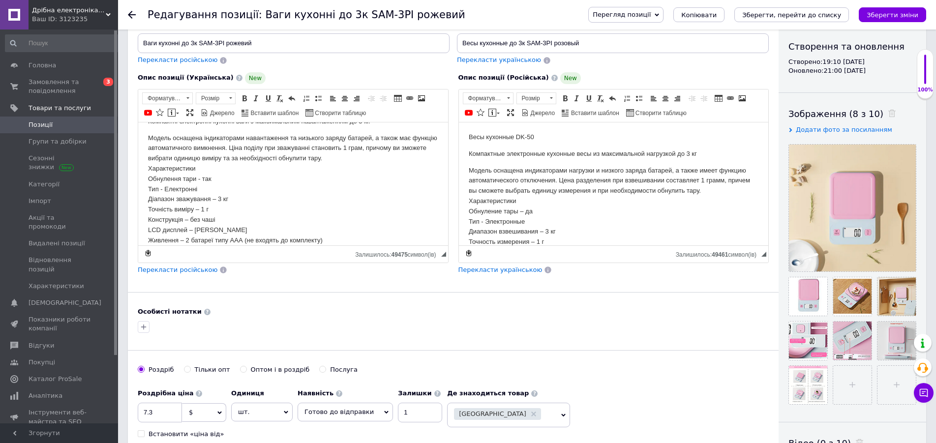
click at [332, 187] on p "Модель оснащена індикаторами навантаження та низького заряду батарей, а також м…" at bounding box center [293, 189] width 290 height 113
drag, startPoint x: 312, startPoint y: 173, endPoint x: 471, endPoint y: 207, distance: 162.4
click at [312, 173] on span "Копіювати" at bounding box center [329, 174] width 38 height 12
click at [595, 211] on p "Модель оснащена индикаторами нагрузки и низкого заряда батарей, а также имеет ф…" at bounding box center [613, 221] width 290 height 113
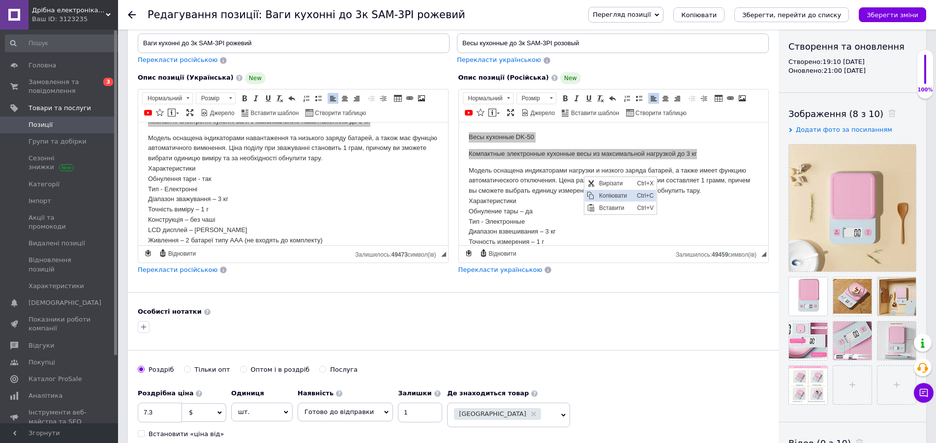
click at [603, 195] on span "Копіювати" at bounding box center [615, 195] width 38 height 12
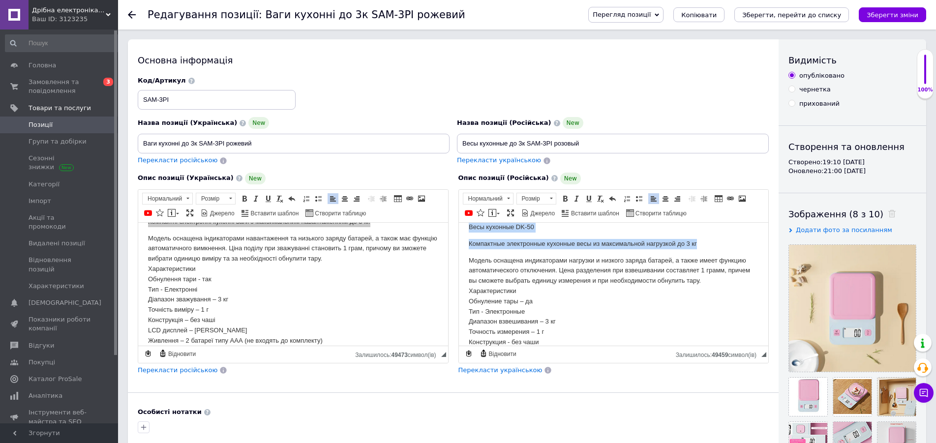
scroll to position [32, 0]
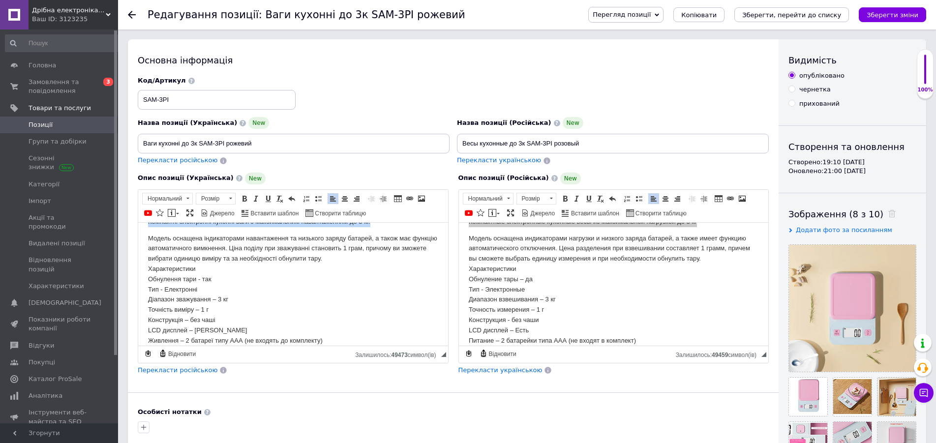
click at [244, 294] on p "Модель оснащена індикаторами навантаження та низького заряду батарей, а також м…" at bounding box center [293, 289] width 290 height 113
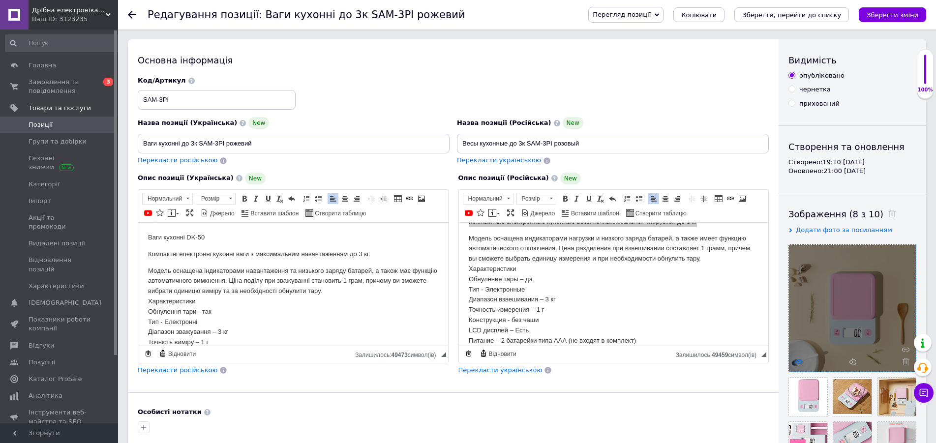
click at [796, 360] on icon at bounding box center [798, 361] width 7 height 7
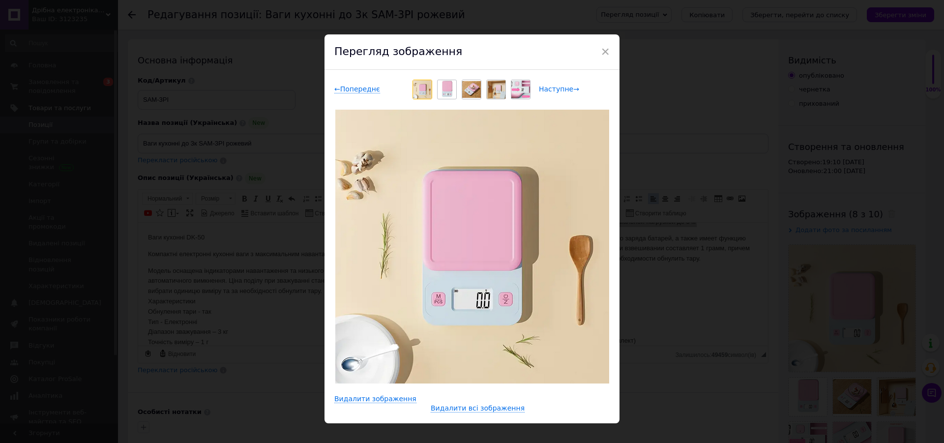
click at [555, 88] on span "Наступне →" at bounding box center [559, 89] width 40 height 8
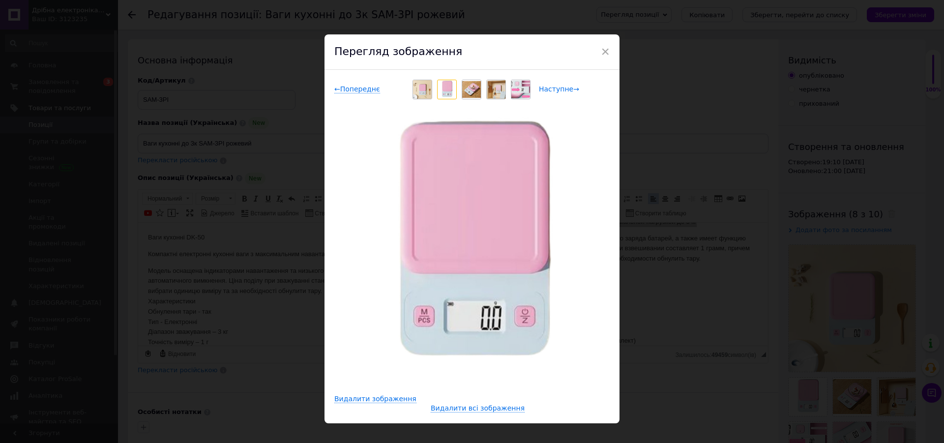
click at [555, 87] on span "Наступне →" at bounding box center [559, 89] width 40 height 8
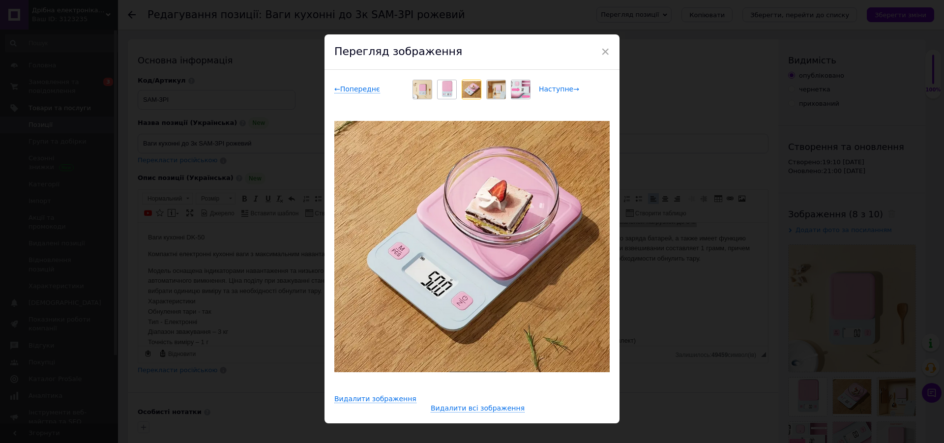
click at [555, 87] on span "Наступне →" at bounding box center [559, 89] width 40 height 8
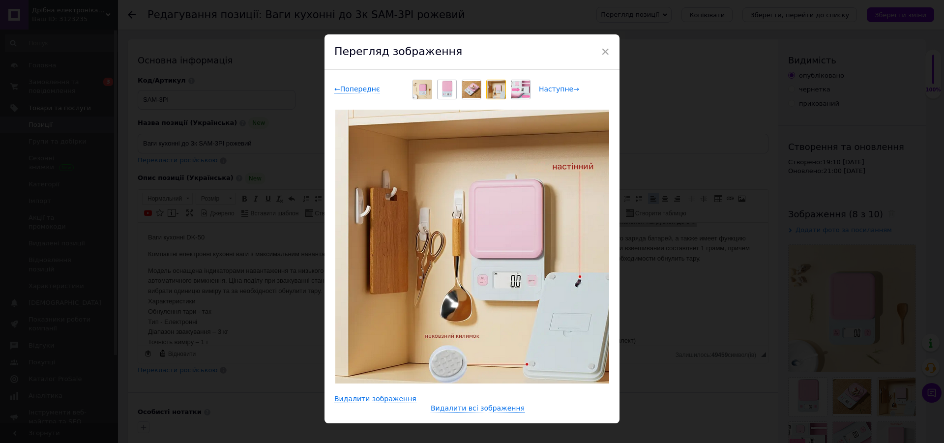
click at [555, 87] on span "Наступне →" at bounding box center [559, 89] width 40 height 8
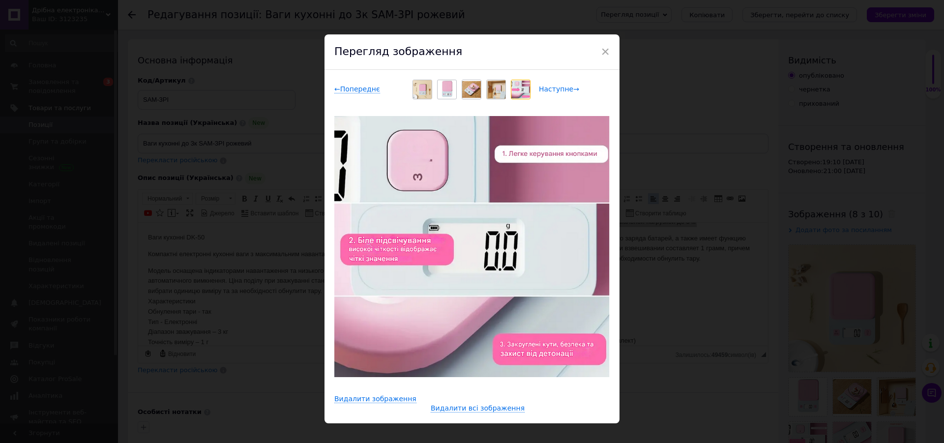
click at [555, 89] on span "Наступне →" at bounding box center [559, 89] width 40 height 8
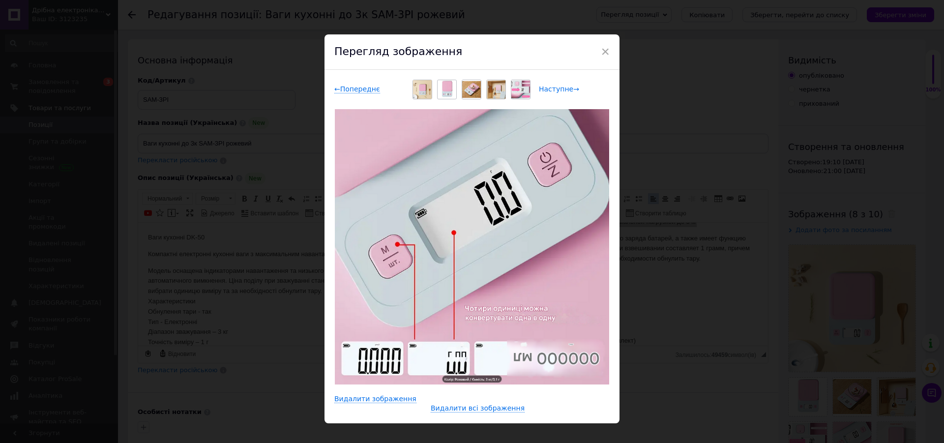
click at [555, 89] on span "Наступне →" at bounding box center [559, 89] width 40 height 8
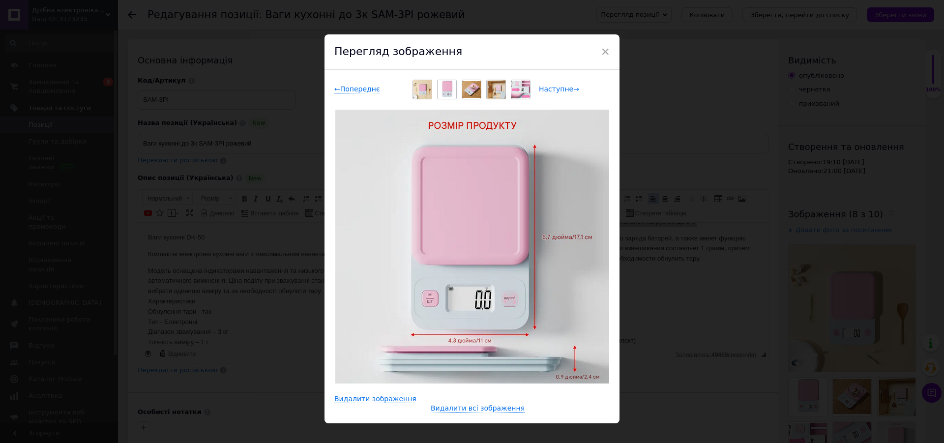
click at [555, 89] on span "Наступне →" at bounding box center [559, 89] width 40 height 8
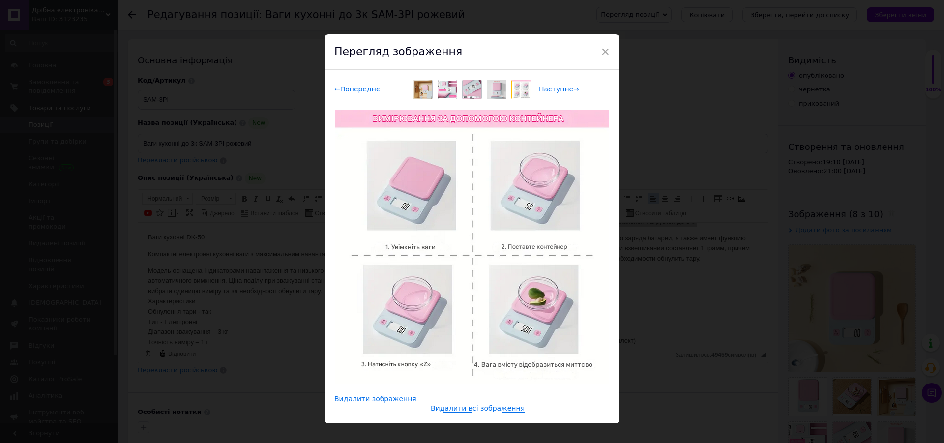
click at [559, 89] on span "Наступне →" at bounding box center [559, 89] width 40 height 8
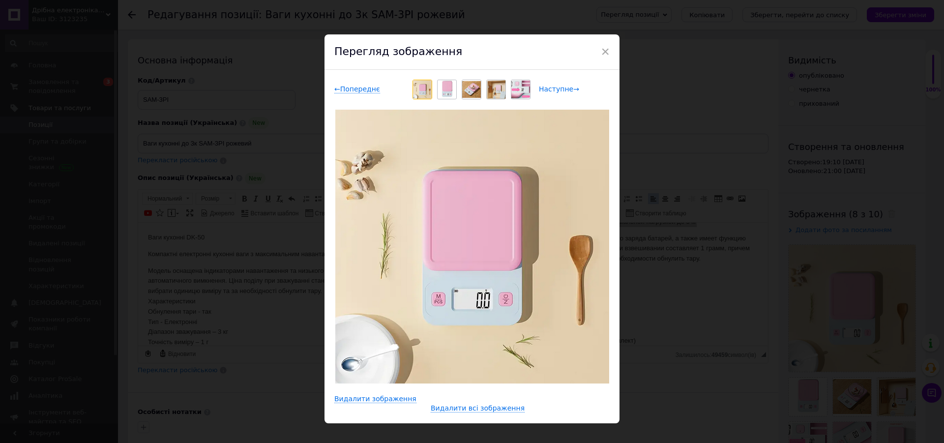
click at [559, 89] on span "Наступне →" at bounding box center [559, 89] width 40 height 8
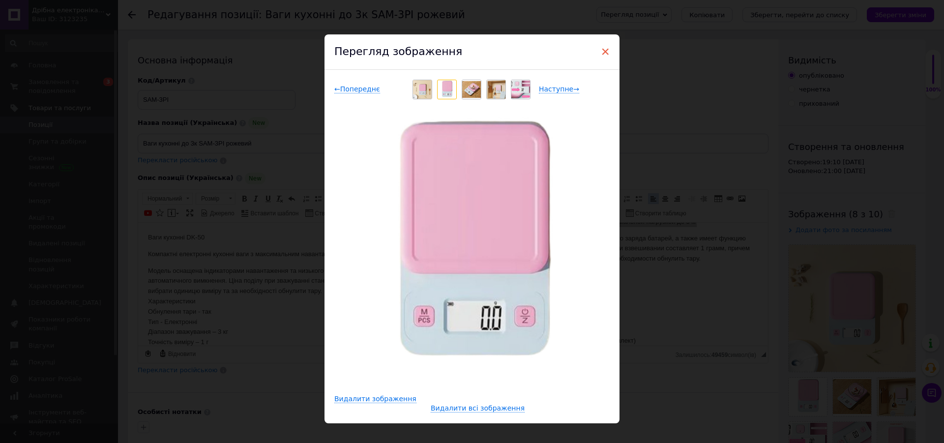
click at [601, 50] on span "×" at bounding box center [605, 51] width 9 height 17
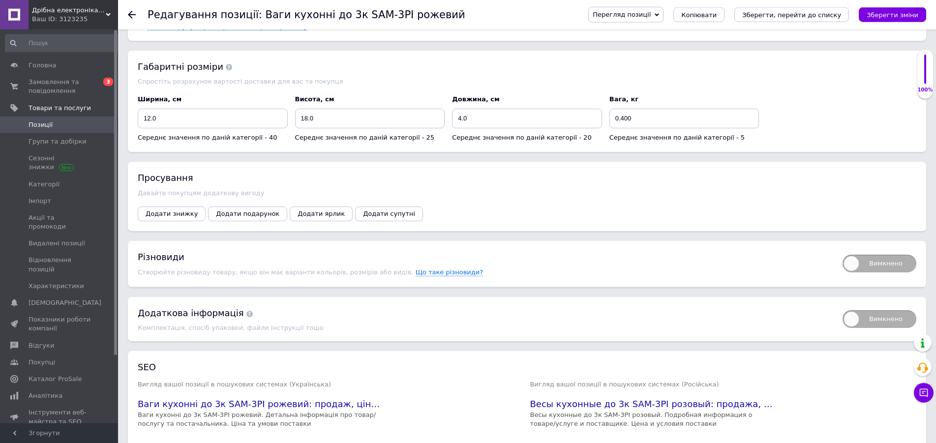
scroll to position [1154, 0]
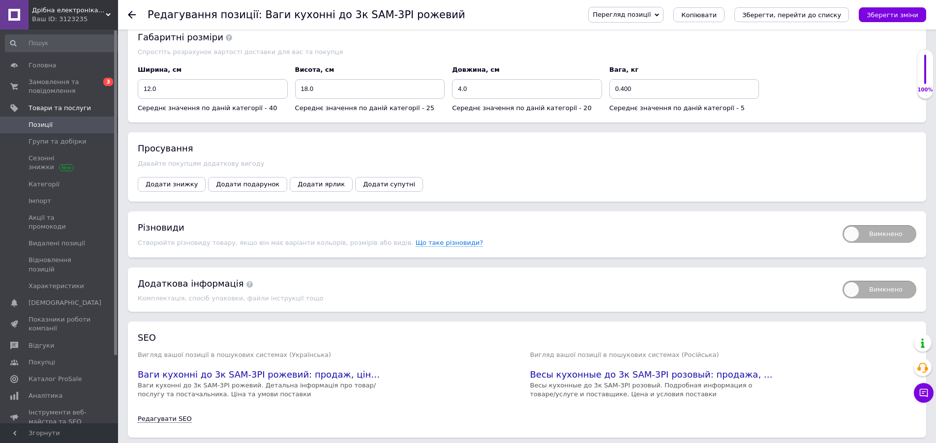
click at [58, 123] on span "Позиції" at bounding box center [60, 124] width 62 height 9
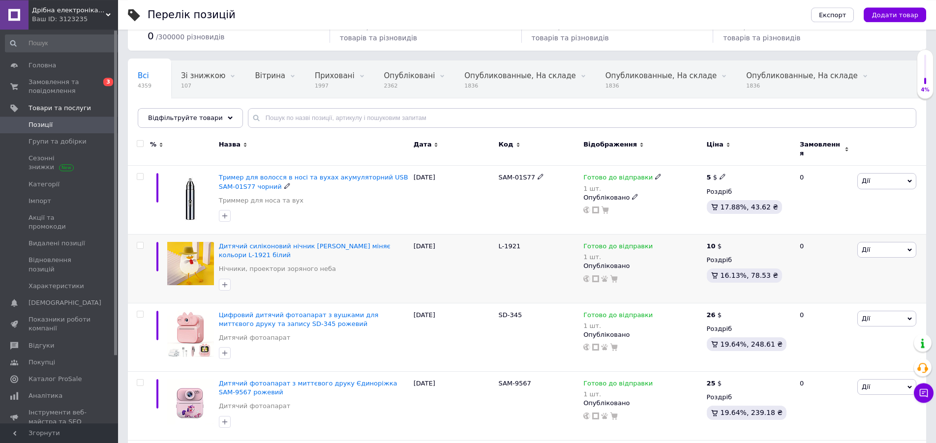
scroll to position [100, 0]
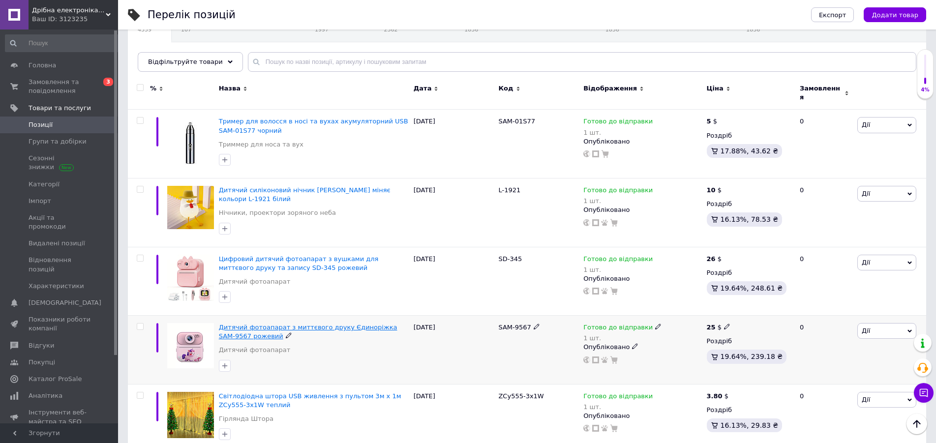
click at [317, 325] on span "Дитячий фотоапарат з миттєвого друку Єдиноріжка SAM-9567 рожевий" at bounding box center [308, 332] width 178 height 16
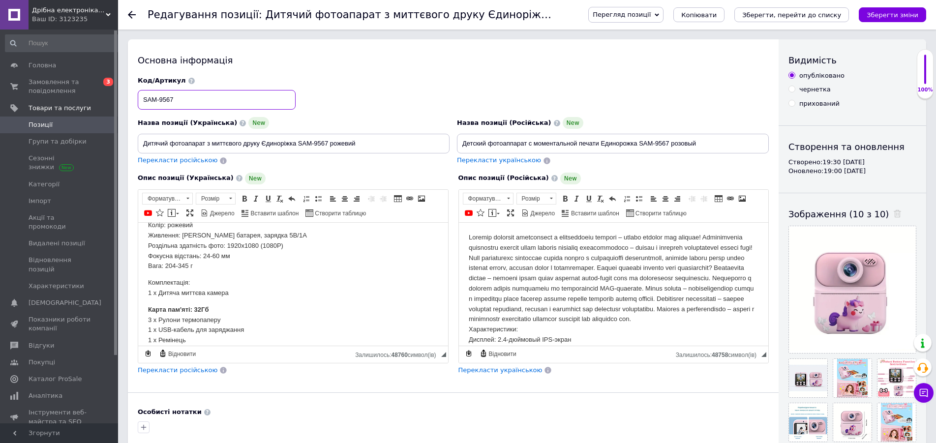
drag, startPoint x: 201, startPoint y: 100, endPoint x: 122, endPoint y: 94, distance: 78.4
click at [138, 94] on input "SAM-9567" at bounding box center [217, 100] width 158 height 20
drag, startPoint x: 396, startPoint y: 150, endPoint x: 390, endPoint y: 144, distance: 8.7
click at [391, 145] on input "Дитячий фотоапарат з миттєвого друку Єдиноріжка SAM-9567 рожевий" at bounding box center [294, 144] width 312 height 20
drag, startPoint x: 390, startPoint y: 144, endPoint x: 93, endPoint y: 144, distance: 296.5
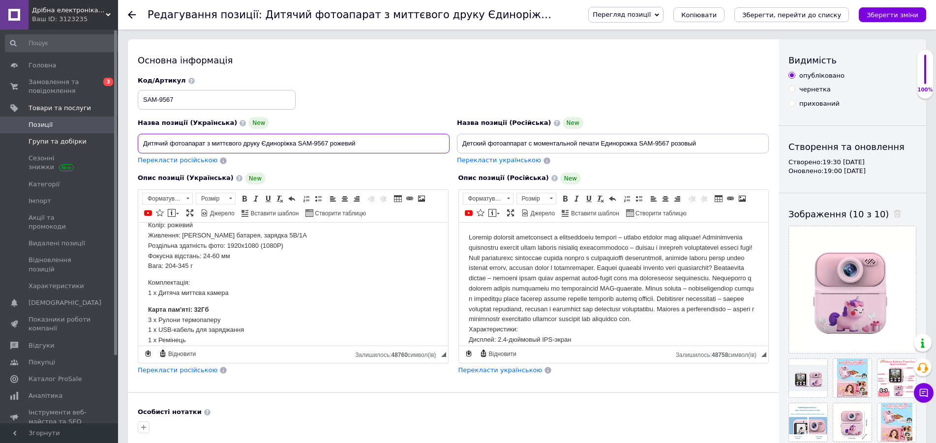
click at [138, 145] on input "Дитячий фотоапарат з миттєвого друку Єдиноріжка SAM-9567 рожевий" at bounding box center [294, 144] width 312 height 20
drag, startPoint x: 621, startPoint y: 148, endPoint x: 492, endPoint y: 145, distance: 128.9
click at [457, 148] on input "Детский фотоаппарат с моментальной печати Единорожка SAM-9567 розовый" at bounding box center [613, 144] width 312 height 20
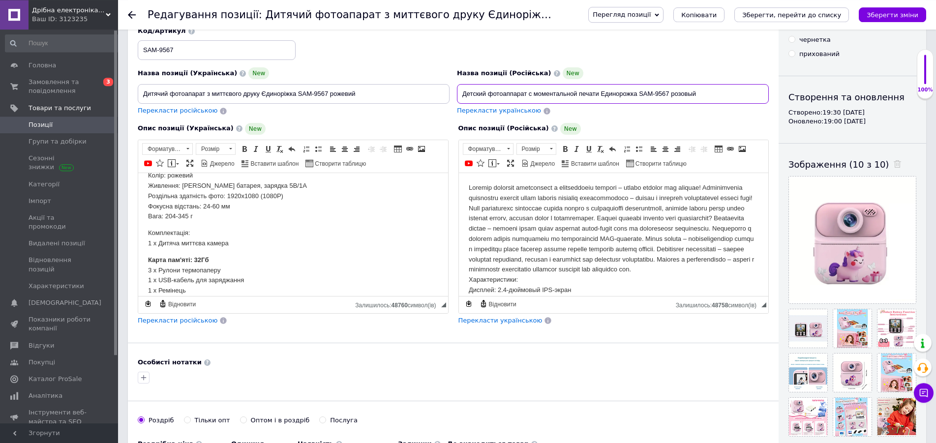
scroll to position [150, 0]
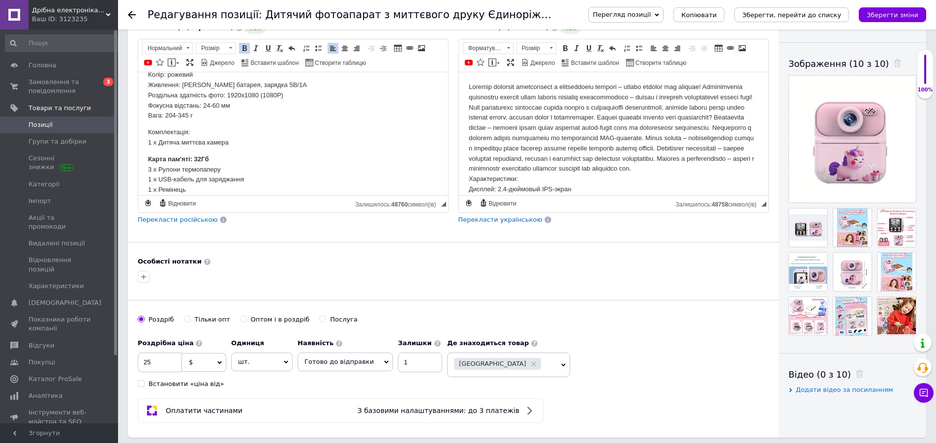
click at [278, 160] on p "Карта пам'яті: 32Гб 3 x Рулони термопаперу 1 x USB-кабель для заряджання 1 x Ре…" at bounding box center [293, 174] width 290 height 41
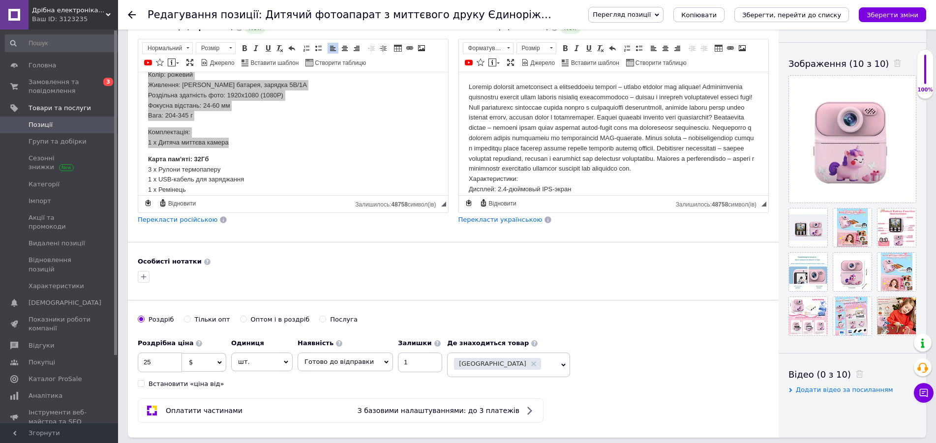
scroll to position [0, 0]
click at [225, 160] on span "Копіювати" at bounding box center [220, 159] width 12 height 12
click at [546, 160] on p "Характеристики: Дисплей: 2.4-дюймовый IPS-экран Разрешение печати: 203 точки на…" at bounding box center [613, 153] width 290 height 143
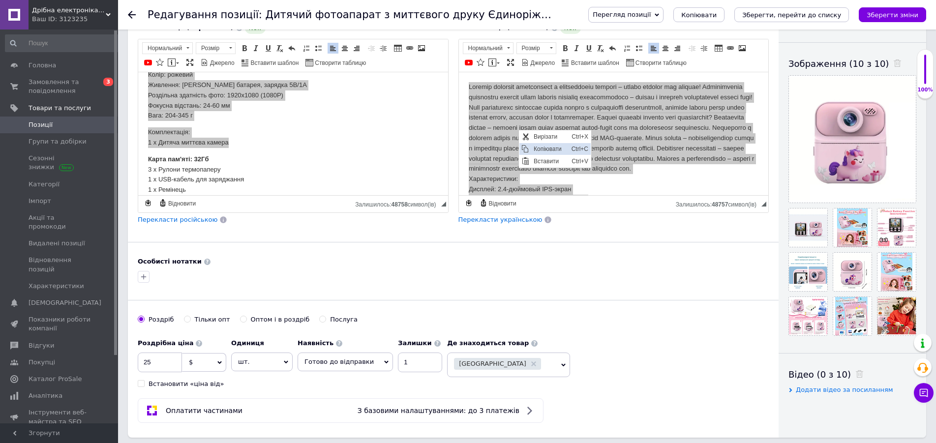
click at [537, 146] on span "Копіювати" at bounding box center [550, 149] width 38 height 12
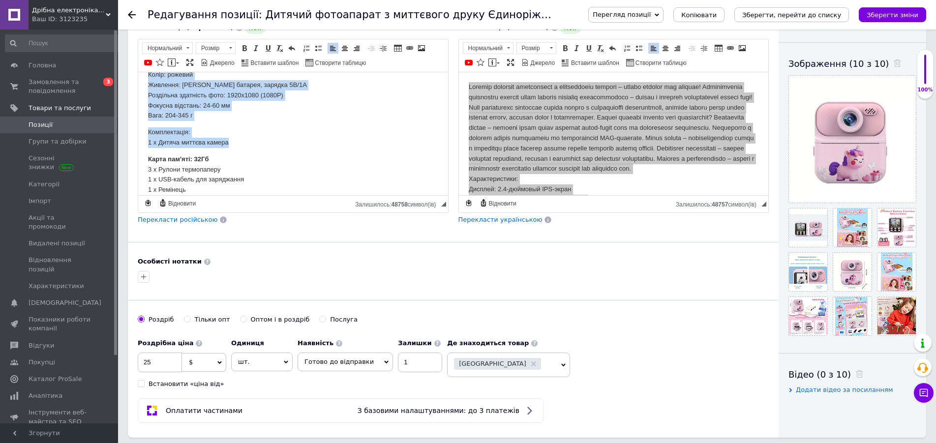
click at [192, 174] on p "Карта пам'яті: 32Гб 3 x Рулони термопаперу 1 x USB-кабель для заряджання 1 x Ре…" at bounding box center [293, 174] width 290 height 41
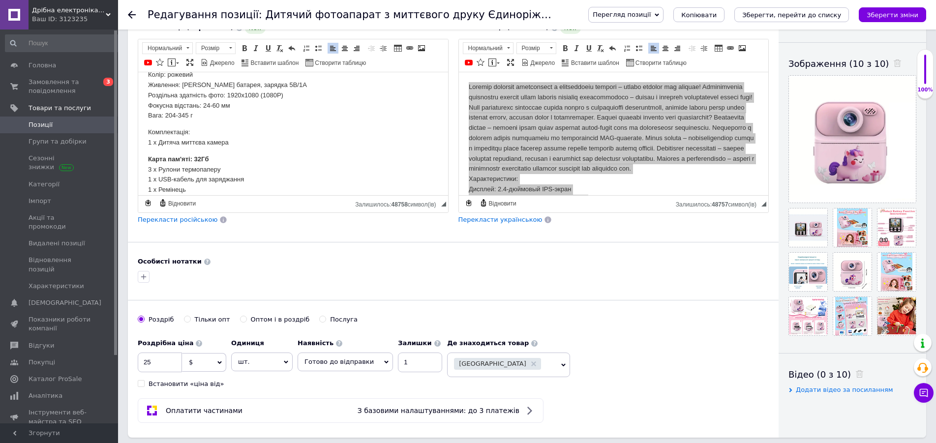
click at [151, 150] on body "Характеристики: Дисплей: 2,4-дюймовий IPS-екран Роздільна здатність друку: 203 …" at bounding box center [293, 57] width 290 height 275
click at [157, 154] on p "Карта пам'яті: 32Гб 3 x Рулони термопаперу 1 x USB-кабель для заряджання 1 x Ре…" at bounding box center [293, 174] width 290 height 41
click at [149, 158] on strong "Карта пам'яті: 32Гб" at bounding box center [178, 158] width 60 height 7
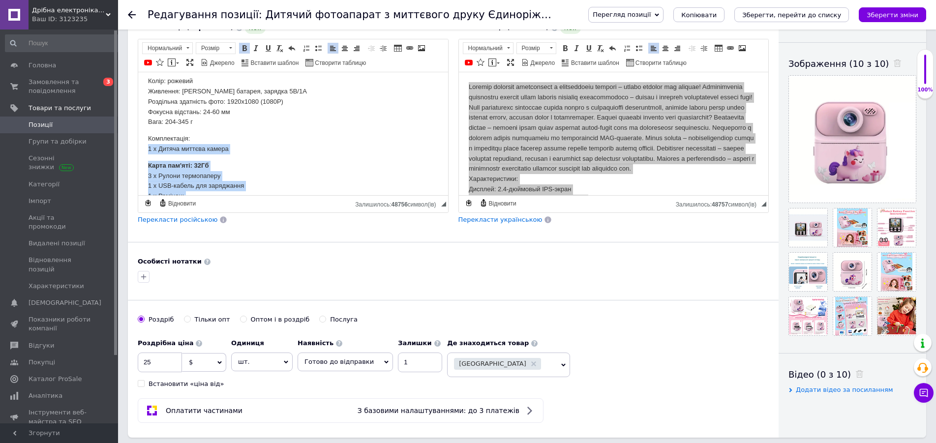
scroll to position [172, 0]
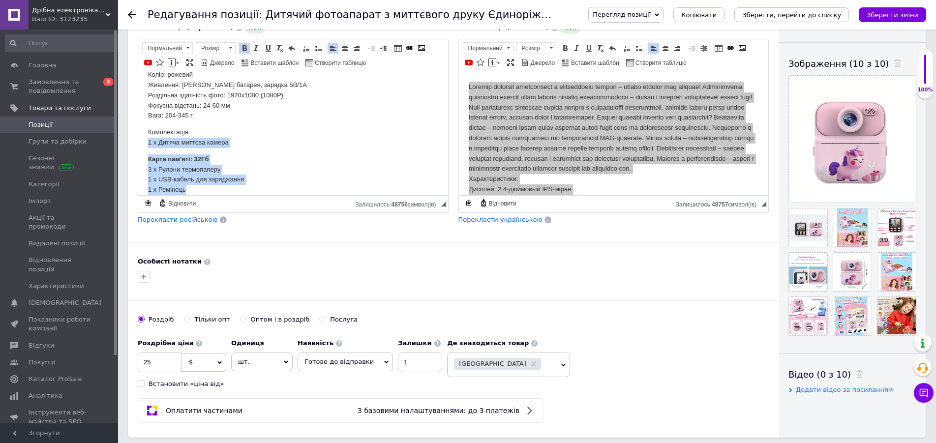
drag, startPoint x: 148, startPoint y: 157, endPoint x: 219, endPoint y: 192, distance: 79.4
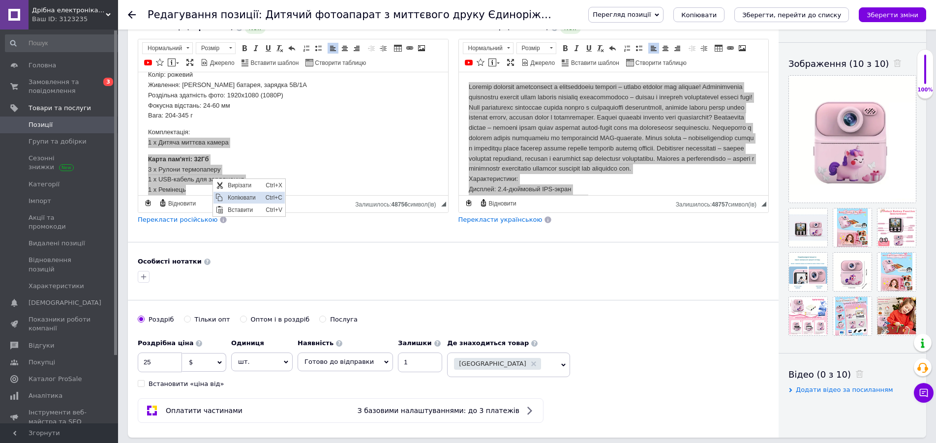
click at [233, 192] on span "Копіювати" at bounding box center [244, 197] width 38 height 12
copy body "1 x Дитяча миттєва камера Карта пам'яті: 32Гб 3 x Рулони термопаперу 1 x USB-ка…"
click at [65, 141] on span "Групи та добірки" at bounding box center [58, 141] width 58 height 9
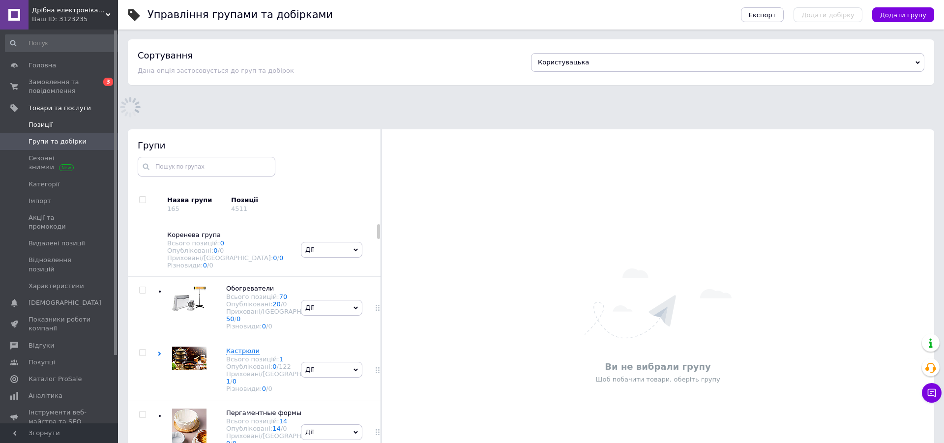
click at [66, 127] on span "Позиції" at bounding box center [60, 124] width 62 height 9
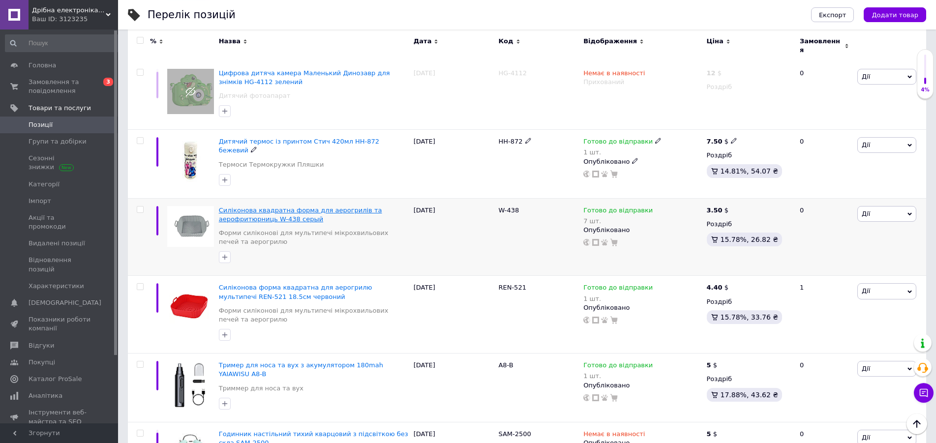
scroll to position [1254, 0]
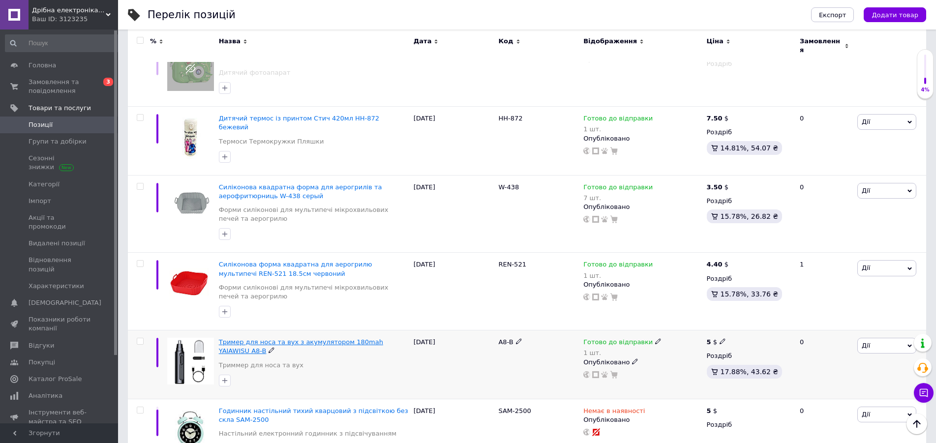
click at [316, 338] on span "Тример для носа та вух з акумулятором 180mah YAIAWISU A8-B" at bounding box center [301, 346] width 164 height 16
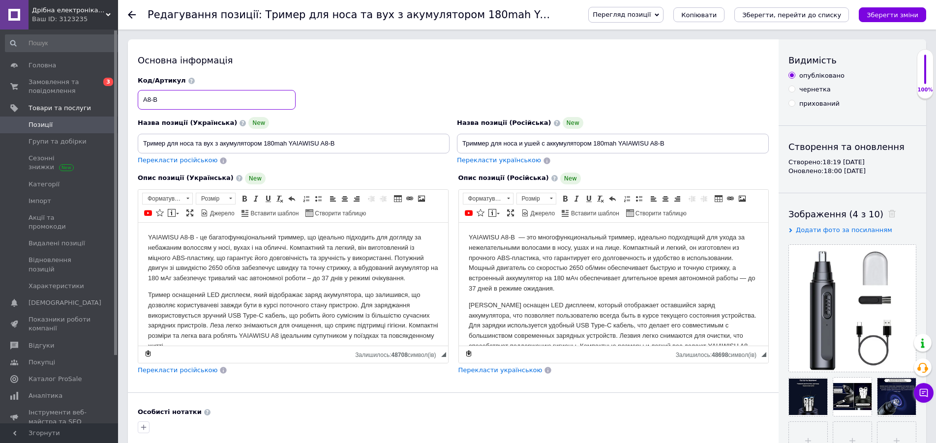
drag, startPoint x: 164, startPoint y: 101, endPoint x: 141, endPoint y: 98, distance: 22.8
click at [138, 100] on input "A8-B" at bounding box center [217, 100] width 158 height 20
drag, startPoint x: 367, startPoint y: 143, endPoint x: 169, endPoint y: 145, distance: 198.2
click at [138, 145] on input "Тример для носа та вух з акумулятором 180mah YAIAWISU A8-B" at bounding box center [294, 144] width 312 height 20
drag, startPoint x: 579, startPoint y: 144, endPoint x: 498, endPoint y: 144, distance: 81.1
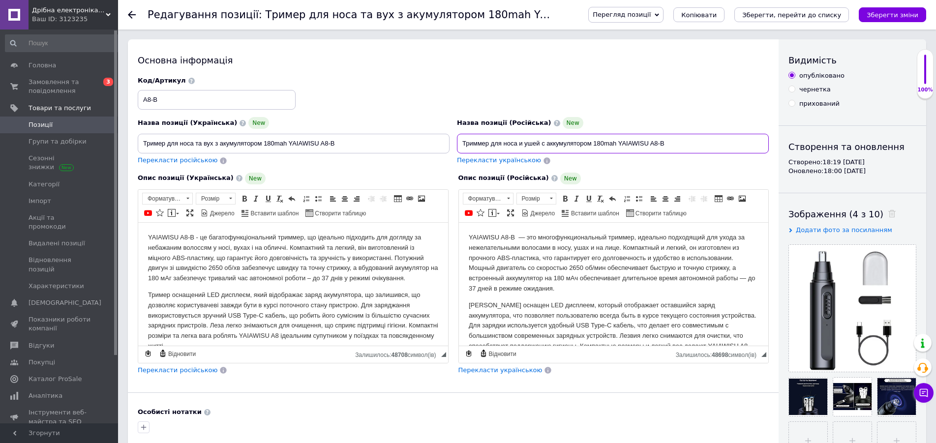
click at [457, 144] on input "Триммер для носа и ушей с аккумулятором 180mah YAIAWISU A8-B" at bounding box center [613, 144] width 312 height 20
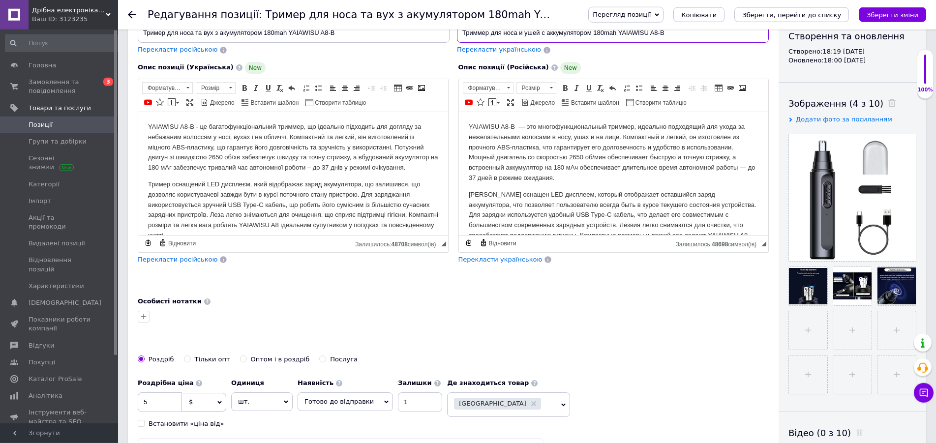
scroll to position [150, 0]
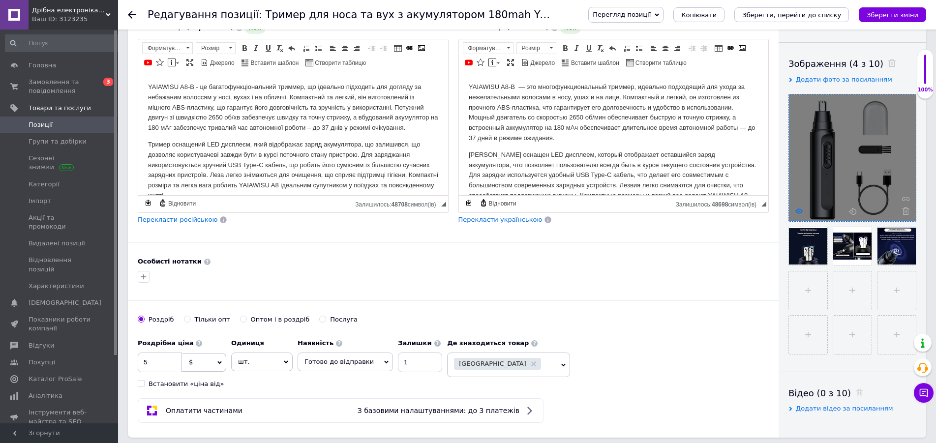
click at [799, 210] on icon at bounding box center [798, 210] width 7 height 7
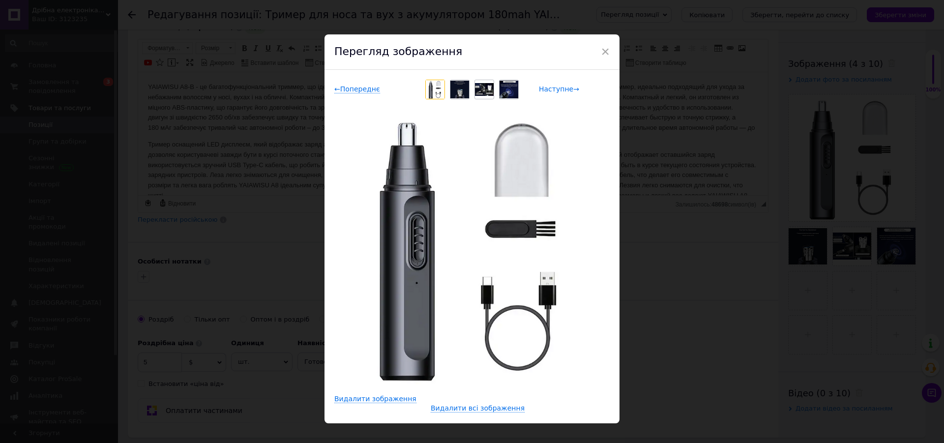
click at [557, 85] on span "Наступне →" at bounding box center [559, 89] width 40 height 8
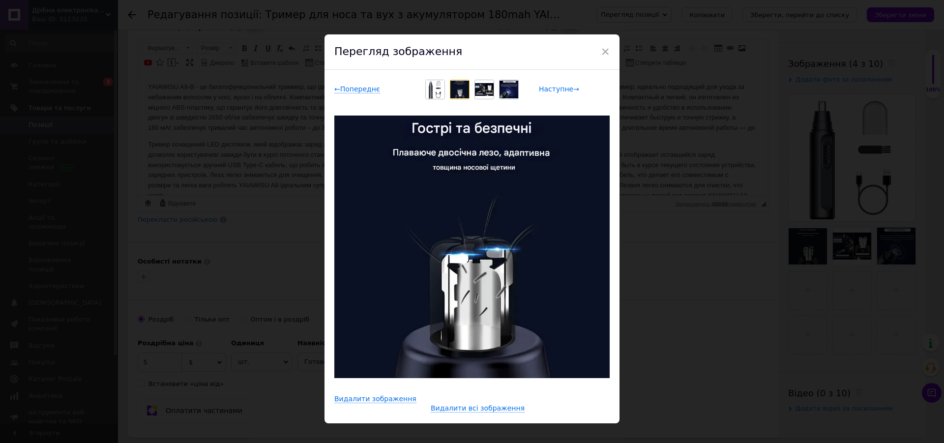
click at [547, 88] on span "Наступне →" at bounding box center [559, 89] width 40 height 8
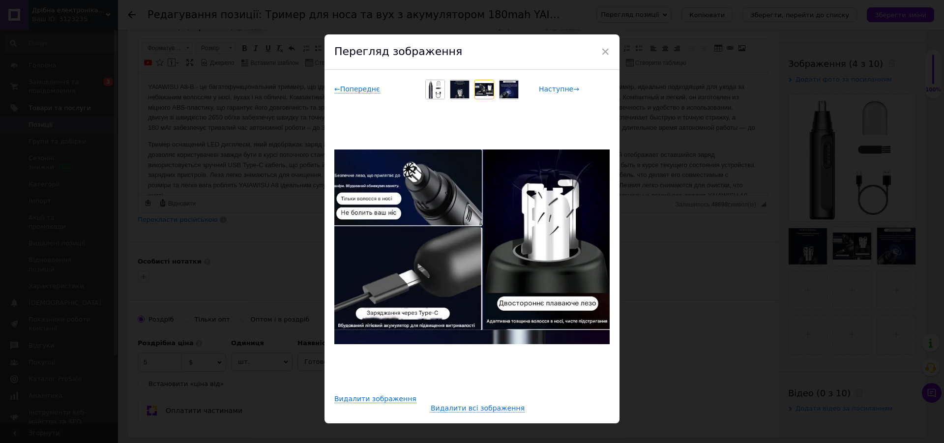
click at [551, 88] on span "Наступне →" at bounding box center [559, 89] width 40 height 8
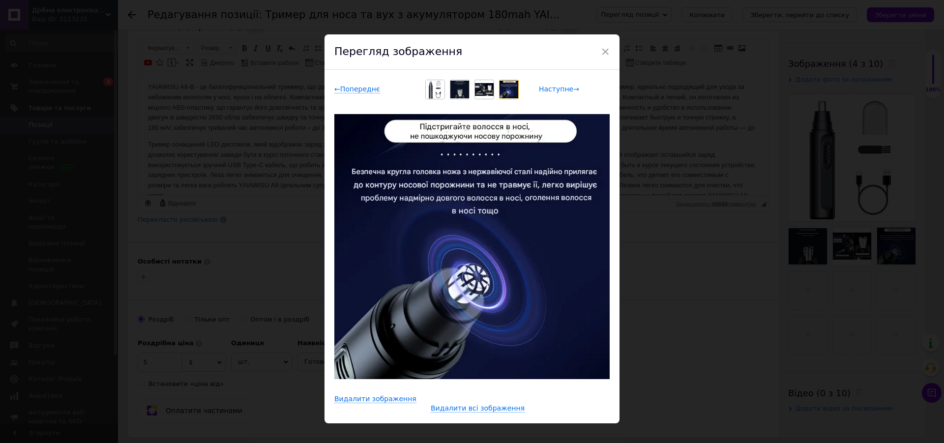
click at [543, 86] on span "Наступне →" at bounding box center [559, 89] width 40 height 8
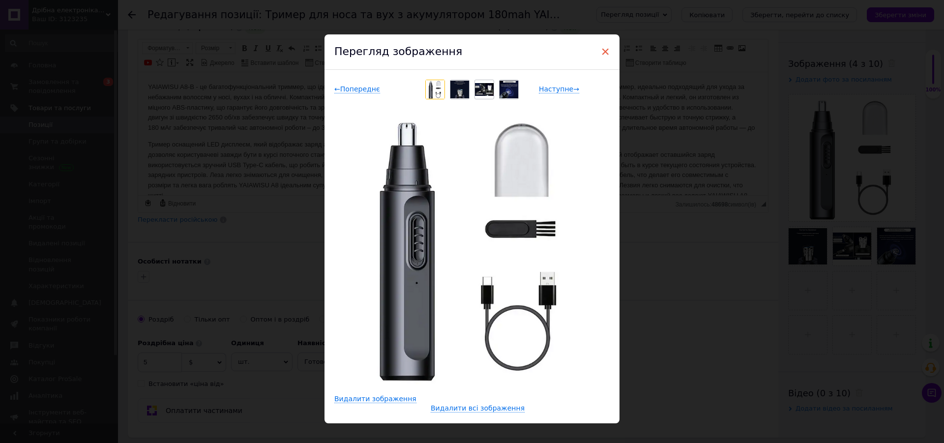
click at [601, 47] on span "×" at bounding box center [605, 51] width 9 height 17
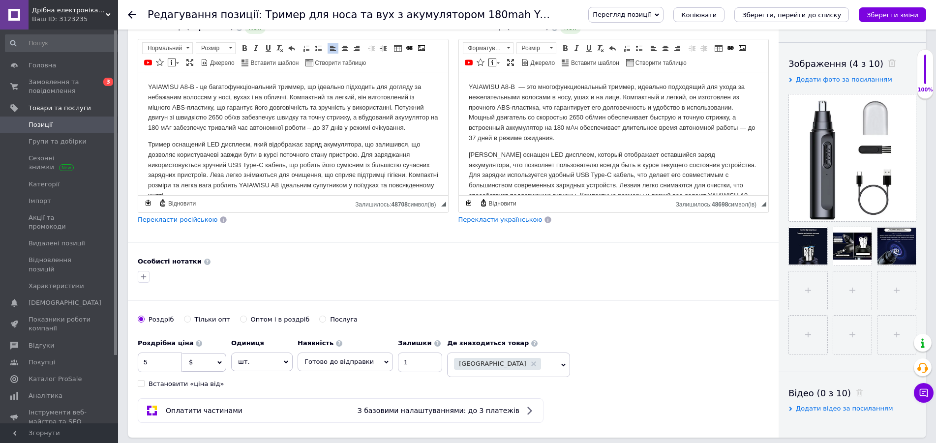
click at [372, 154] on p "Тример оснащений LED дисплеєм, який відображає заряд акумулятора, що залишився,…" at bounding box center [293, 169] width 290 height 61
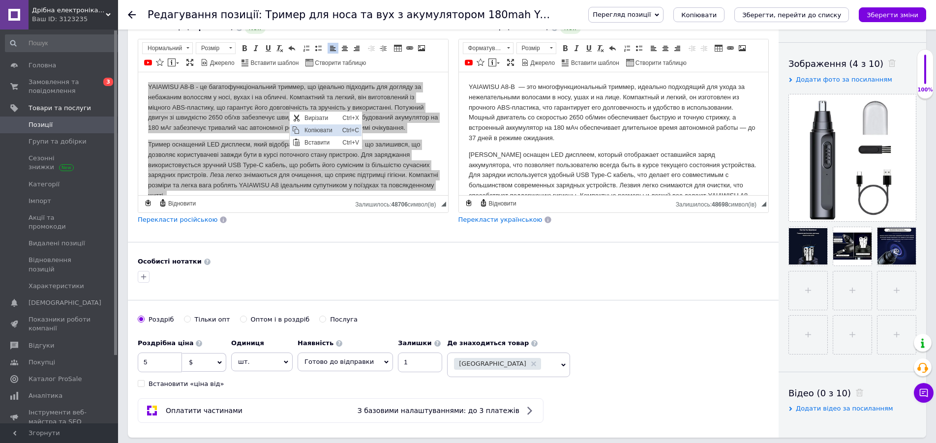
scroll to position [0, 0]
click at [319, 131] on span "Копіювати" at bounding box center [321, 130] width 38 height 12
click at [519, 138] on p "YAIAWISU A8-B — это многофункциональный триммер, идеально подходящий для ухода …" at bounding box center [613, 112] width 290 height 61
click at [524, 138] on span "Копіювати" at bounding box center [541, 135] width 38 height 12
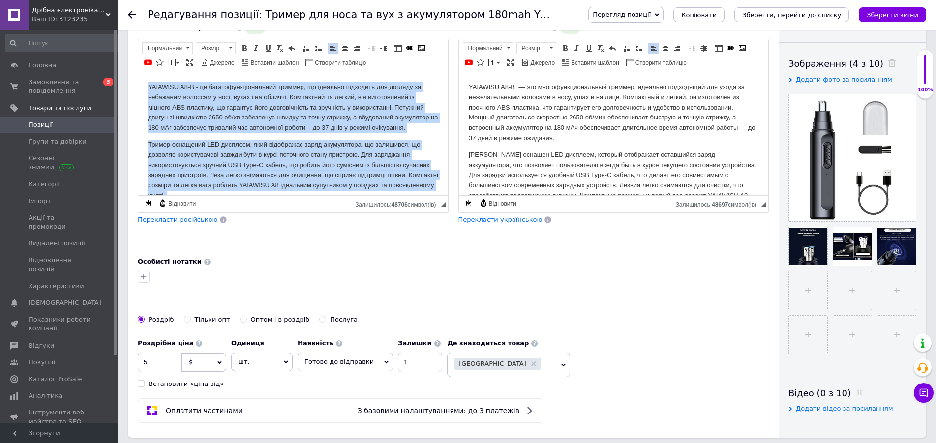
click at [327, 161] on p "Тример оснащений LED дисплеєм, який відображає заряд акумулятора, що залишився,…" at bounding box center [293, 169] width 290 height 61
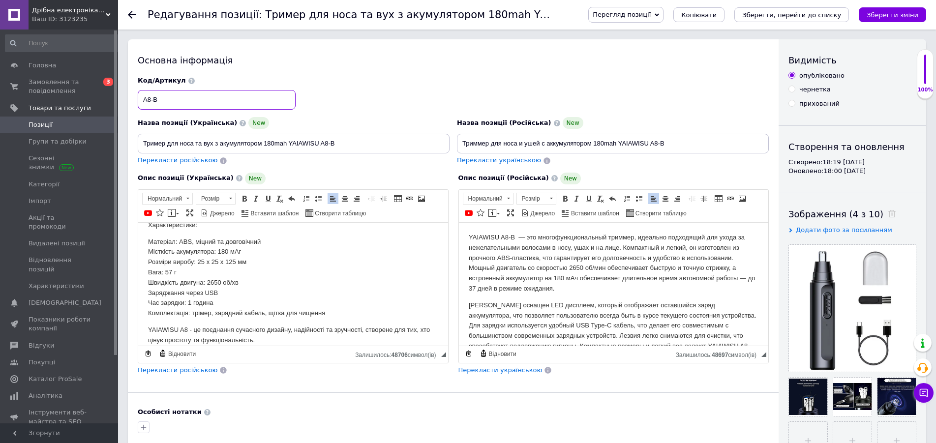
drag, startPoint x: 220, startPoint y: 99, endPoint x: 124, endPoint y: 101, distance: 96.4
click at [138, 101] on input "A8-B" at bounding box center [217, 100] width 158 height 20
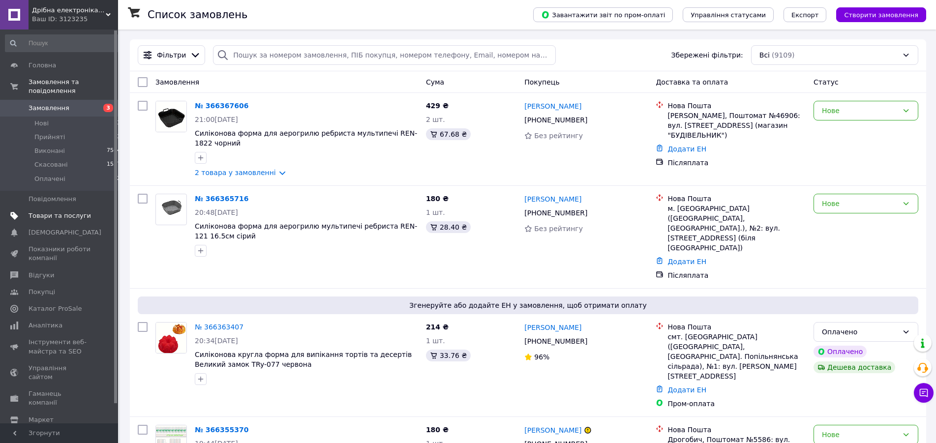
click at [46, 207] on link "Товари та послуги" at bounding box center [63, 215] width 126 height 17
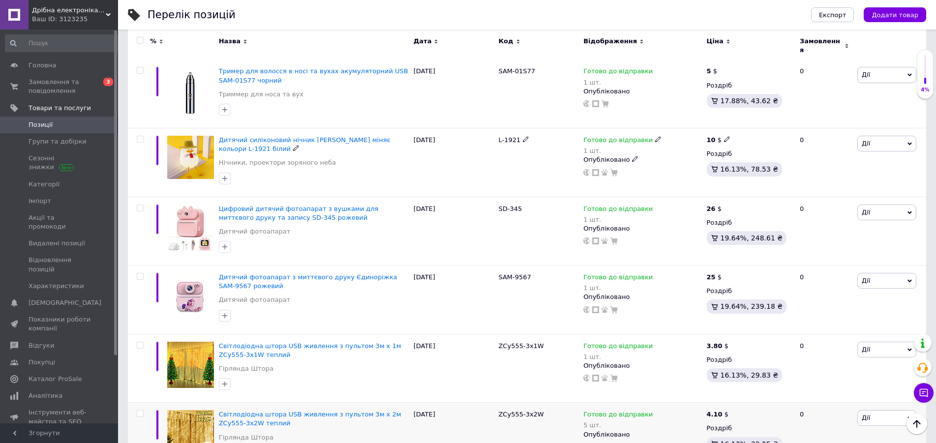
scroll to position [351, 0]
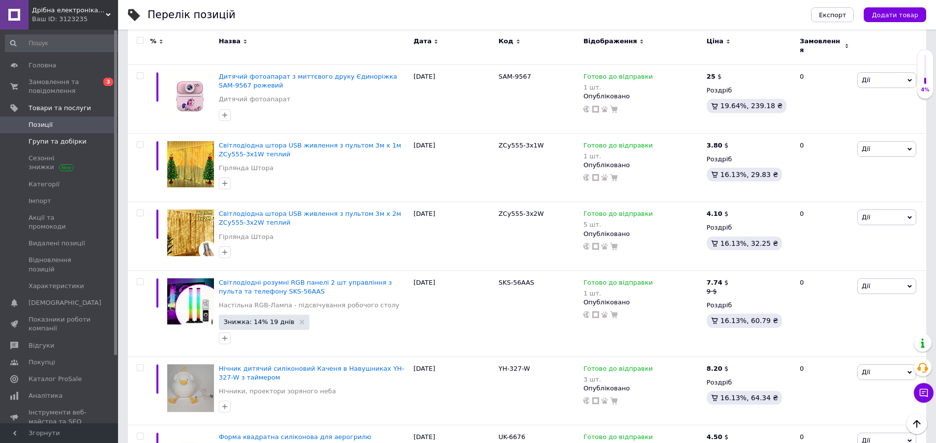
click at [59, 137] on link "Групи та добірки" at bounding box center [63, 141] width 126 height 17
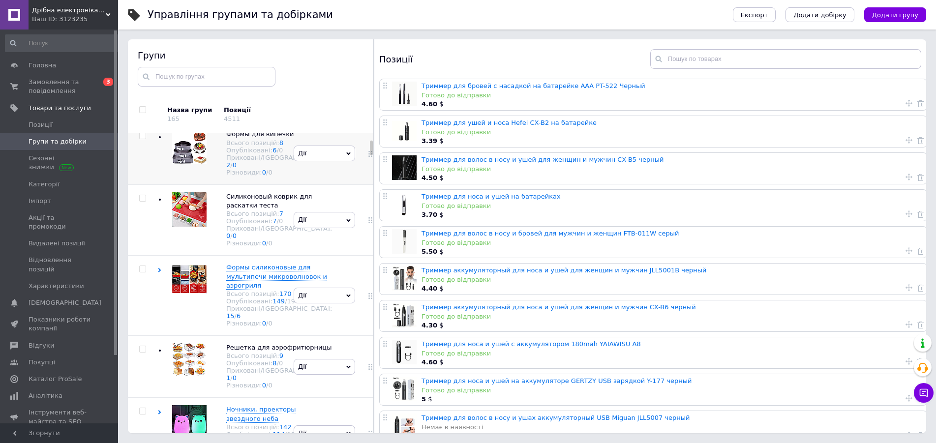
scroll to position [201, 0]
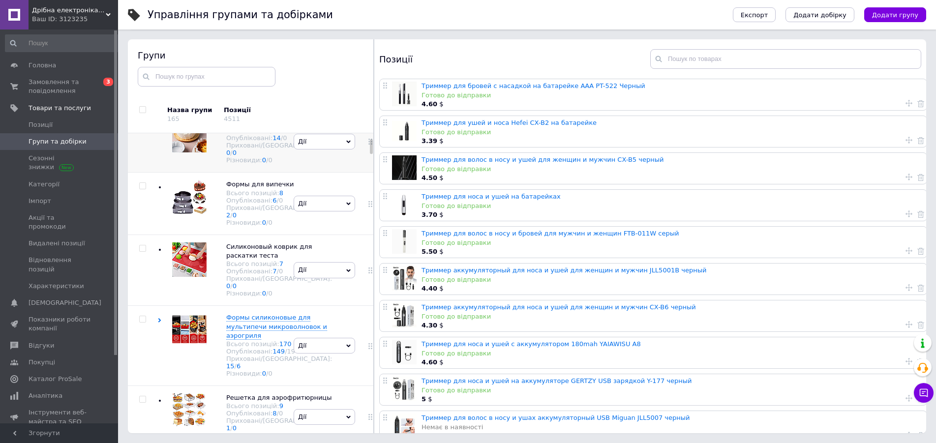
click at [184, 152] on img at bounding box center [189, 135] width 34 height 34
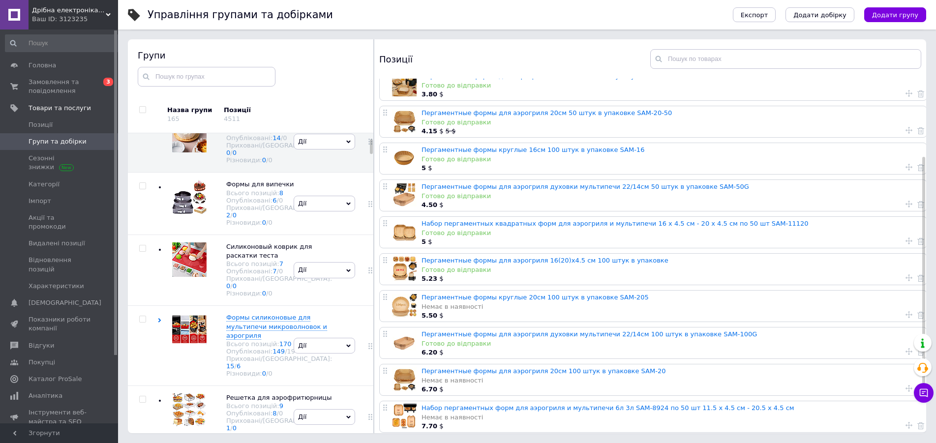
scroll to position [172, 0]
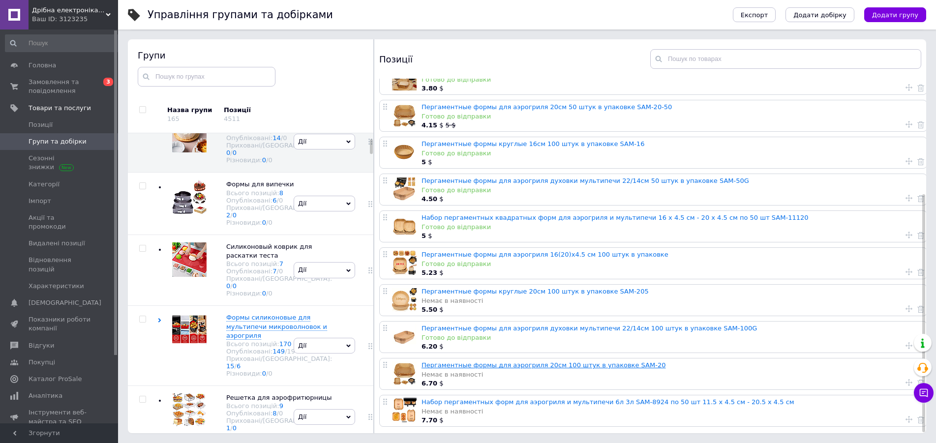
click at [524, 361] on link "Пергаментные формы для аэрогриля 20см 100 штук в упаковке SAM-20" at bounding box center [543, 364] width 244 height 7
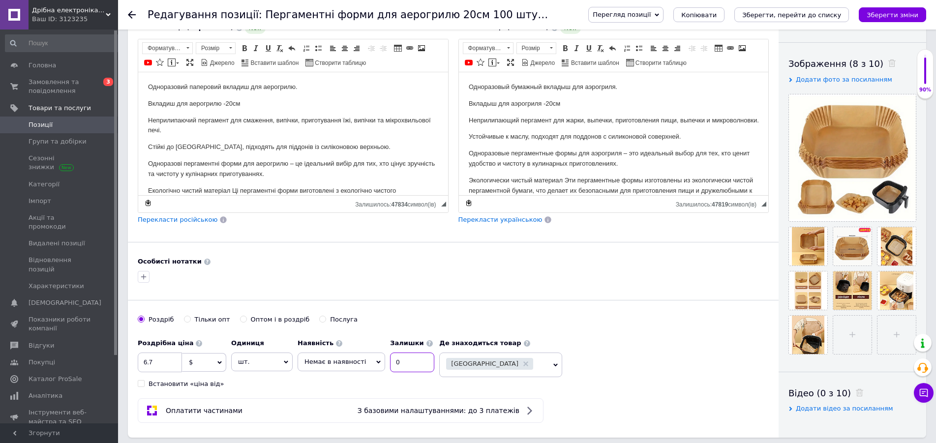
drag, startPoint x: 397, startPoint y: 366, endPoint x: 348, endPoint y: 364, distance: 49.2
click at [390, 365] on input "0" at bounding box center [412, 363] width 44 height 20
type input "1"
drag, startPoint x: 344, startPoint y: 361, endPoint x: 327, endPoint y: 390, distance: 33.7
click at [342, 363] on span "Немає в наявності" at bounding box center [334, 361] width 61 height 7
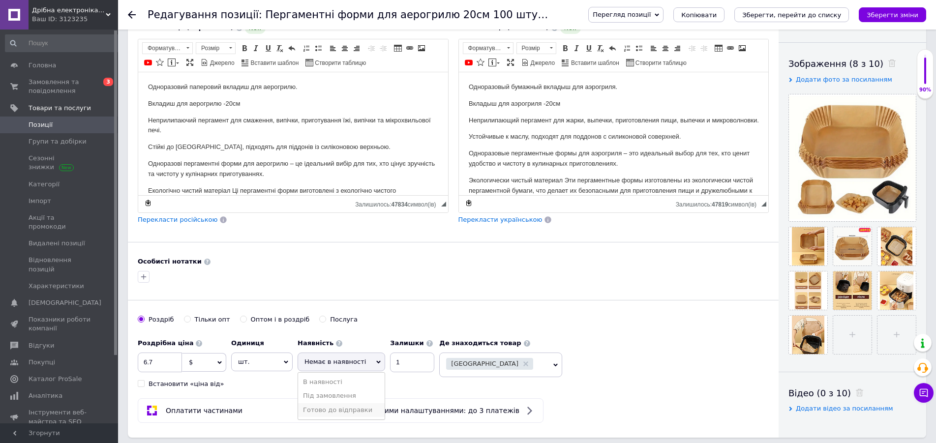
click at [328, 411] on li "Готово до відправки" at bounding box center [341, 410] width 87 height 14
click at [915, 13] on icon "Зберегти зміни" at bounding box center [892, 14] width 52 height 7
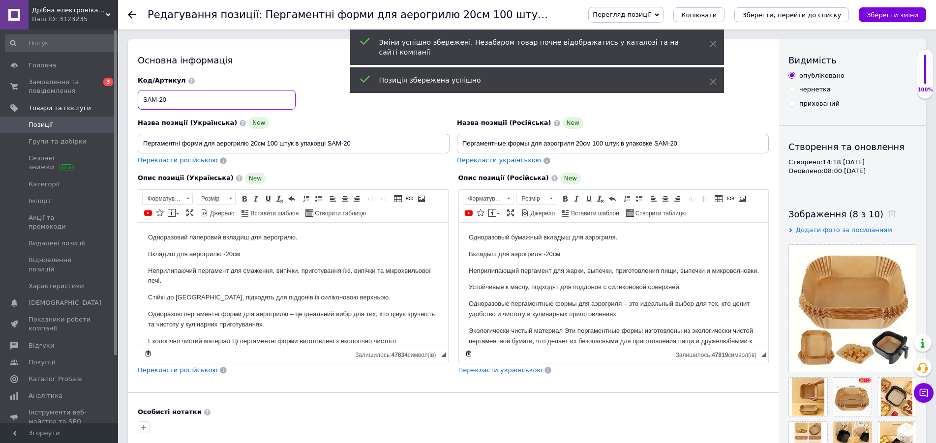
drag, startPoint x: 199, startPoint y: 102, endPoint x: 134, endPoint y: 100, distance: 65.4
click at [138, 100] on input "SAM-20" at bounding box center [217, 100] width 158 height 20
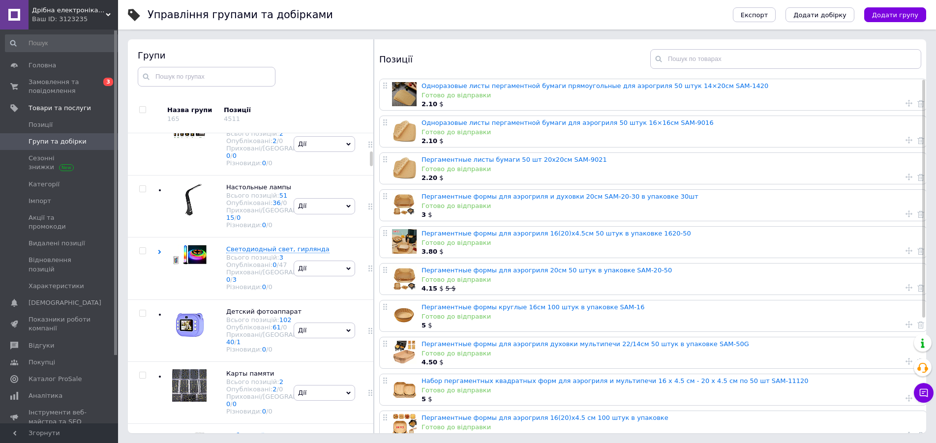
scroll to position [671, 0]
click at [191, 18] on img at bounding box center [189, 1] width 34 height 33
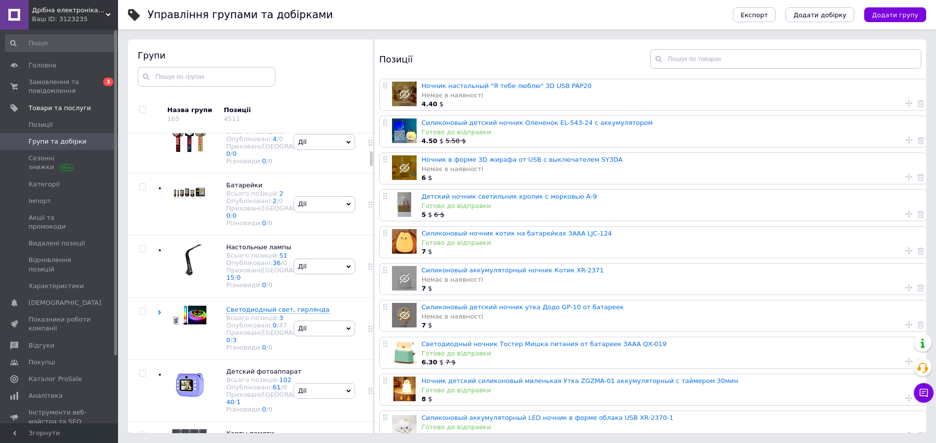
click at [183, 91] on img at bounding box center [189, 74] width 34 height 34
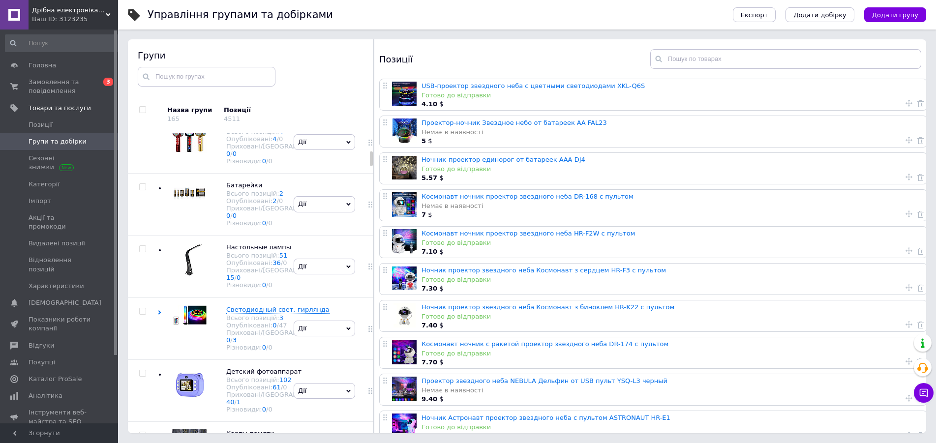
click at [462, 308] on link "Ночник проектор звездного неба Космонавт з биноклем HR-K22 с пультом" at bounding box center [547, 306] width 253 height 7
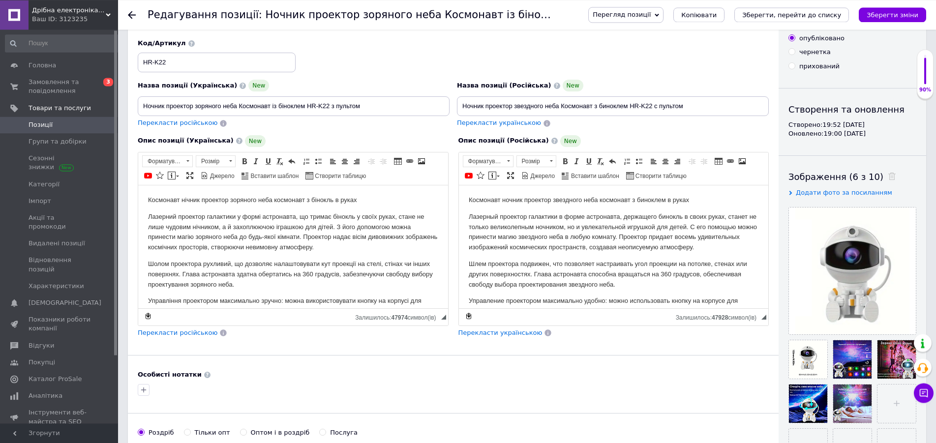
scroll to position [100, 0]
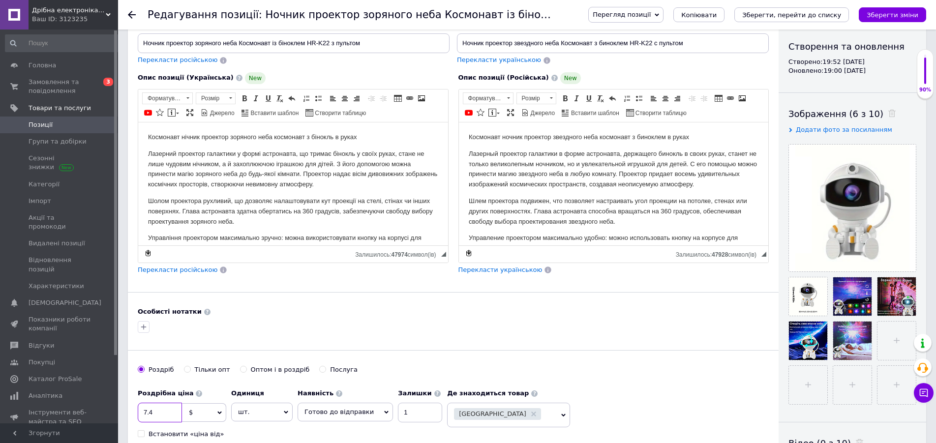
click at [160, 416] on input "7.4" at bounding box center [160, 413] width 44 height 20
type input "7.7"
click at [888, 17] on icon "Зберегти зміни" at bounding box center [892, 14] width 52 height 7
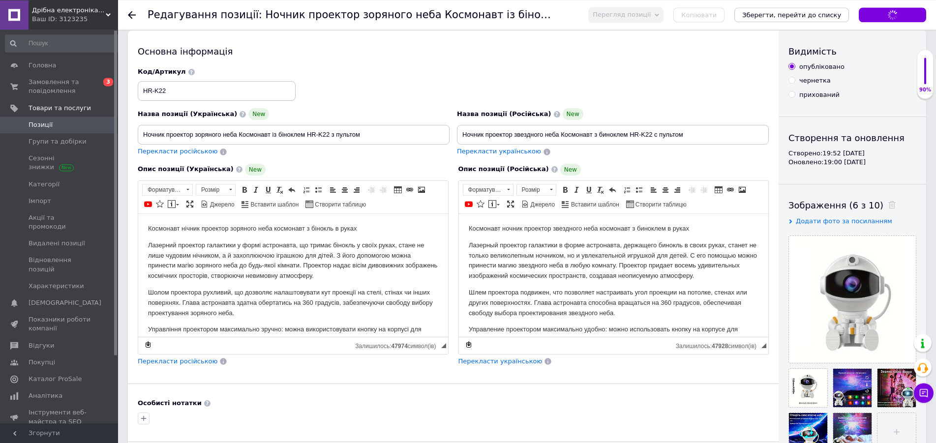
scroll to position [0, 0]
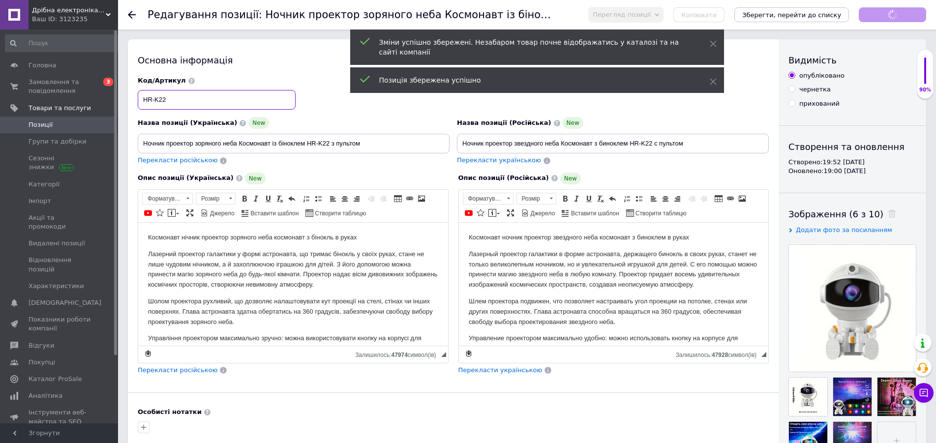
drag, startPoint x: 199, startPoint y: 101, endPoint x: 147, endPoint y: 96, distance: 52.4
click at [138, 97] on input "HR-K22" at bounding box center [217, 100] width 158 height 20
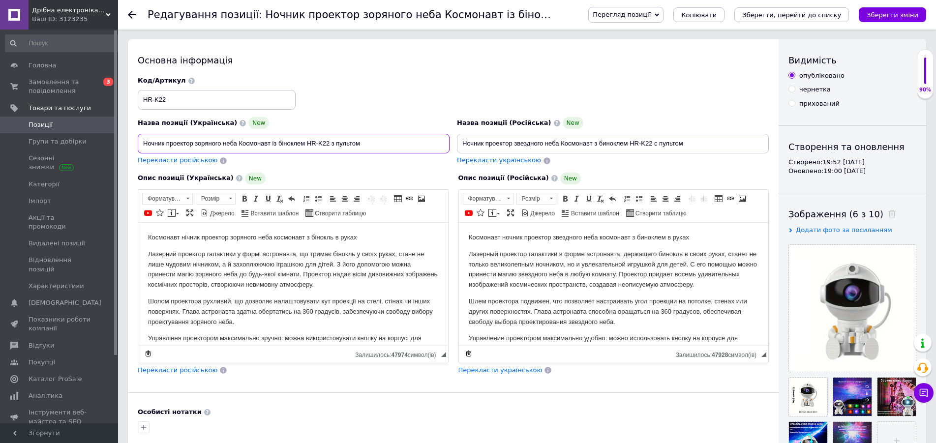
drag, startPoint x: 376, startPoint y: 143, endPoint x: 174, endPoint y: 147, distance: 202.1
click at [138, 147] on input "Ночник проектор зоряного неба Космонавт із біноклем HR-K22 з пультом" at bounding box center [294, 144] width 312 height 20
drag, startPoint x: 716, startPoint y: 140, endPoint x: 377, endPoint y: 140, distance: 339.8
click at [457, 140] on input "Ночник проектор звездного неба Космонавт з биноклем HR-K22 с пультом" at bounding box center [613, 144] width 312 height 20
click at [280, 289] on p "Лазерний проектор галактики у формі астронавта, що тримає бінокль у своїх руках…" at bounding box center [293, 269] width 290 height 41
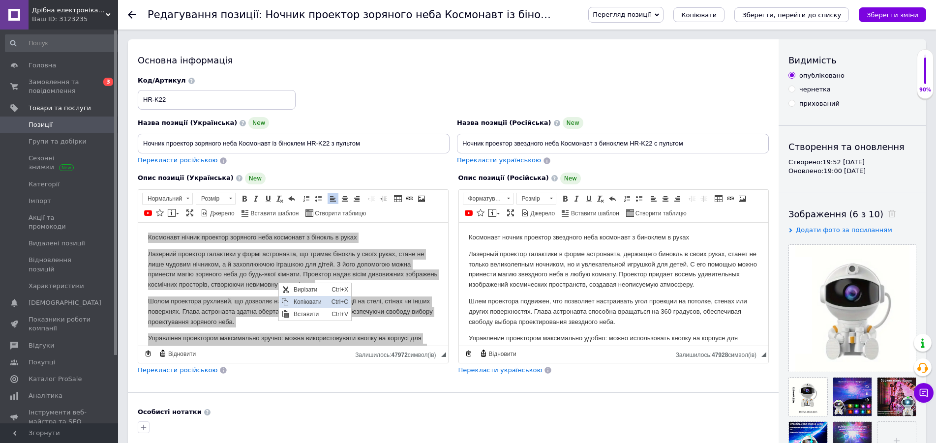
drag, startPoint x: 296, startPoint y: 299, endPoint x: 425, endPoint y: 307, distance: 129.1
click at [296, 299] on span "Копіювати" at bounding box center [310, 302] width 38 height 12
click at [578, 288] on p "Лазерный проектор галактики в форме астронавта, держащего бинокль в своих руках…" at bounding box center [613, 269] width 290 height 41
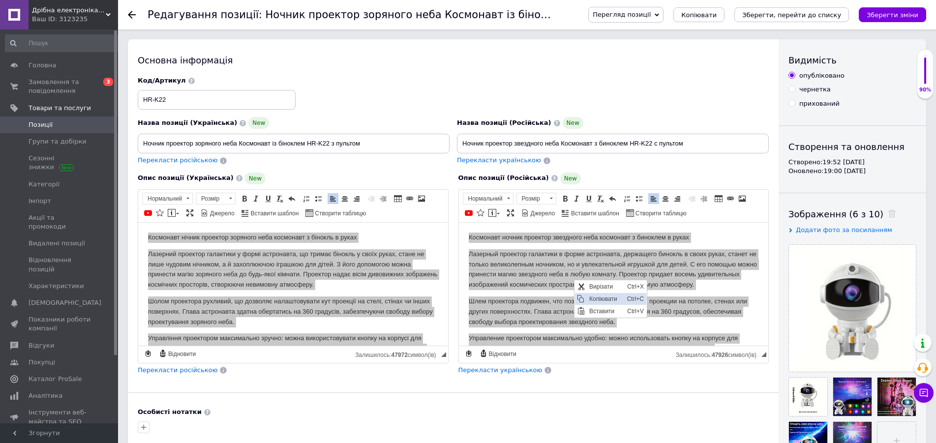
click at [592, 297] on span "Копіювати" at bounding box center [605, 299] width 38 height 12
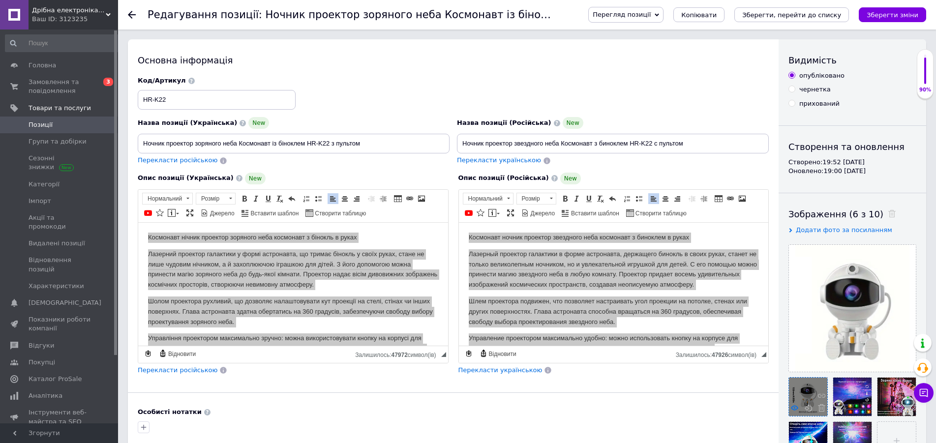
click at [793, 407] on icon at bounding box center [794, 407] width 7 height 7
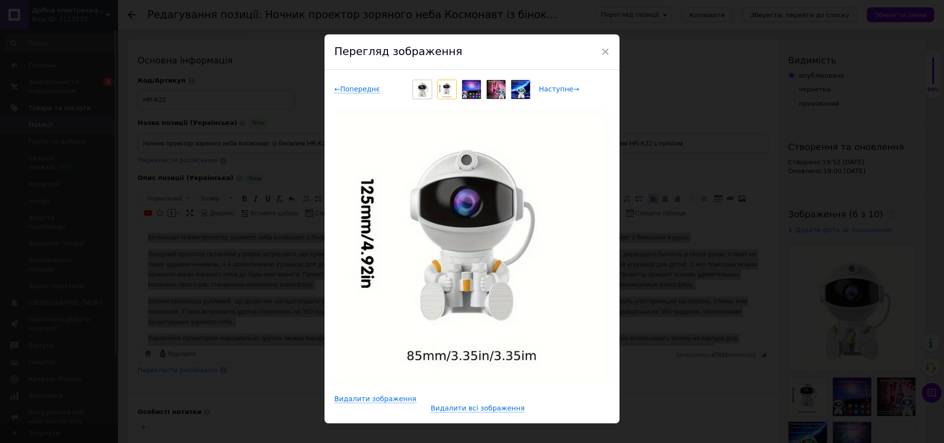
click at [552, 90] on span "Наступне →" at bounding box center [559, 89] width 40 height 8
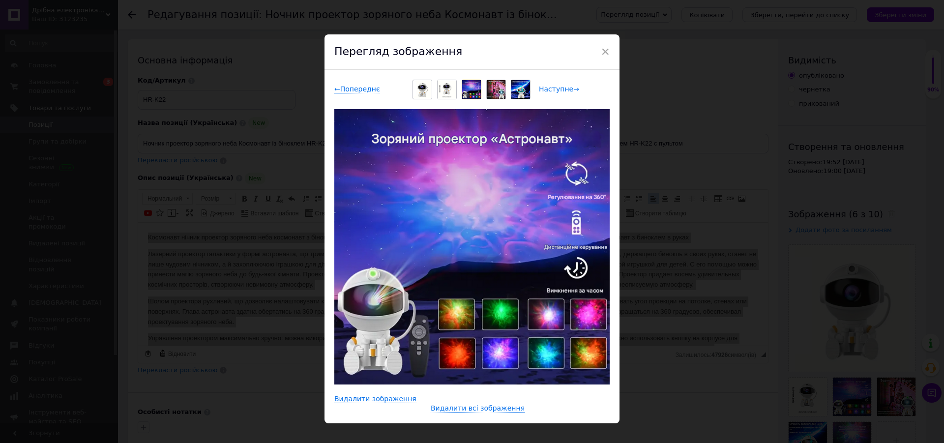
click at [554, 90] on span "Наступне →" at bounding box center [559, 89] width 40 height 8
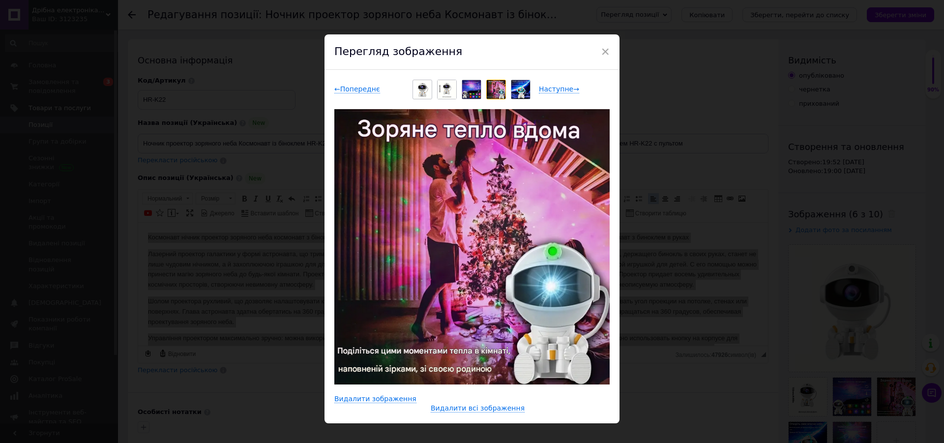
drag, startPoint x: 561, startPoint y: 83, endPoint x: 561, endPoint y: 76, distance: 6.4
click at [561, 81] on div "← Попереднє Наступне →" at bounding box center [471, 90] width 275 height 20
click at [561, 93] on span "Наступне →" at bounding box center [559, 89] width 40 height 8
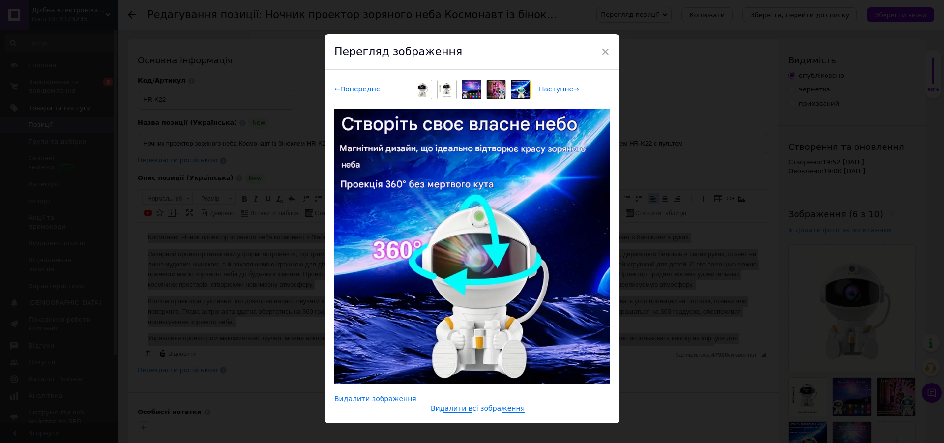
click at [601, 53] on span "×" at bounding box center [605, 51] width 9 height 17
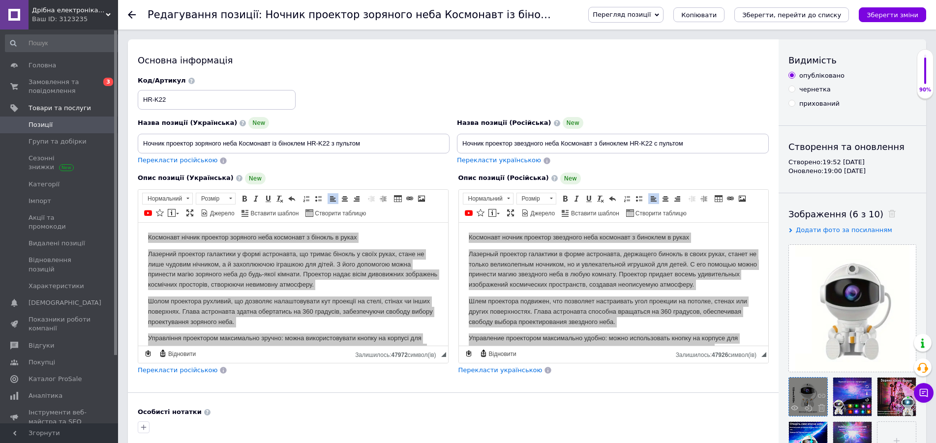
click at [798, 405] on div at bounding box center [808, 397] width 38 height 38
click at [794, 408] on use at bounding box center [794, 407] width 7 height 5
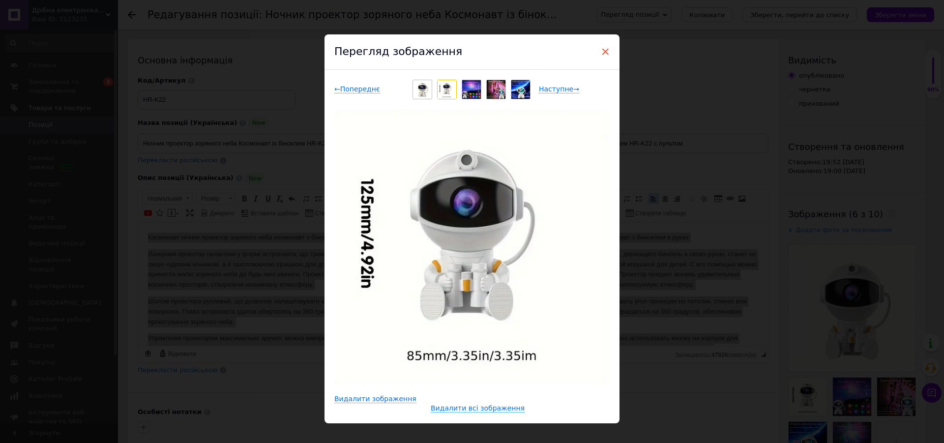
click at [602, 51] on span "×" at bounding box center [605, 51] width 9 height 17
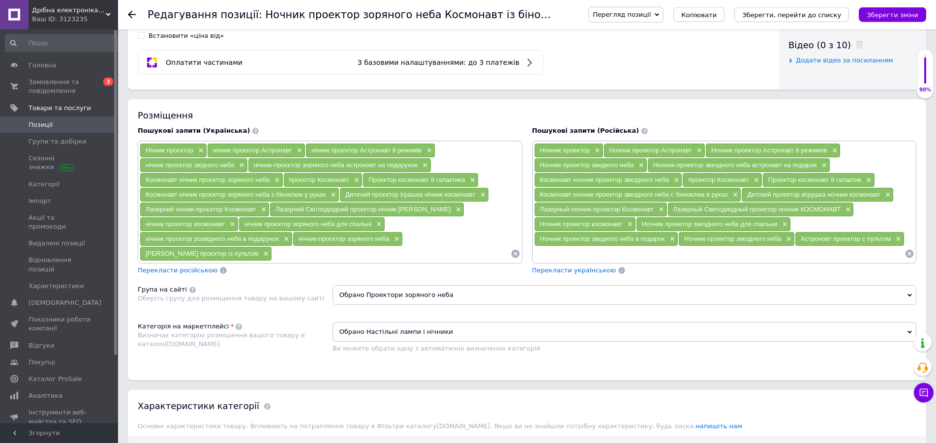
scroll to position [451, 0]
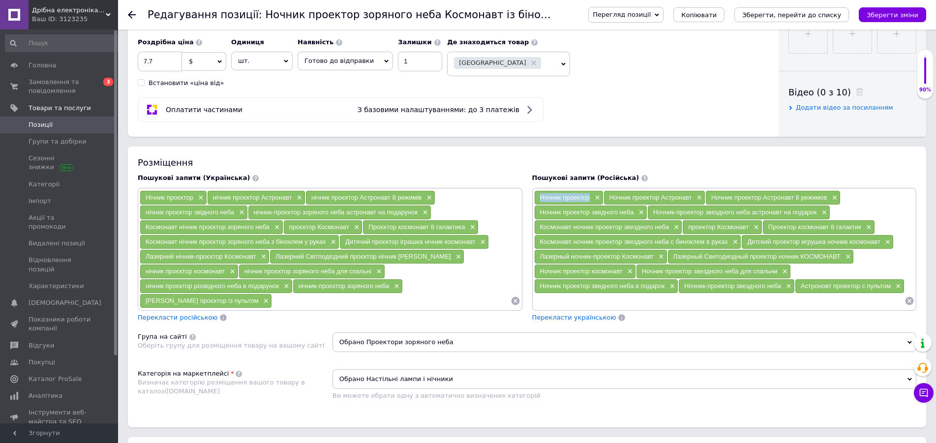
drag, startPoint x: 534, startPoint y: 196, endPoint x: 591, endPoint y: 196, distance: 56.1
click at [591, 196] on div "Ночник проектор ×" at bounding box center [568, 198] width 68 height 14
copy span "Ночник проектор"
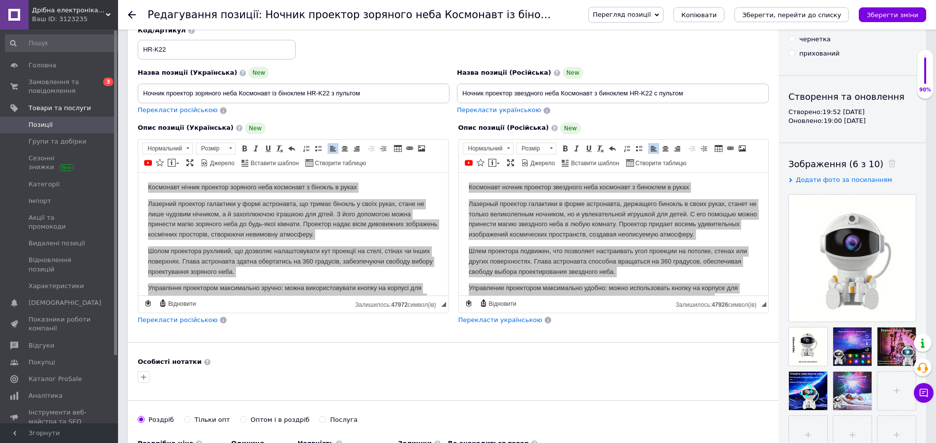
scroll to position [0, 0]
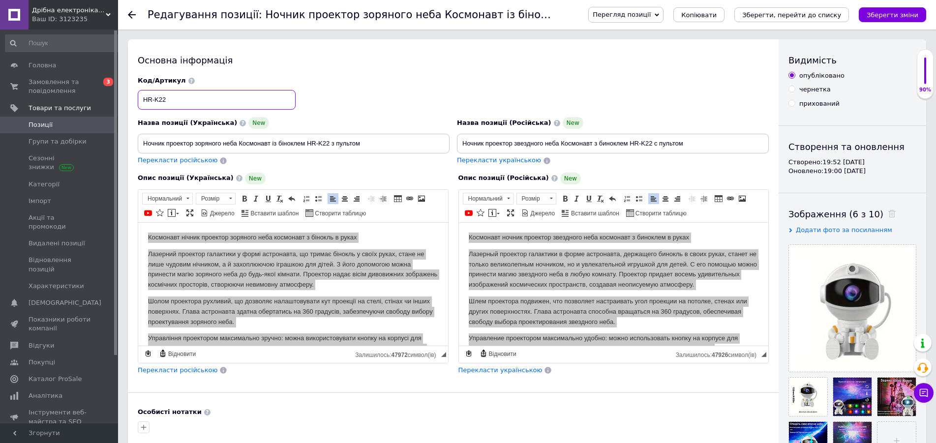
drag, startPoint x: 158, startPoint y: 103, endPoint x: 151, endPoint y: 103, distance: 6.9
click at [138, 103] on input "HR-K22" at bounding box center [217, 100] width 158 height 20
drag, startPoint x: 173, startPoint y: 97, endPoint x: 172, endPoint y: 108, distance: 10.9
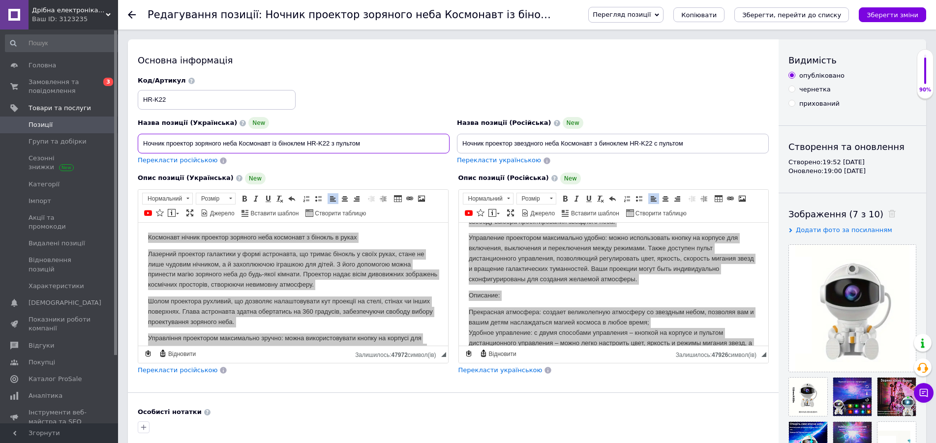
drag, startPoint x: 399, startPoint y: 146, endPoint x: 148, endPoint y: 143, distance: 251.3
click at [138, 146] on input "Ночник проектор зоряного неба Космонавт із біноклем HR-K22 з пультом" at bounding box center [294, 144] width 312 height 20
drag, startPoint x: 672, startPoint y: 137, endPoint x: 488, endPoint y: 137, distance: 183.9
click at [457, 137] on input "Ночник проектор звездного неба Космонавт з биноклем HR-K22 с пультом" at bounding box center [613, 144] width 312 height 20
drag, startPoint x: 325, startPoint y: 289, endPoint x: 506, endPoint y: 281, distance: 182.1
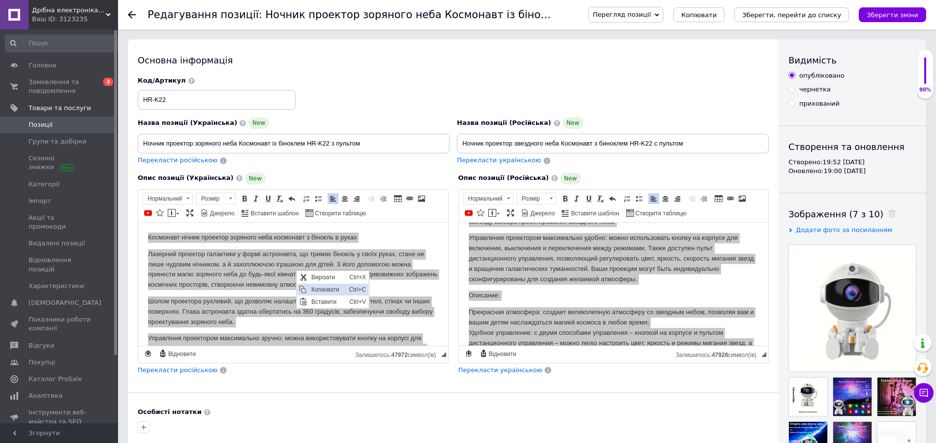
click at [325, 289] on span "Копіювати" at bounding box center [328, 289] width 38 height 12
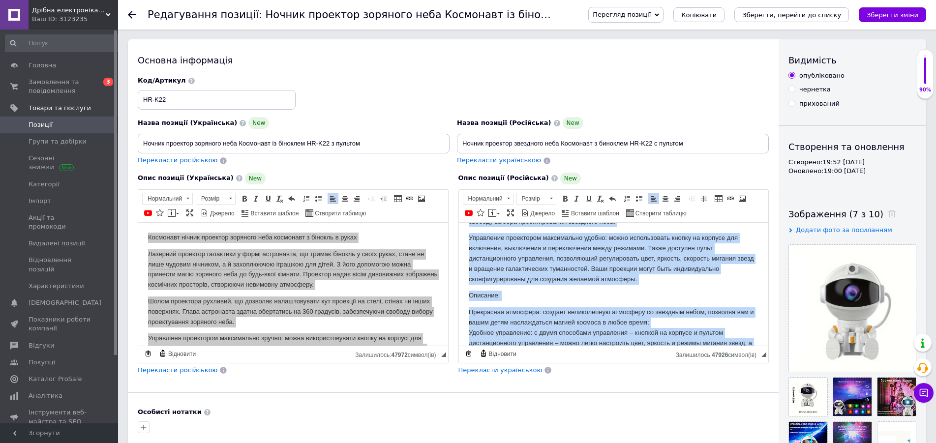
drag, startPoint x: 527, startPoint y: 259, endPoint x: 986, endPoint y: 481, distance: 510.8
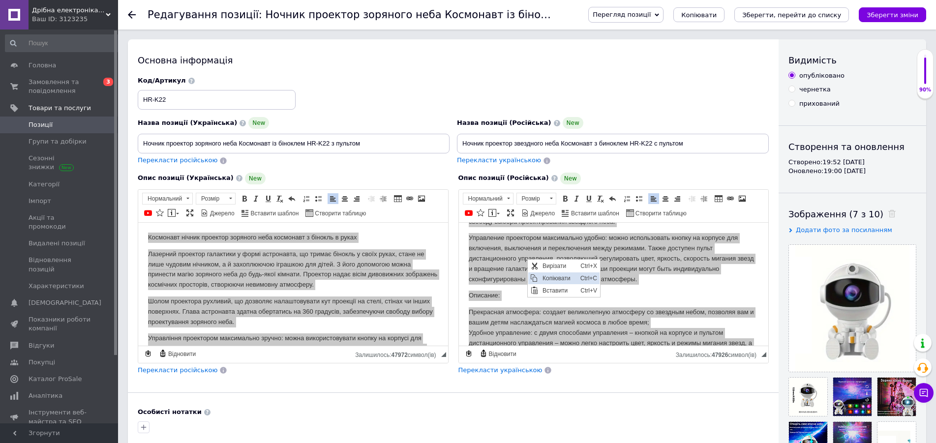
click at [542, 278] on span "Копіювати" at bounding box center [558, 278] width 38 height 12
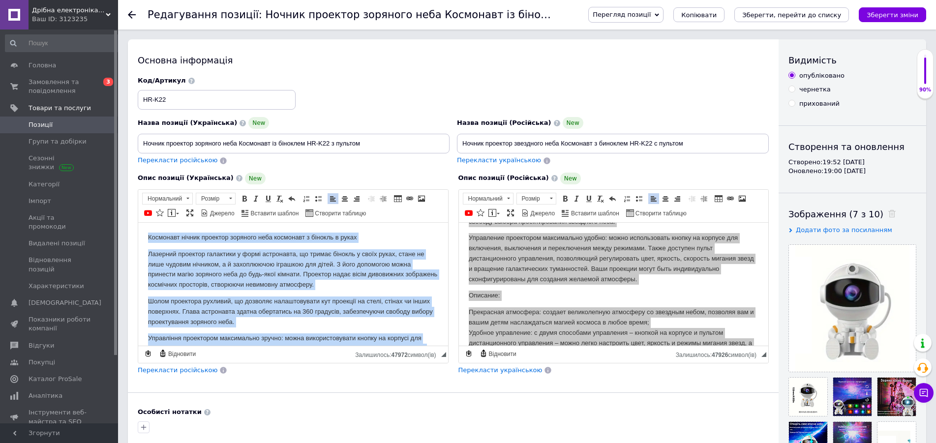
click at [360, 286] on p "Лазерний проектор галактики у формі астронавта, що тримає бінокль у своїх руках…" at bounding box center [293, 269] width 290 height 41
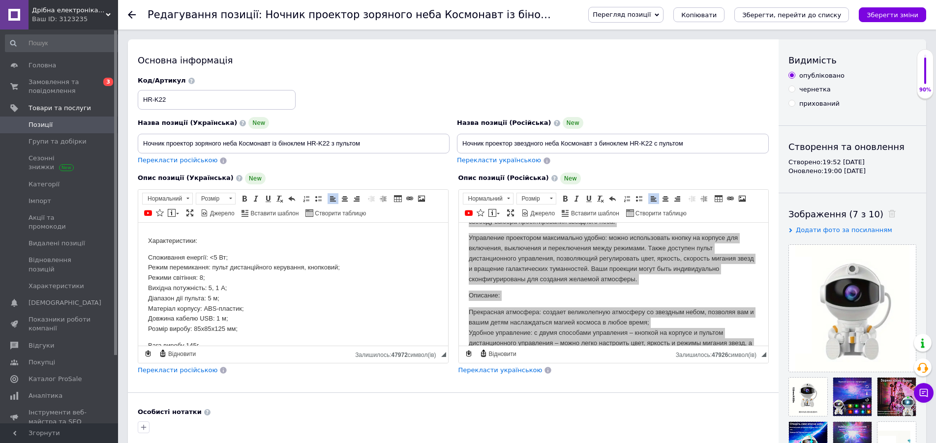
scroll to position [317, 0]
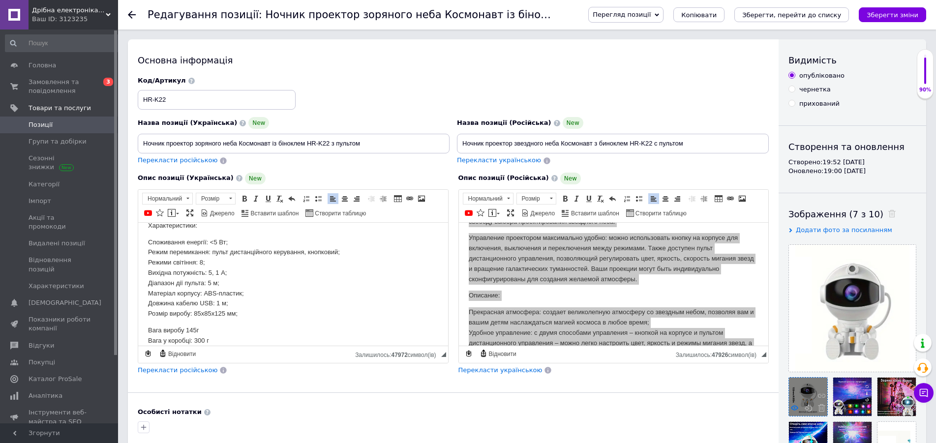
click at [796, 407] on use at bounding box center [794, 407] width 7 height 5
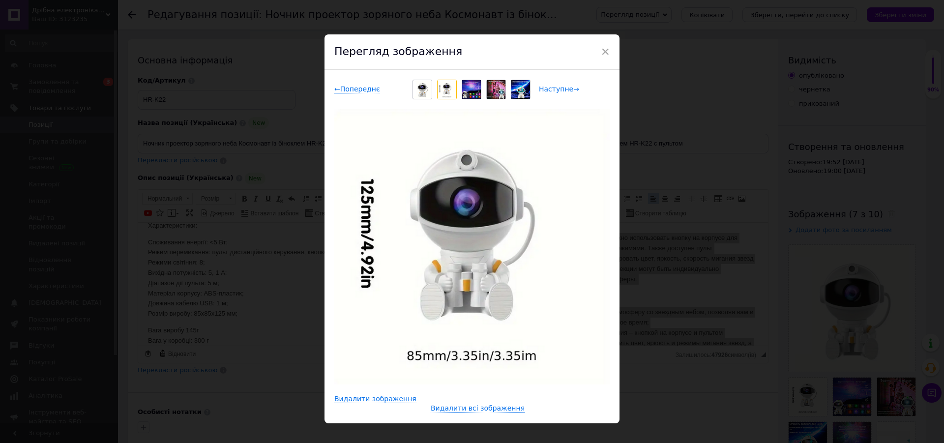
click at [549, 89] on span "Наступне →" at bounding box center [559, 89] width 40 height 8
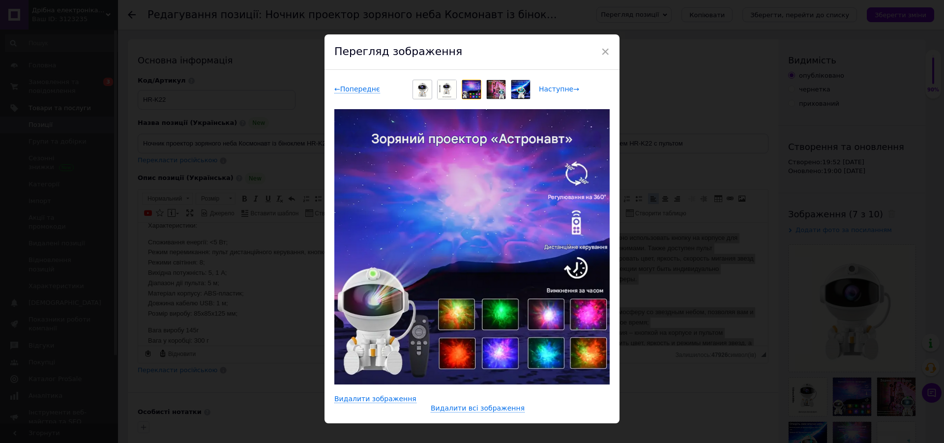
click at [549, 89] on span "Наступне →" at bounding box center [559, 89] width 40 height 8
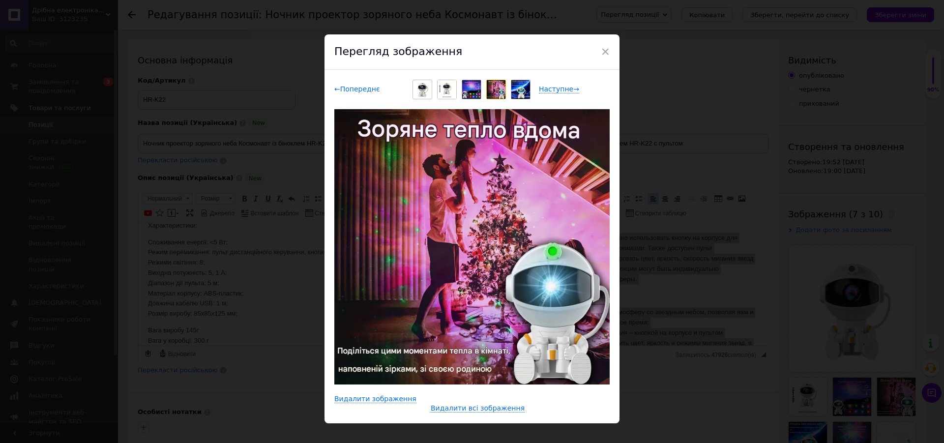
click at [346, 91] on span "← Попереднє" at bounding box center [357, 89] width 46 height 8
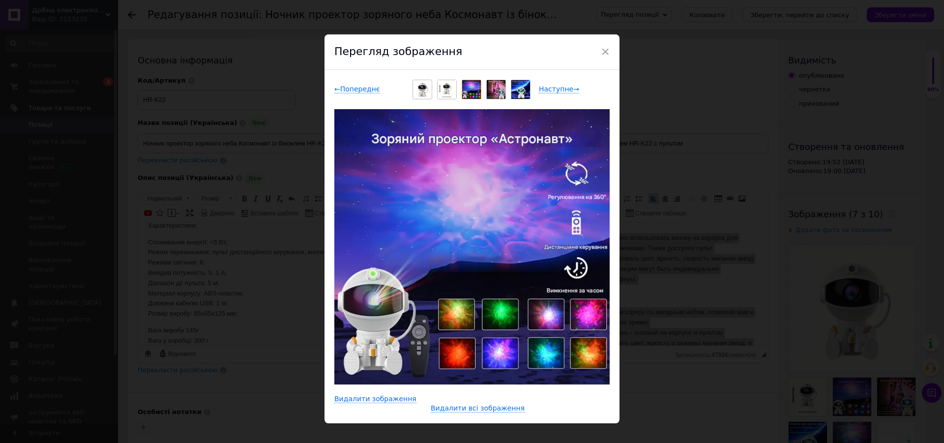
click at [596, 50] on div "Перегляд зображення" at bounding box center [472, 51] width 295 height 35
click at [601, 50] on span "×" at bounding box center [605, 51] width 9 height 17
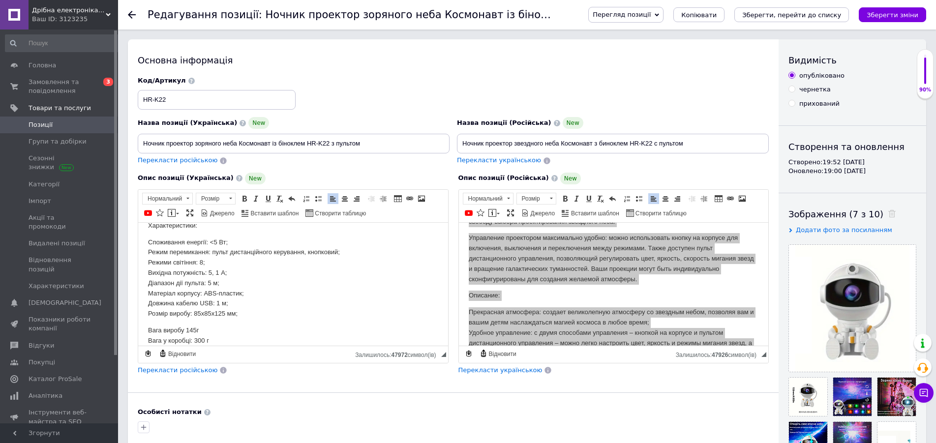
click at [277, 317] on p "Споживання енергії: <5 Вт; Режим перемикання: пульт дистанційного керування, кн…" at bounding box center [293, 278] width 290 height 82
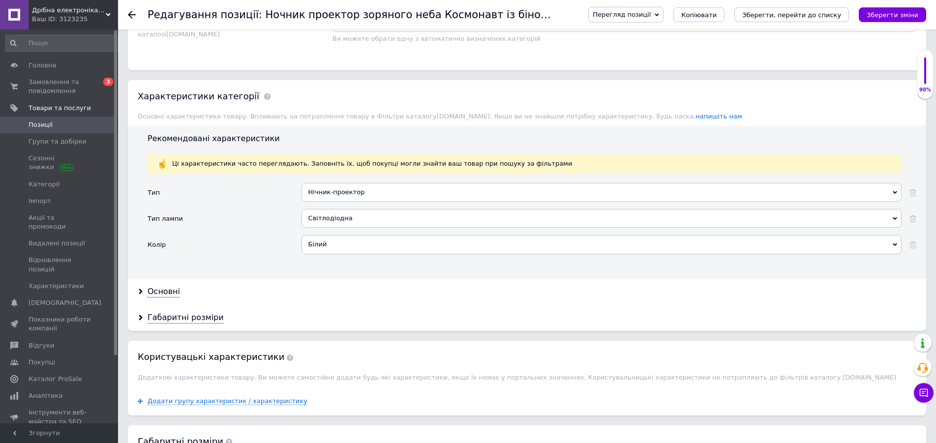
scroll to position [1003, 0]
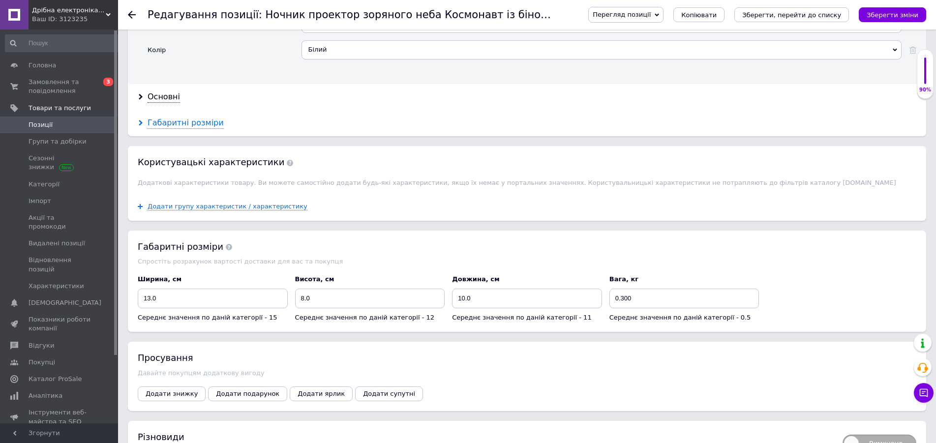
click at [174, 123] on div "Габаритні розміри" at bounding box center [186, 123] width 76 height 11
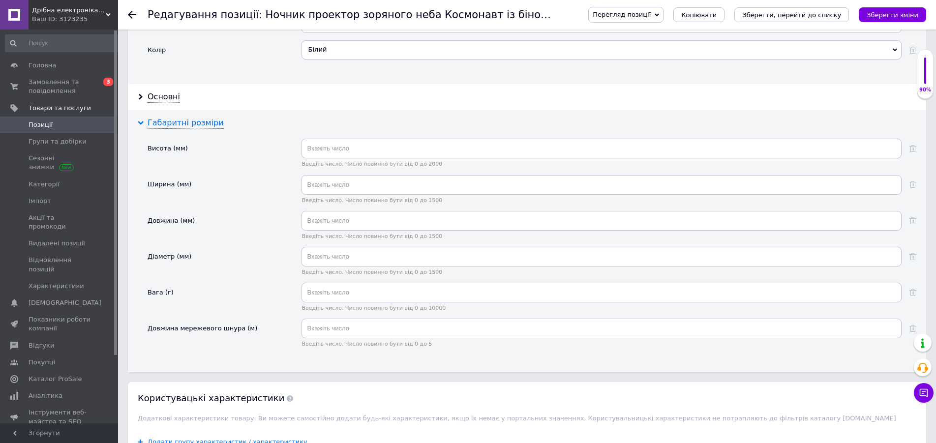
click at [174, 123] on div "Габаритні розміри" at bounding box center [186, 123] width 76 height 11
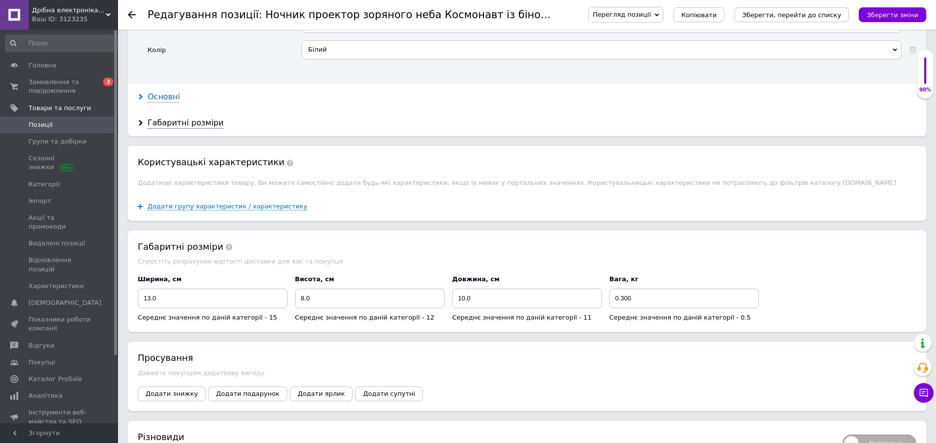
click at [164, 101] on div "Основні" at bounding box center [164, 96] width 32 height 11
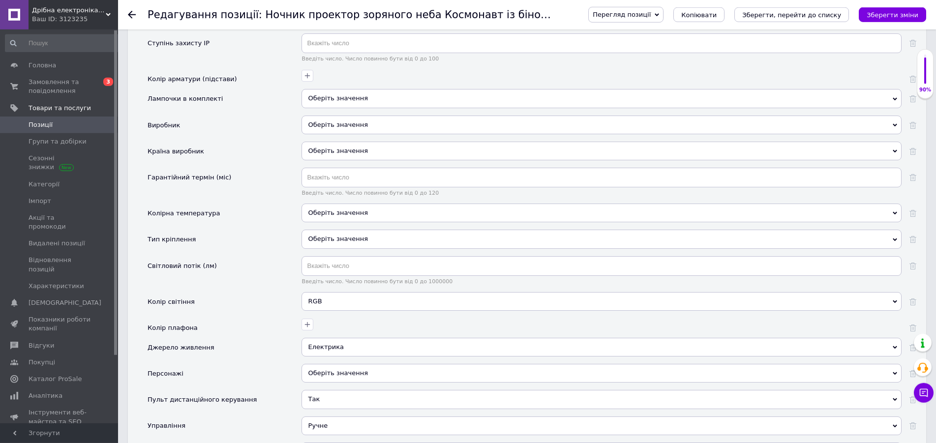
scroll to position [1354, 0]
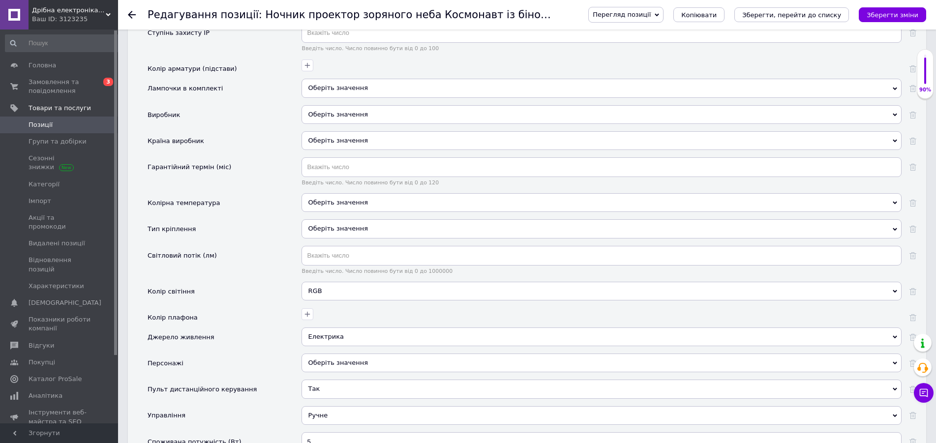
click at [348, 149] on div "Оберіть значення" at bounding box center [601, 140] width 600 height 19
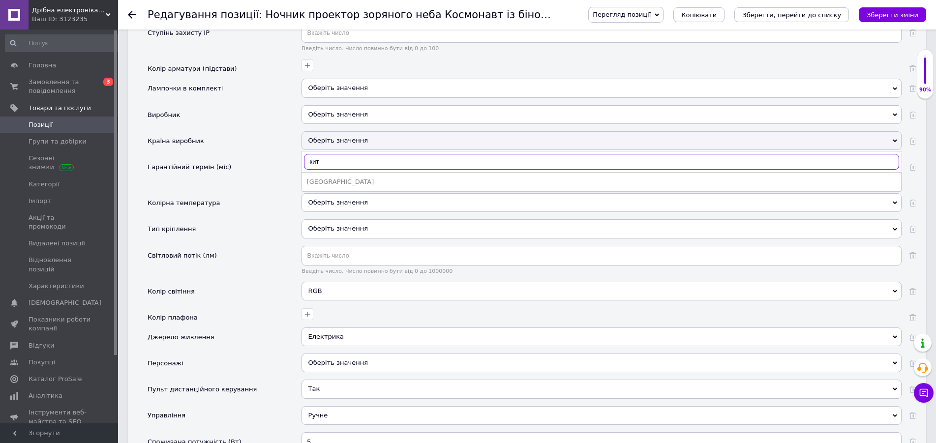
type input "кит"
click at [325, 185] on div "Китай" at bounding box center [601, 182] width 589 height 9
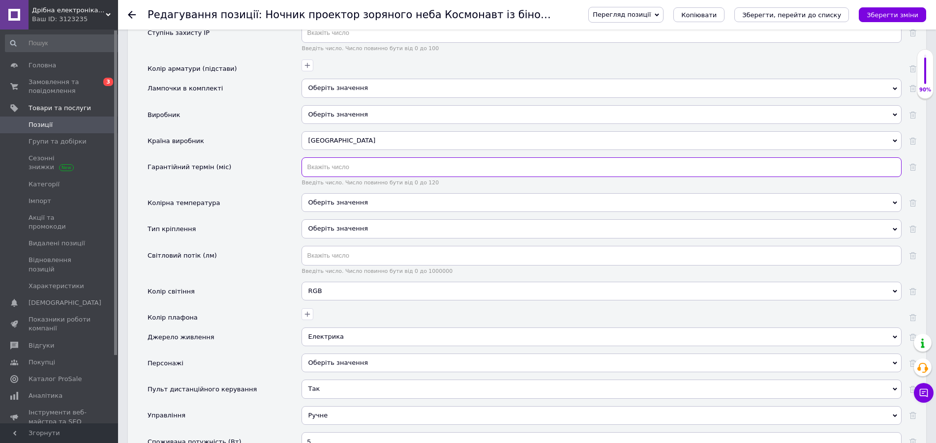
click at [323, 171] on input "text" at bounding box center [601, 167] width 600 height 20
click at [334, 113] on div "Оберіть значення" at bounding box center [601, 114] width 600 height 19
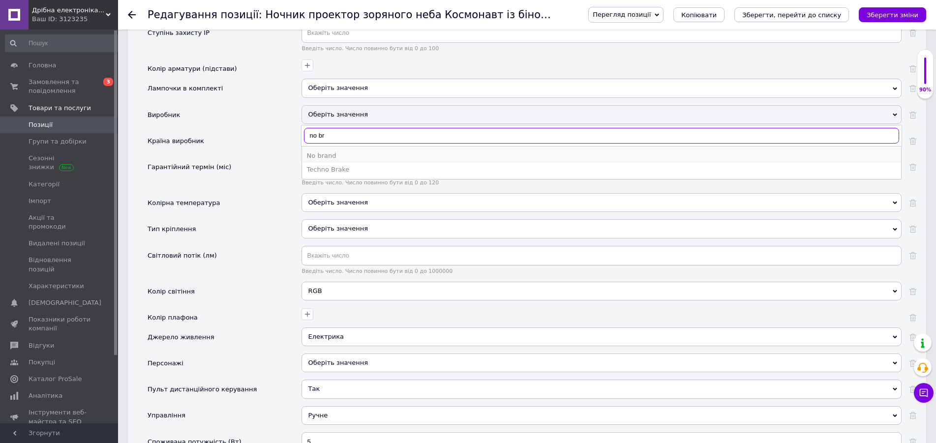
type input "no br"
click at [330, 157] on div "No brand" at bounding box center [601, 155] width 589 height 9
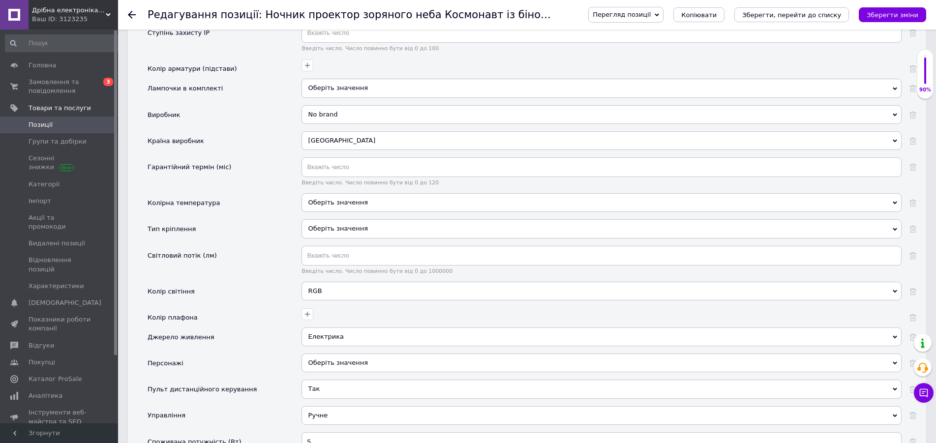
click at [326, 86] on span "Оберіть значення" at bounding box center [337, 87] width 59 height 7
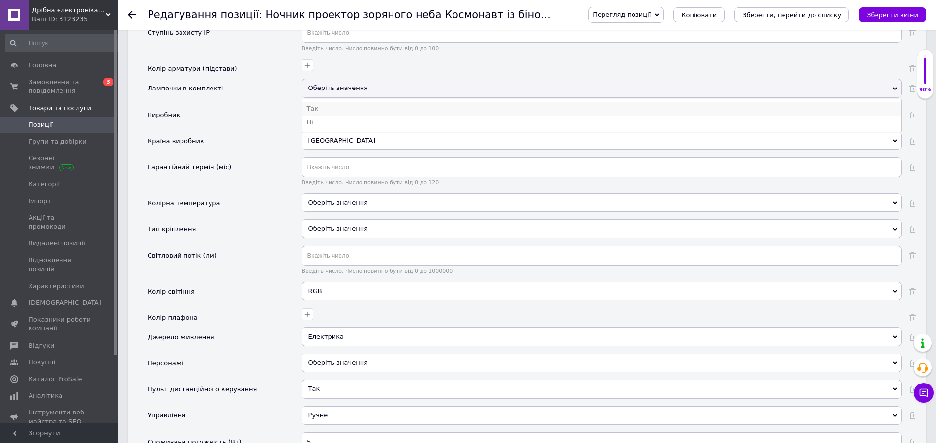
click at [320, 107] on li "Так" at bounding box center [601, 109] width 599 height 14
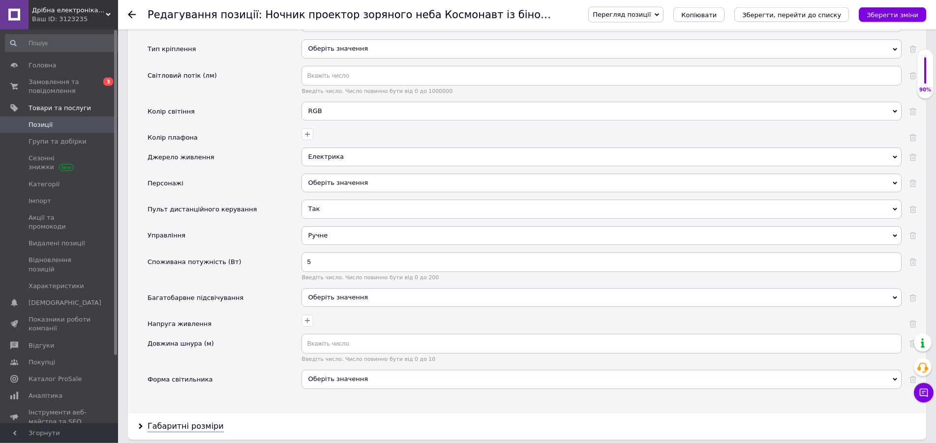
scroll to position [1555, 0]
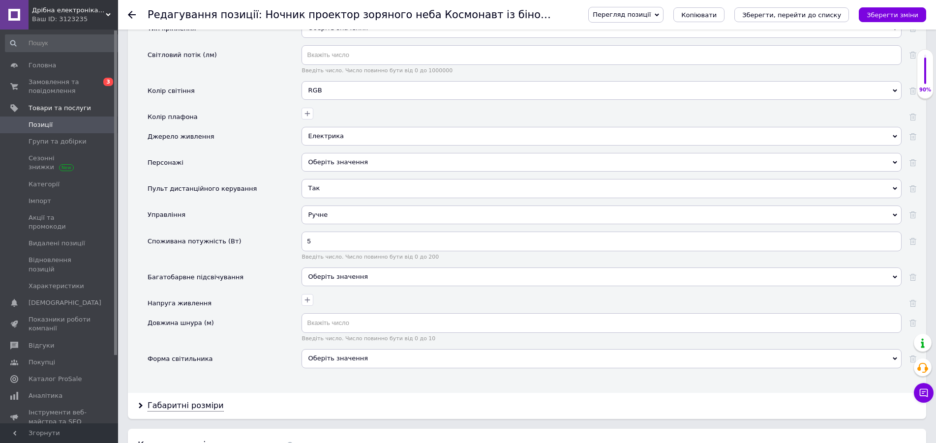
click at [338, 278] on span "Оберіть значення" at bounding box center [337, 276] width 59 height 7
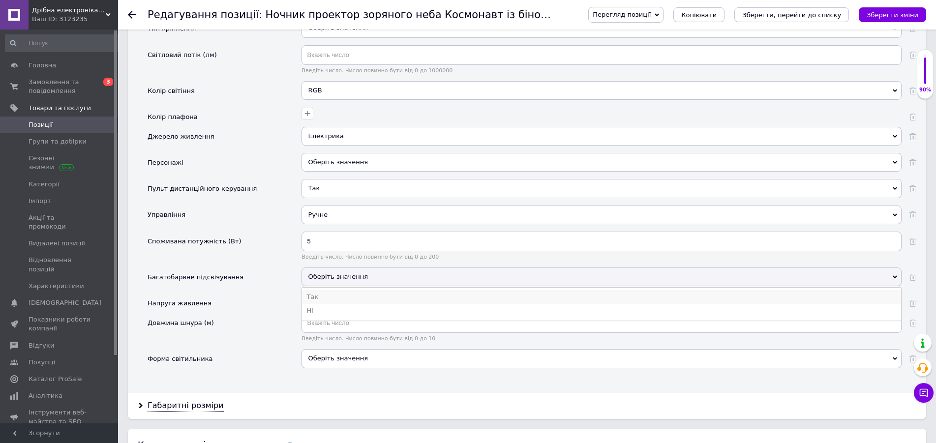
click at [333, 301] on li "Так" at bounding box center [601, 297] width 599 height 14
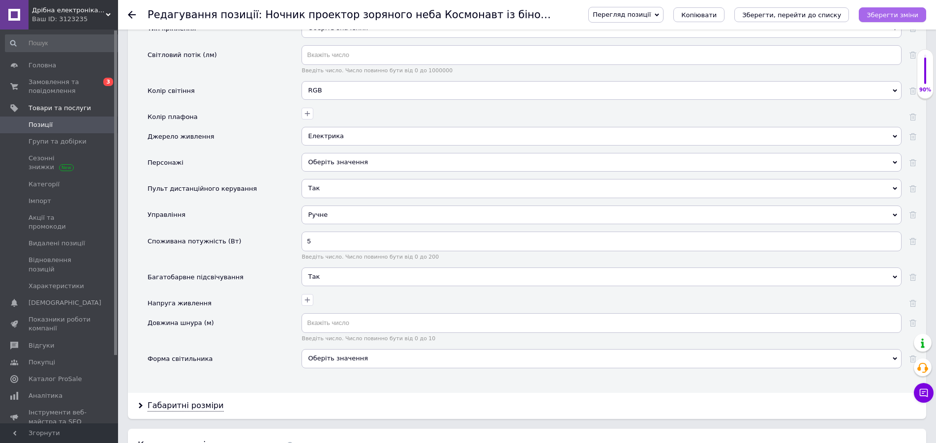
click at [892, 11] on icon "Зберегти зміни" at bounding box center [892, 14] width 52 height 7
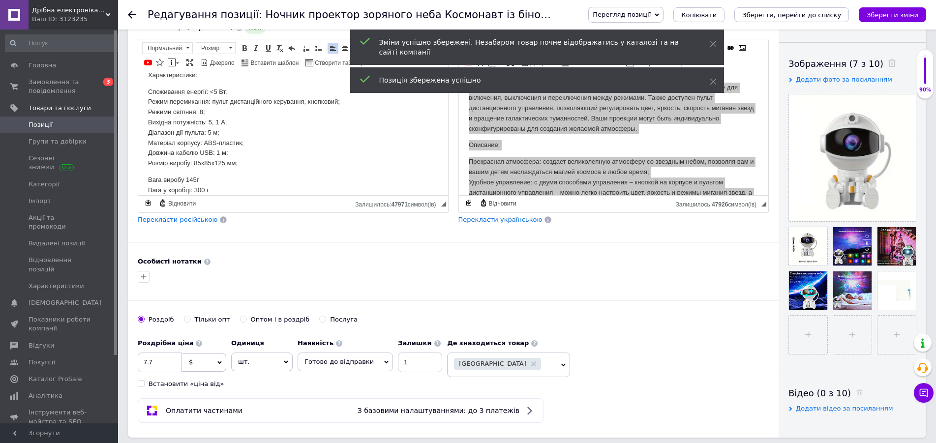
scroll to position [0, 0]
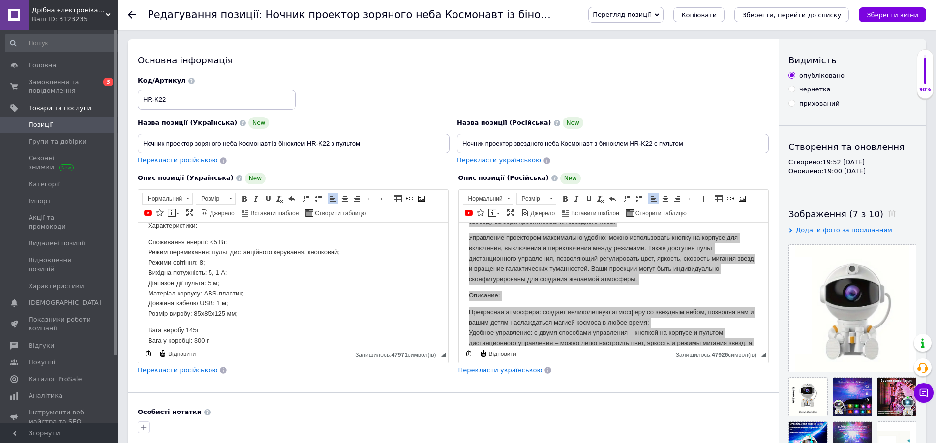
click at [185, 238] on p "Споживання енергії: <5 Вт; Режим перемикання: пульт дистанційного керування, кн…" at bounding box center [293, 278] width 290 height 82
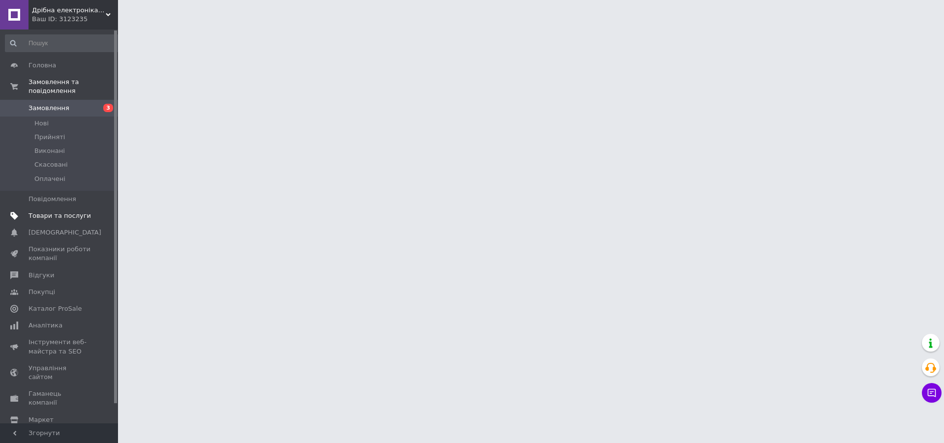
click at [55, 211] on span "Товари та послуги" at bounding box center [60, 215] width 62 height 9
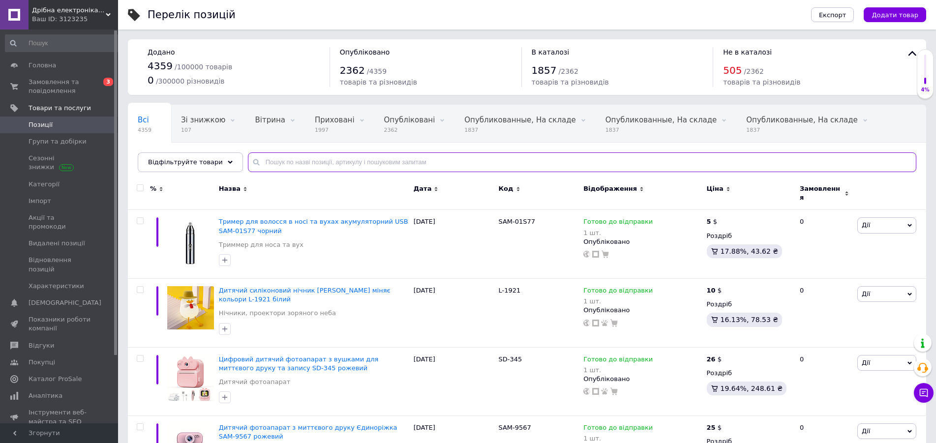
click at [326, 164] on input "text" at bounding box center [582, 162] width 668 height 20
paste input "CU-606"
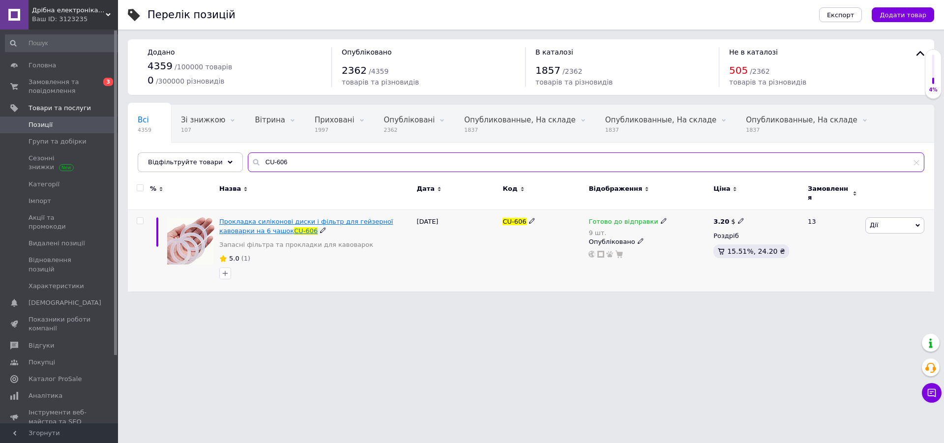
type input "CU-606"
click at [310, 220] on span "Прокладка силіконові диски і фільтр для гейзерної кавоварки на 6 чашок" at bounding box center [306, 226] width 174 height 16
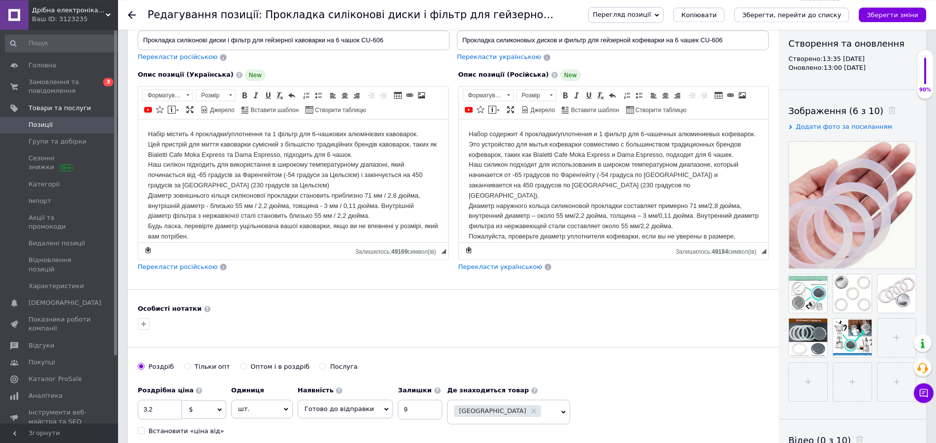
scroll to position [201, 0]
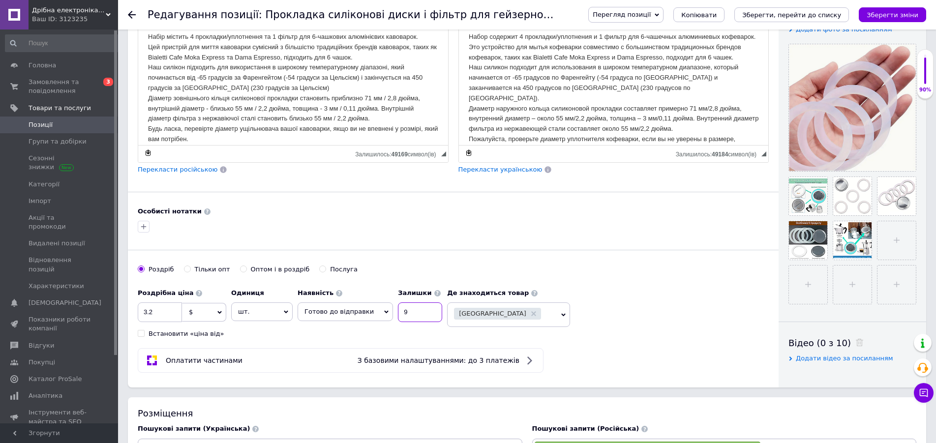
drag, startPoint x: 411, startPoint y: 315, endPoint x: 321, endPoint y: 310, distance: 90.1
click at [398, 310] on input "9" at bounding box center [420, 312] width 44 height 20
type input "8"
click at [897, 12] on icon "Зберегти зміни" at bounding box center [892, 14] width 52 height 7
